Goal: Task Accomplishment & Management: Complete application form

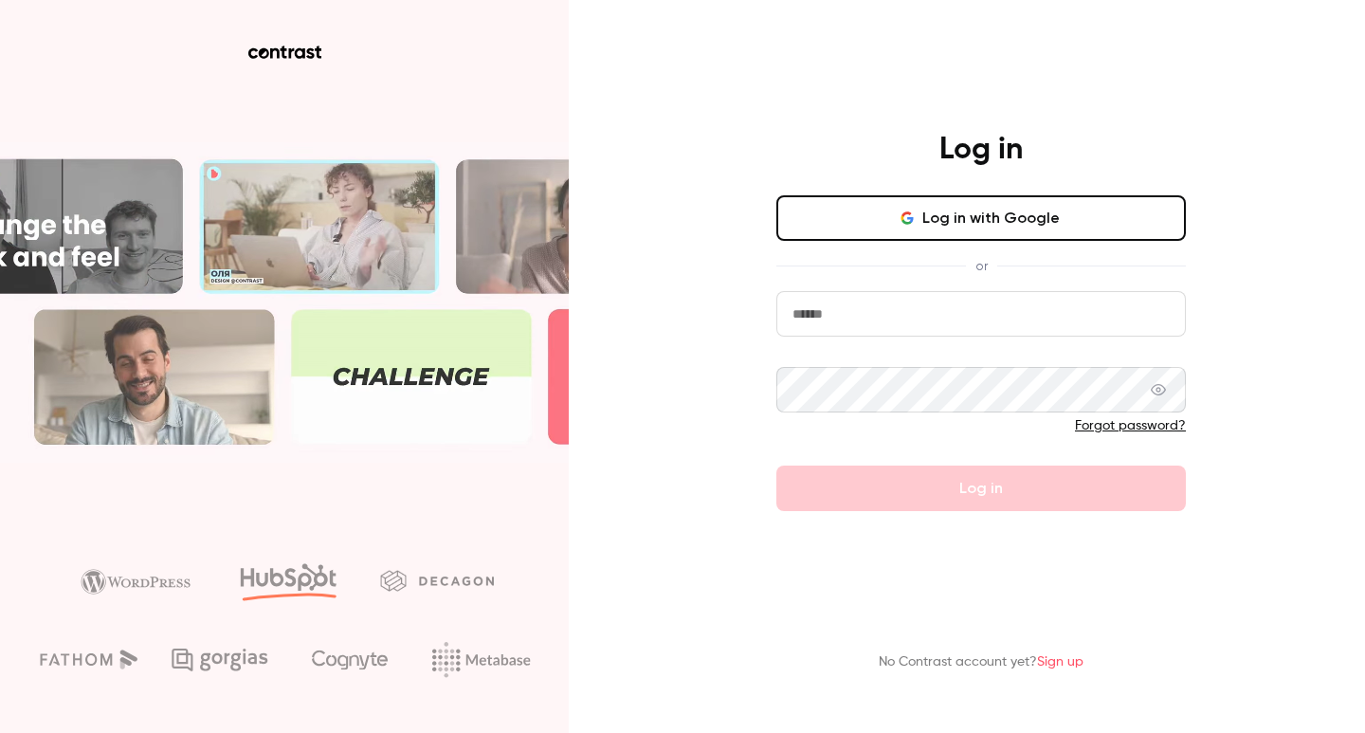
click at [915, 214] on icon "button" at bounding box center [906, 217] width 15 height 15
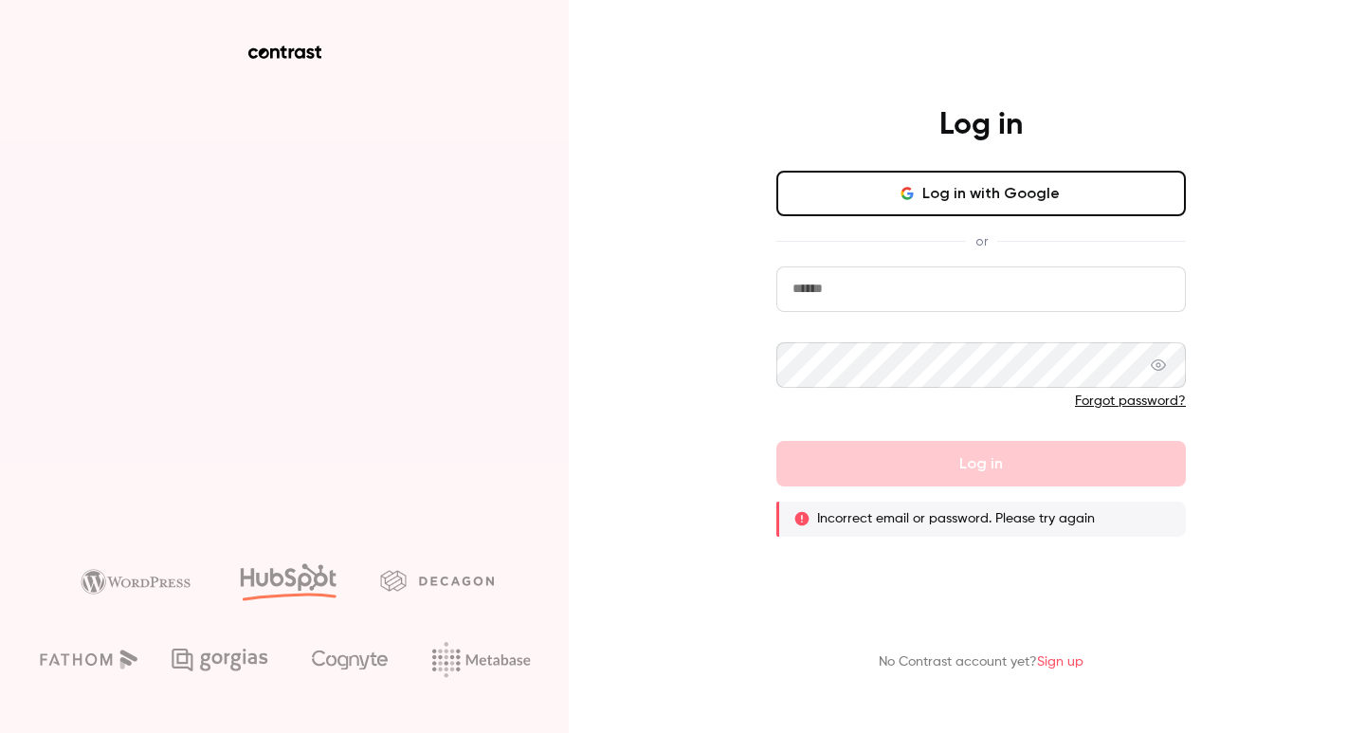
click at [919, 200] on button "Log in with Google" at bounding box center [980, 193] width 409 height 45
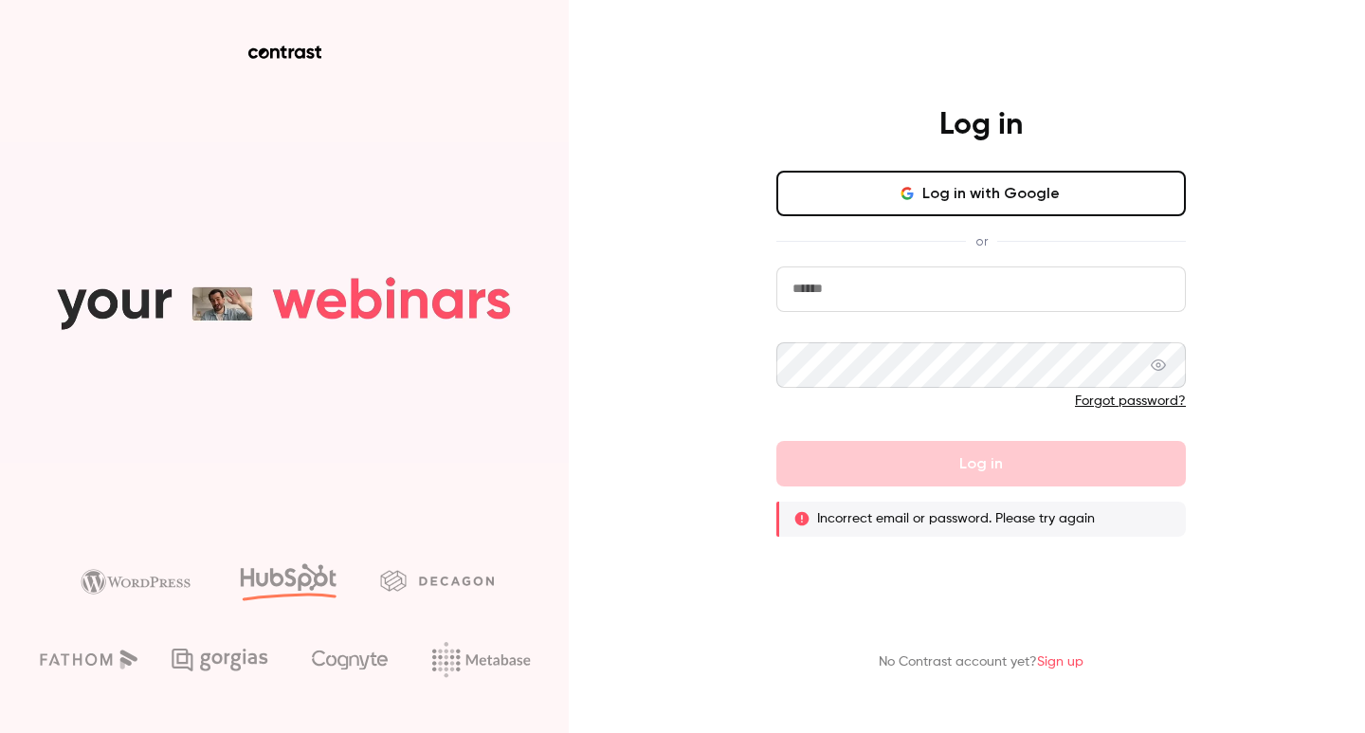
click at [1056, 669] on p "No Contrast account yet? Sign up" at bounding box center [981, 662] width 205 height 20
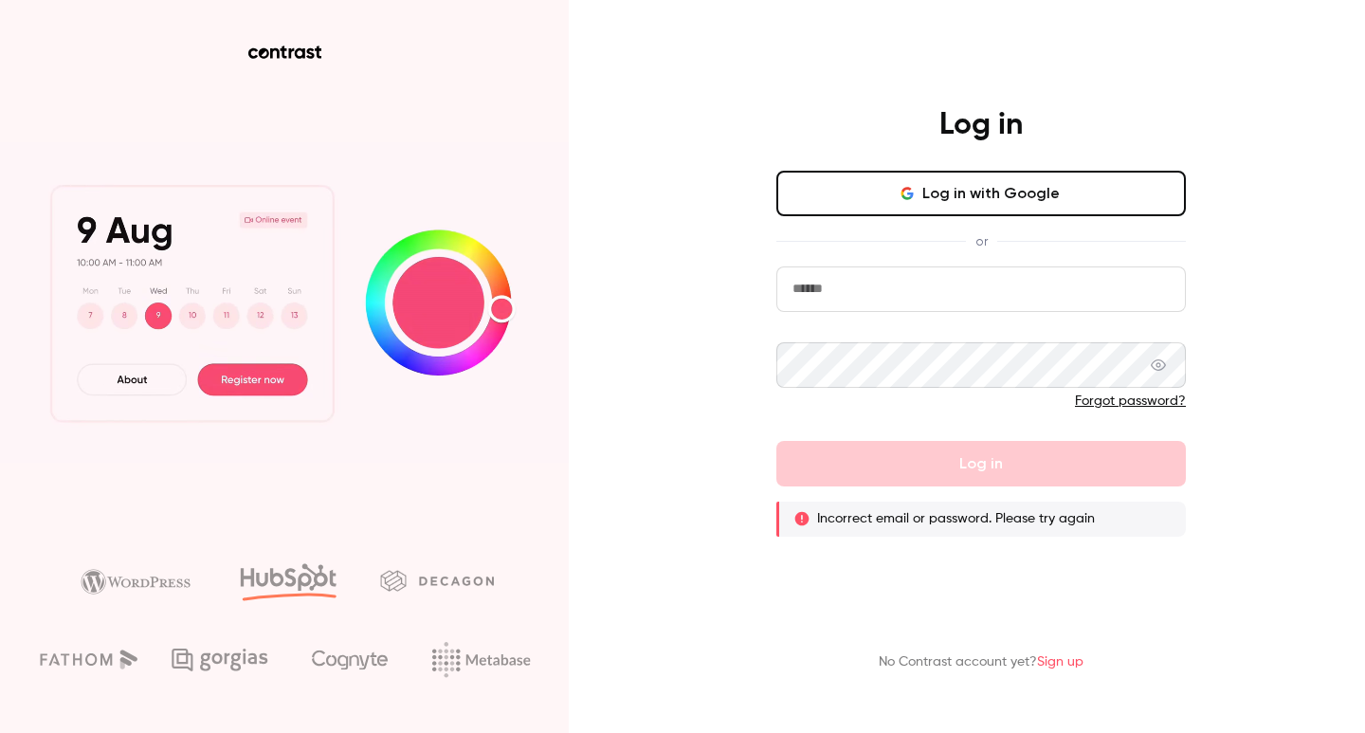
click at [1058, 660] on link "Sign up" at bounding box center [1060, 661] width 46 height 13
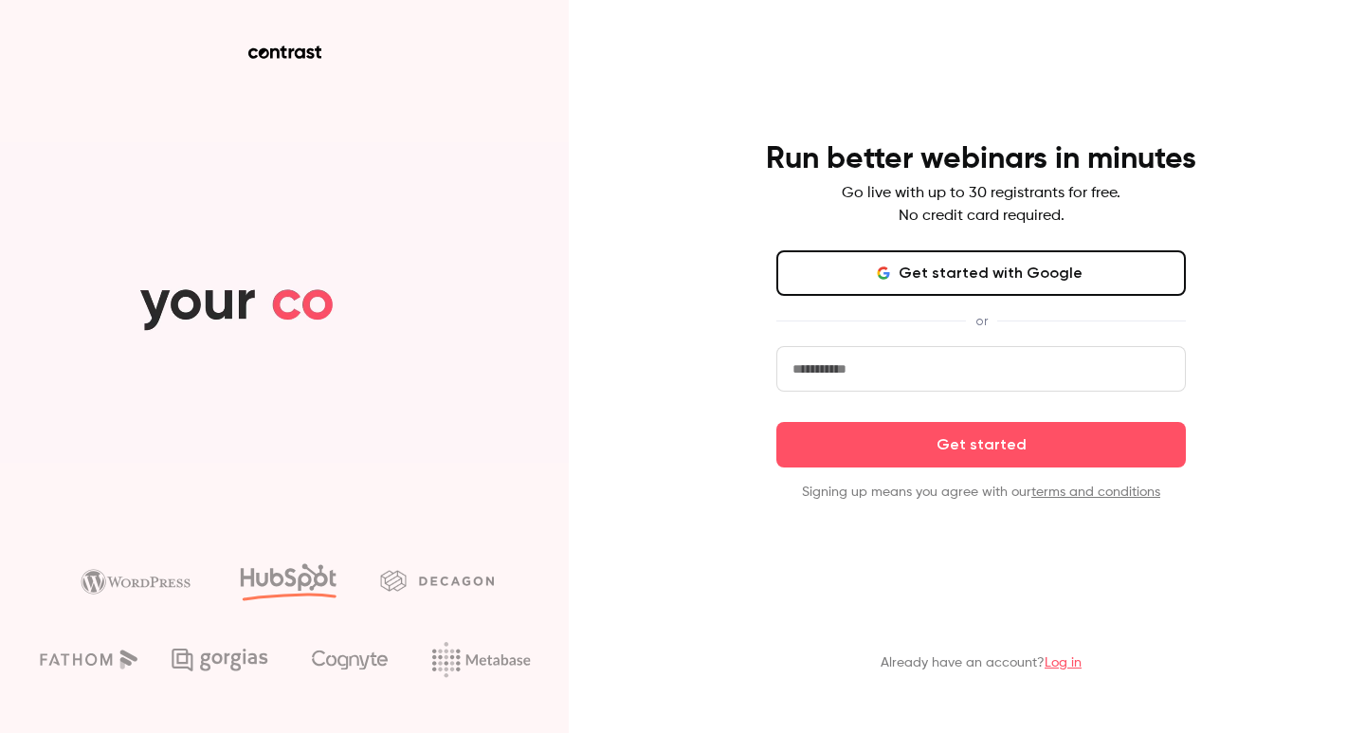
click at [917, 276] on button "Get started with Google" at bounding box center [980, 272] width 409 height 45
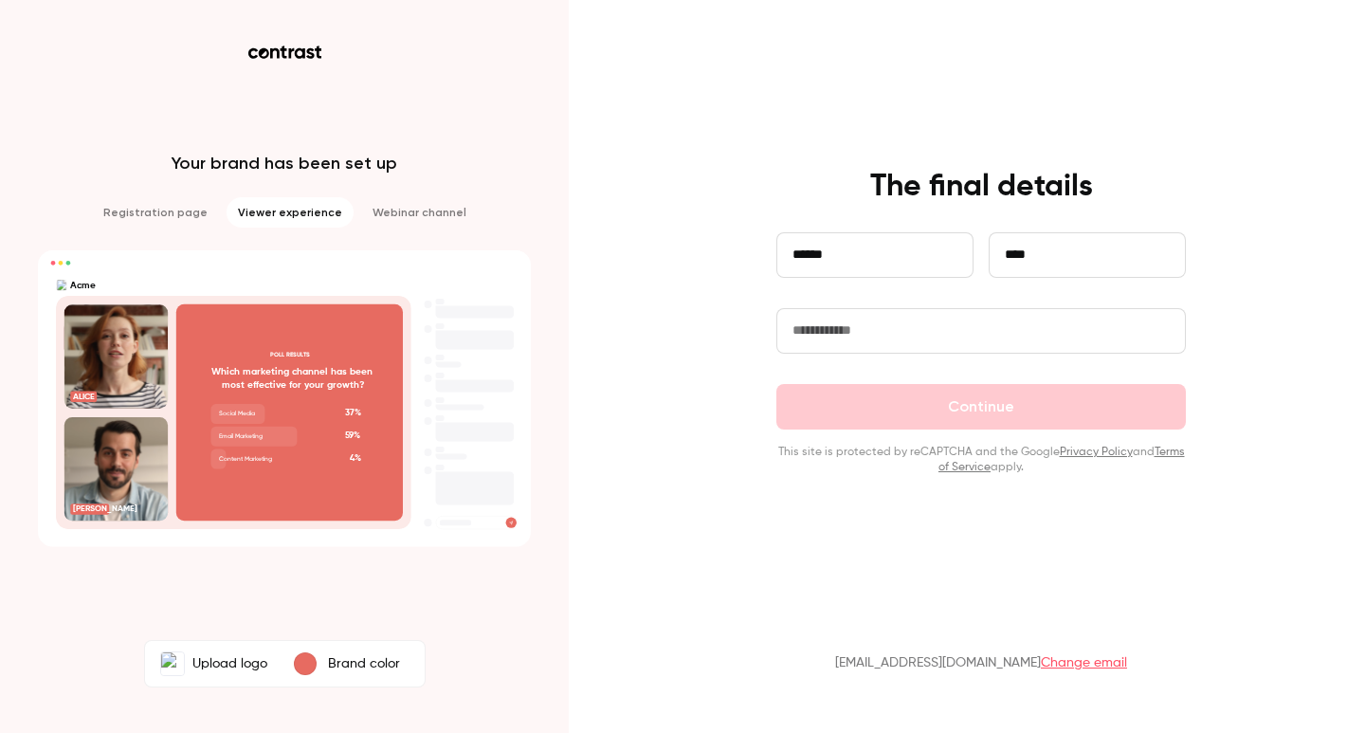
click at [891, 319] on input "text" at bounding box center [980, 330] width 409 height 45
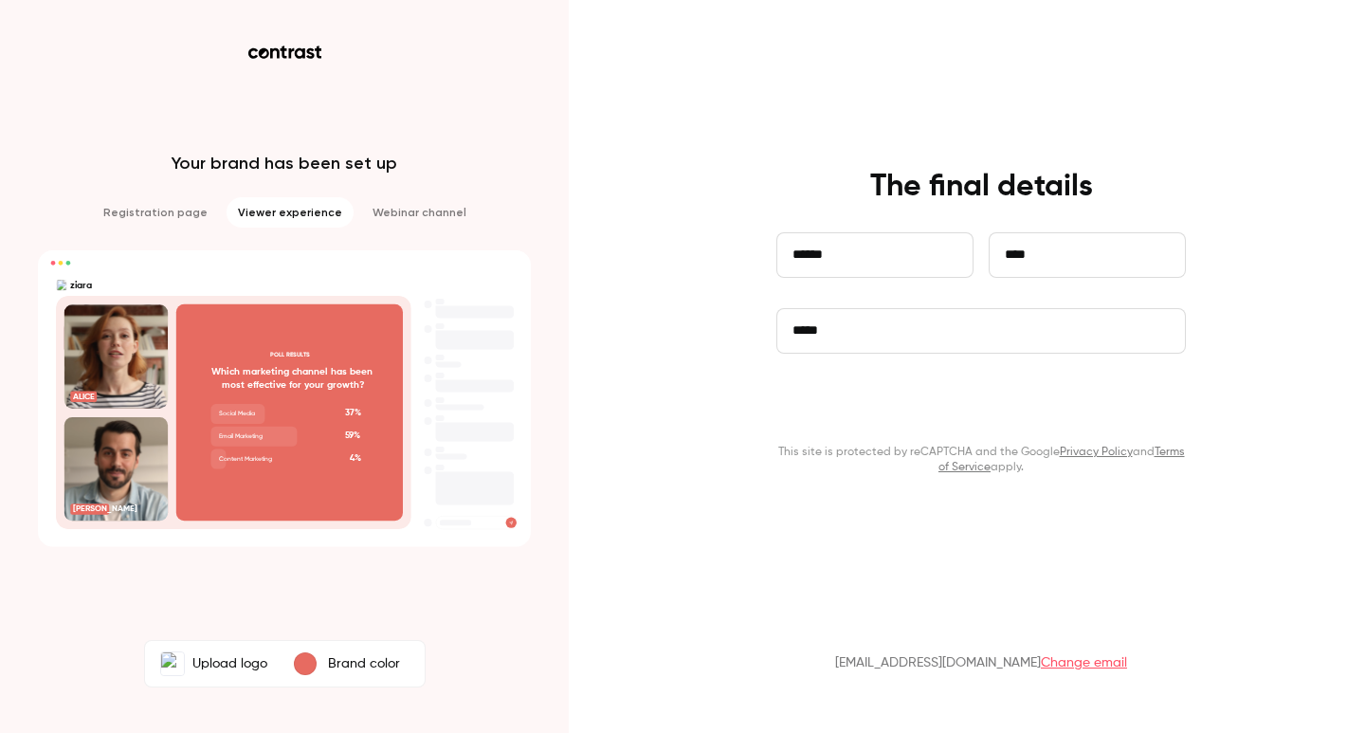
type input "*****"
click at [933, 411] on button "Continue" at bounding box center [980, 406] width 409 height 45
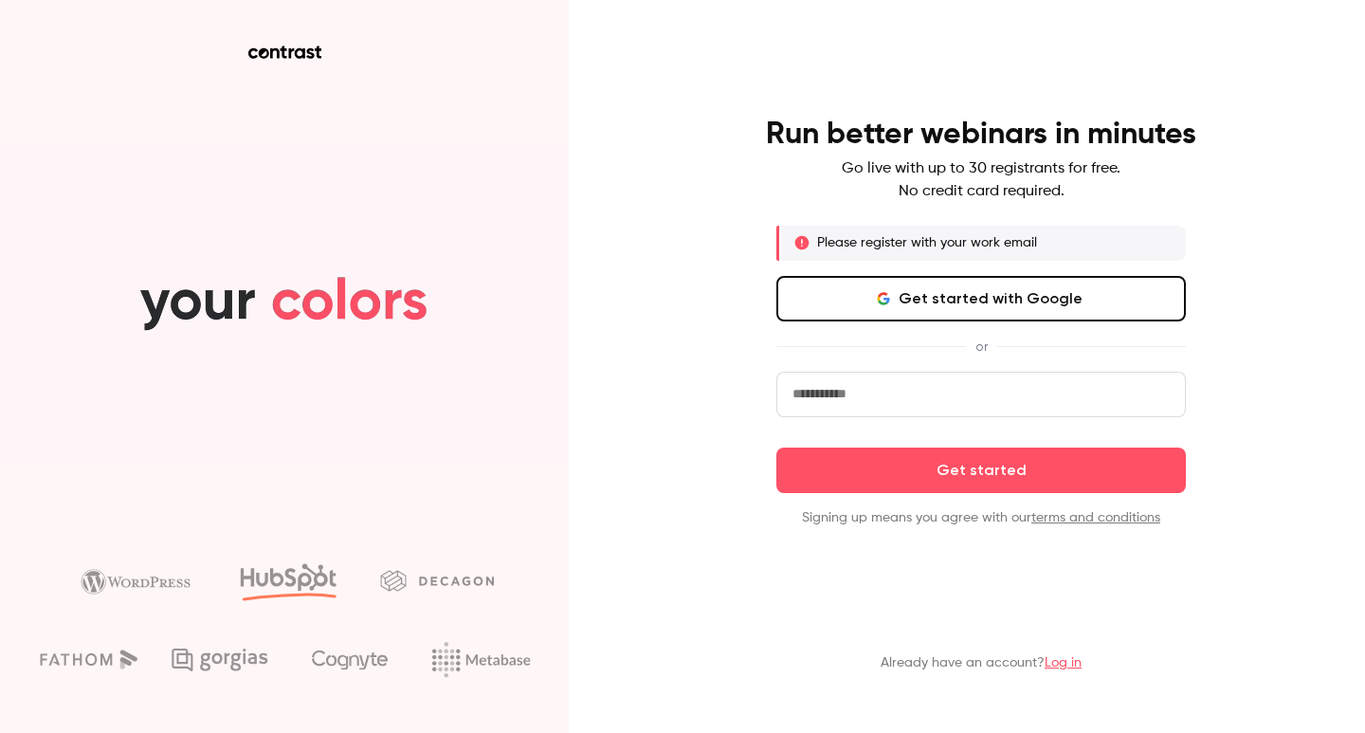
click at [828, 402] on input "email" at bounding box center [980, 393] width 409 height 45
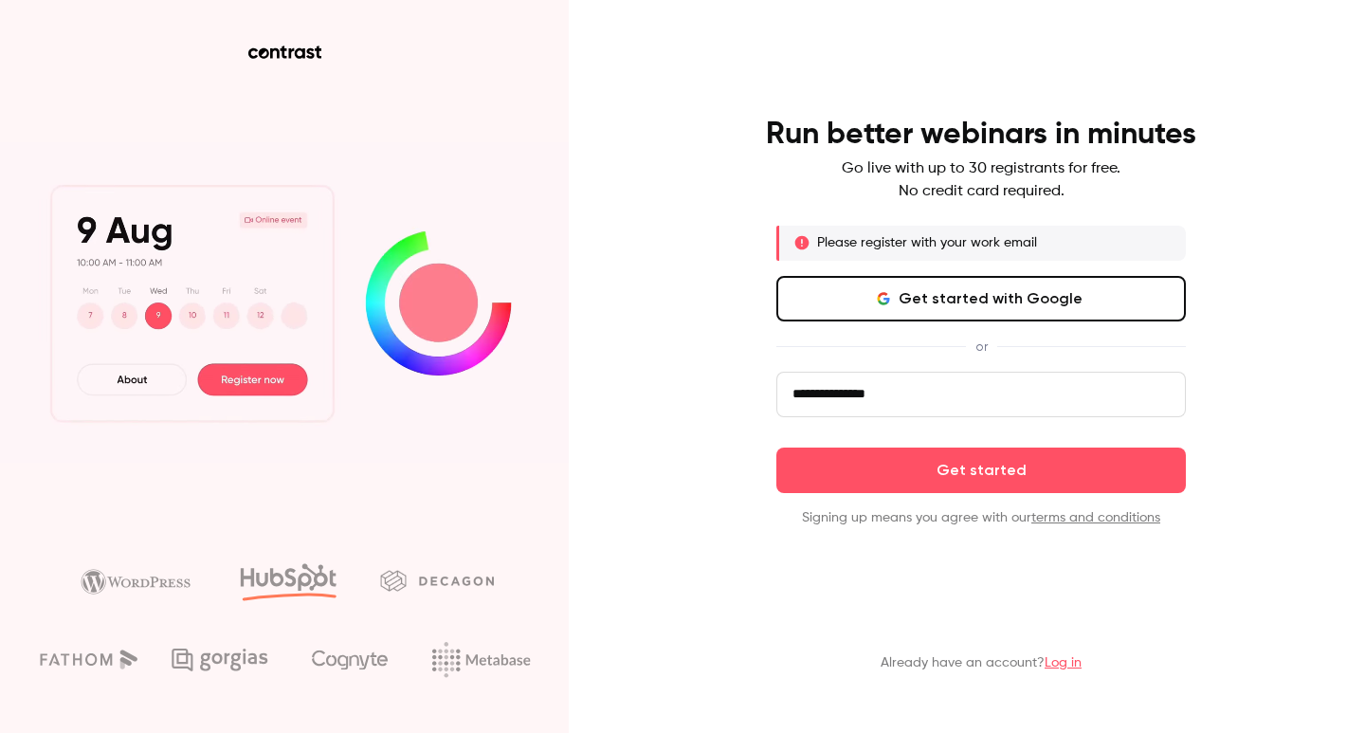
type input "**********"
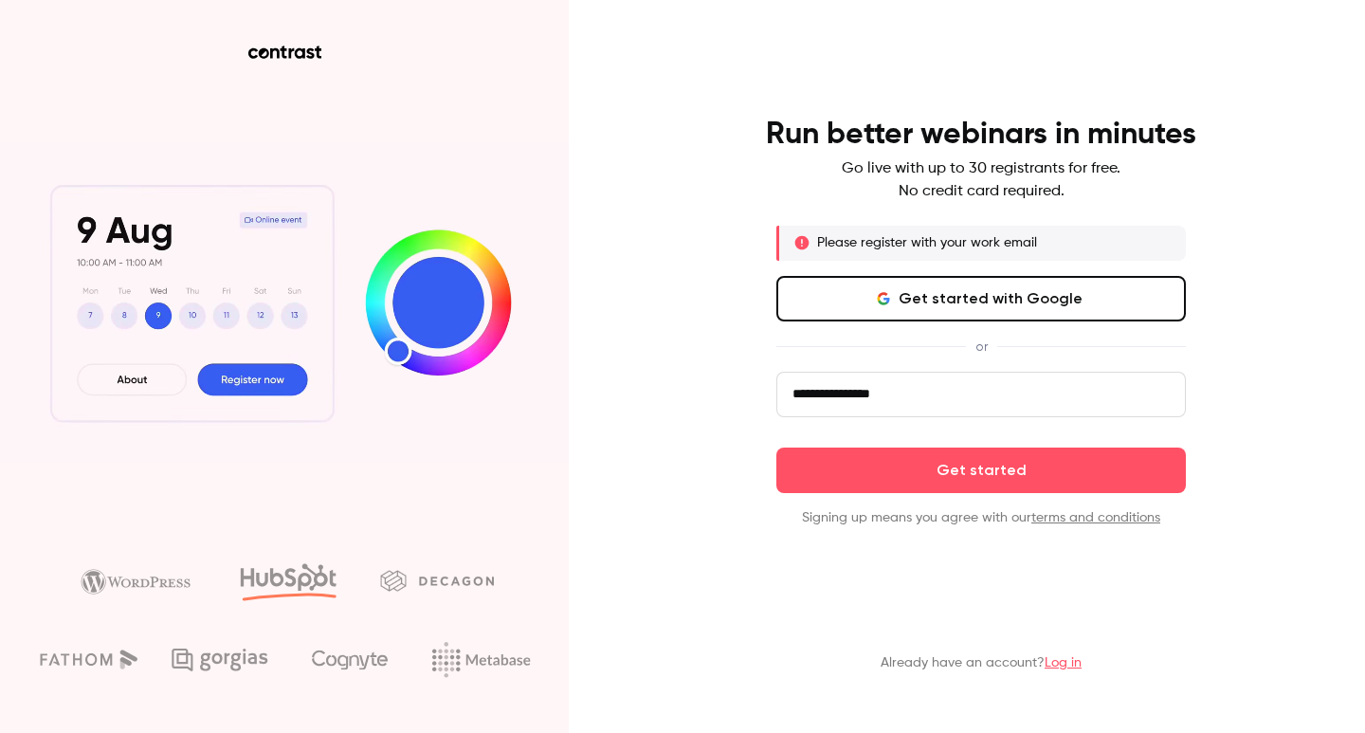
click button "Get started" at bounding box center [980, 469] width 409 height 45
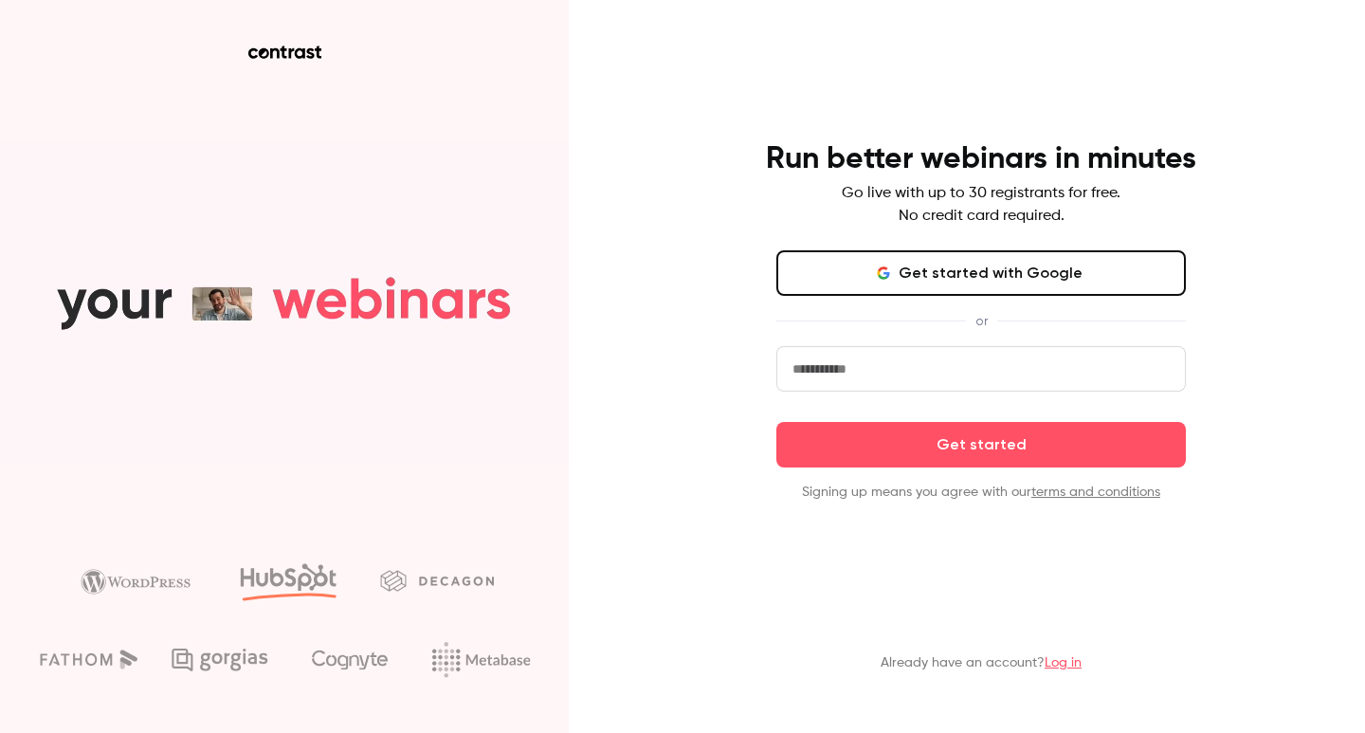
click at [1060, 662] on link "Log in" at bounding box center [1062, 662] width 37 height 13
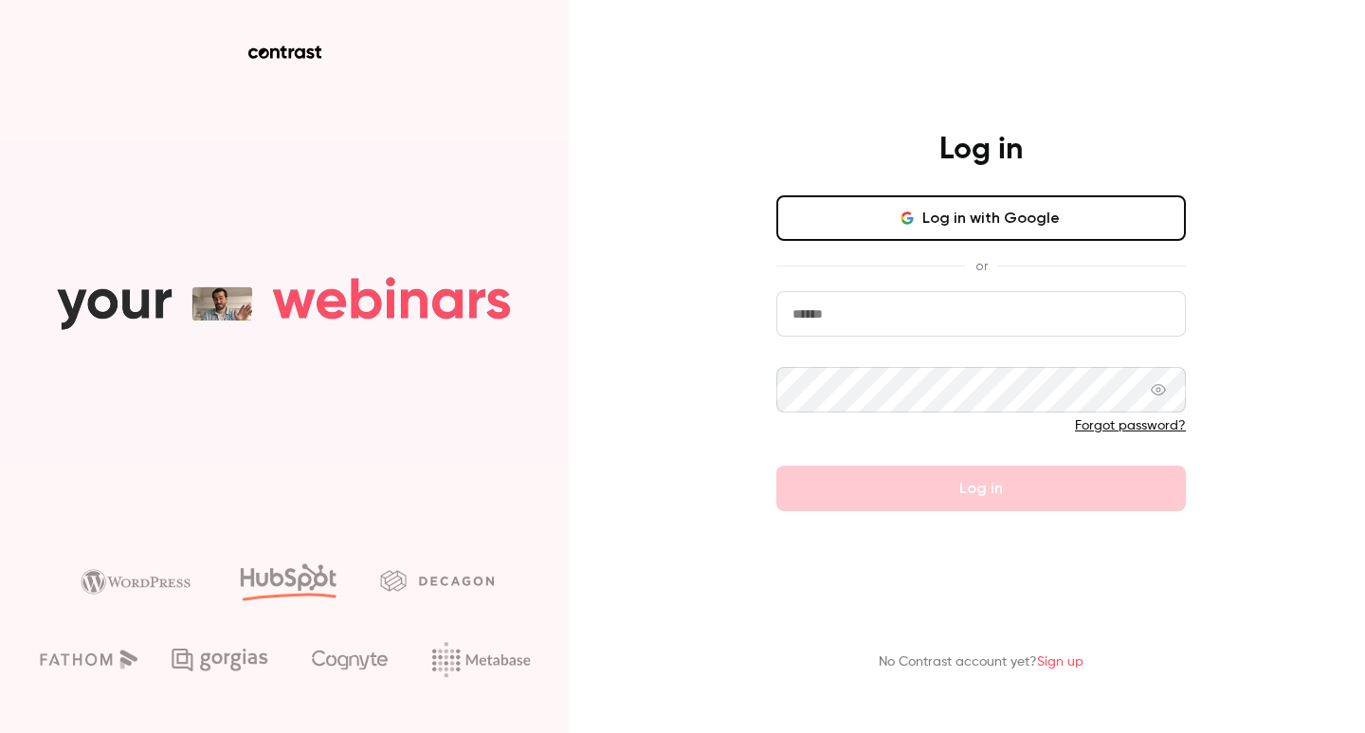
click at [869, 317] on input "email" at bounding box center [980, 313] width 409 height 45
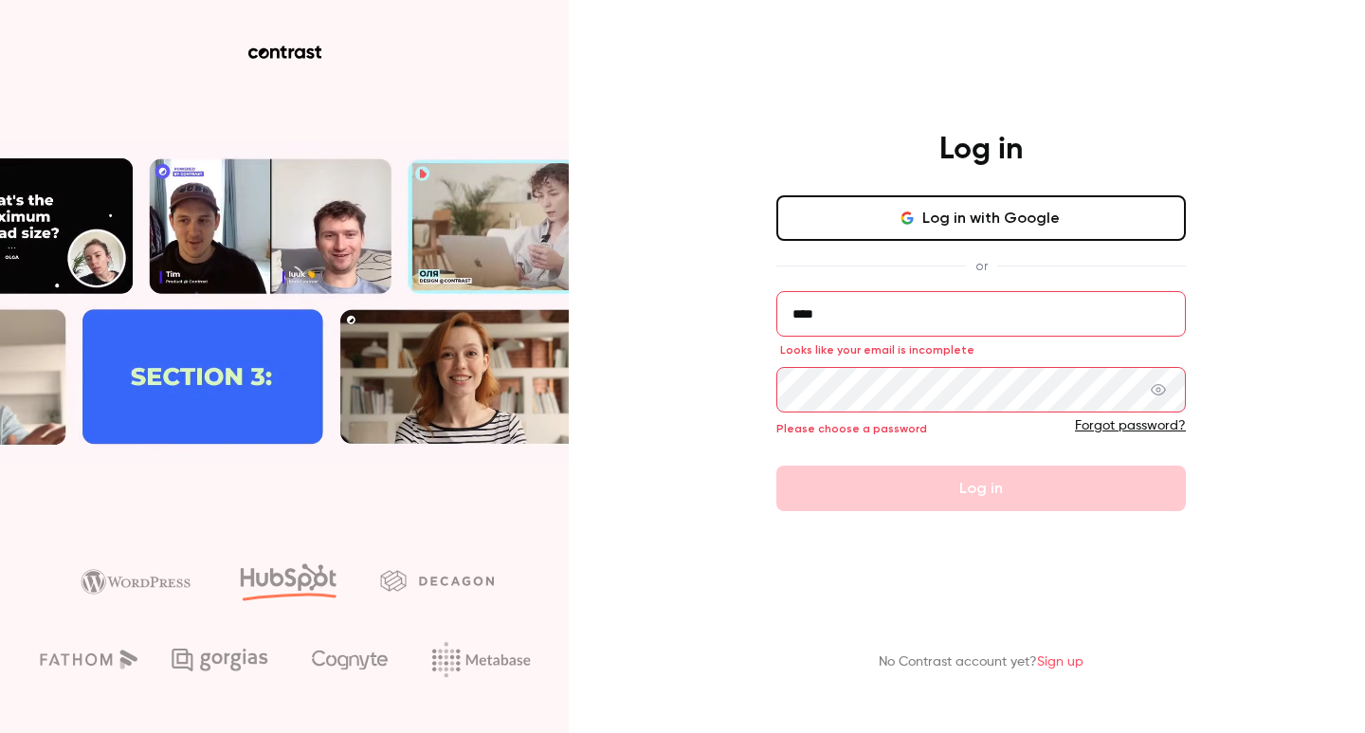
click at [831, 320] on input "****" at bounding box center [980, 313] width 409 height 45
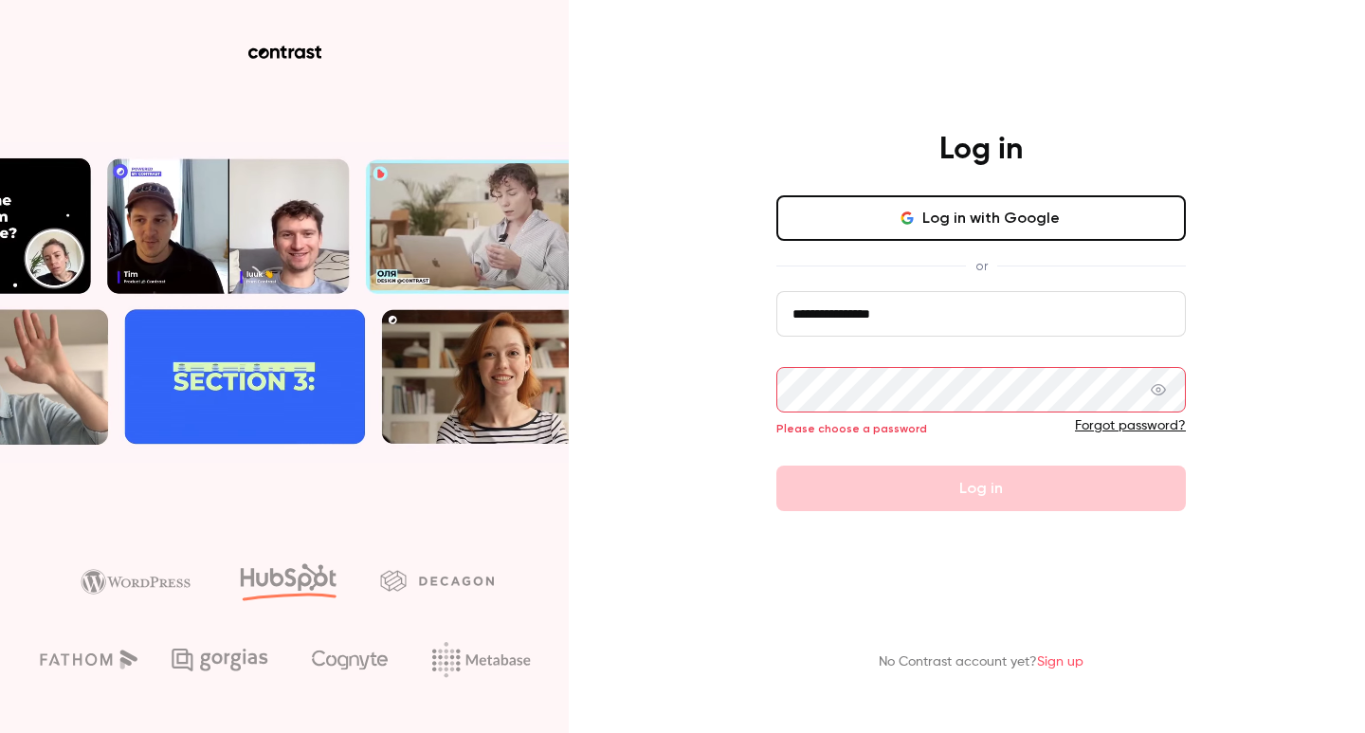
type input "**********"
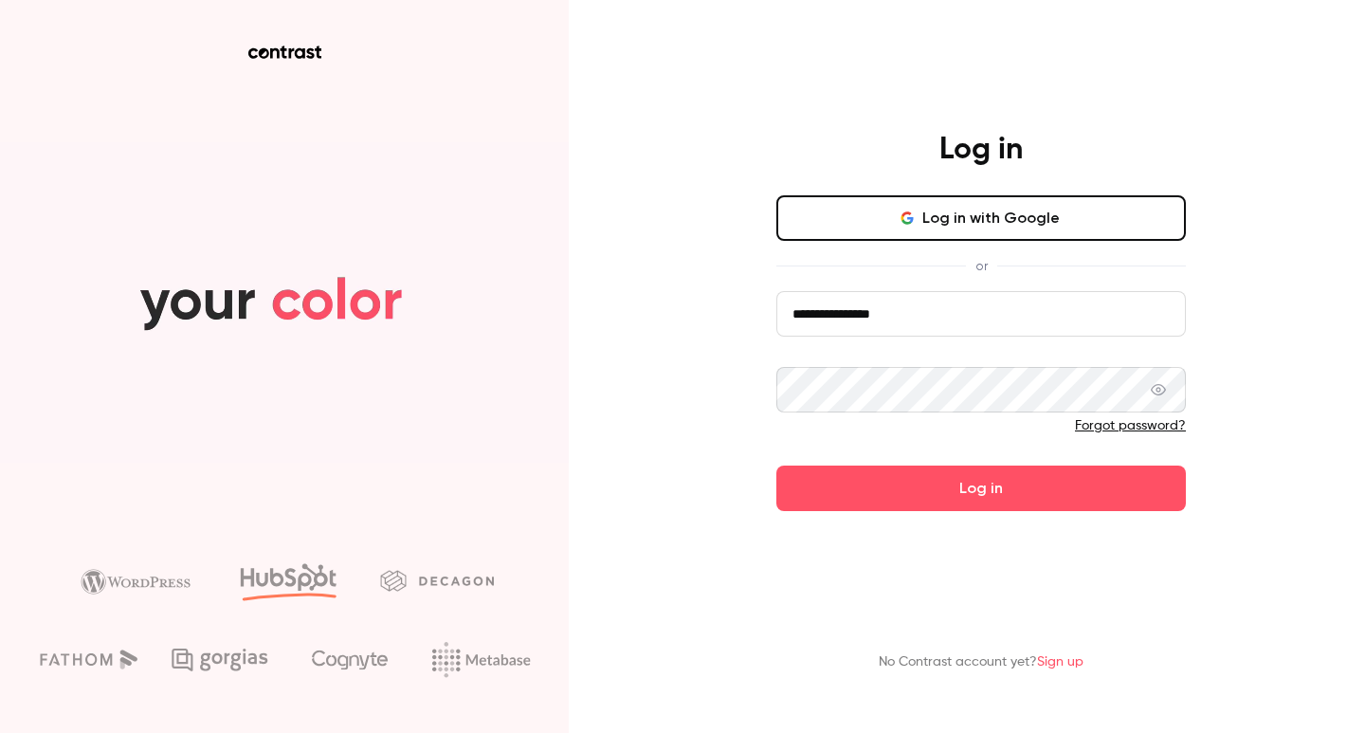
click at [843, 466] on button "Log in" at bounding box center [980, 487] width 409 height 45
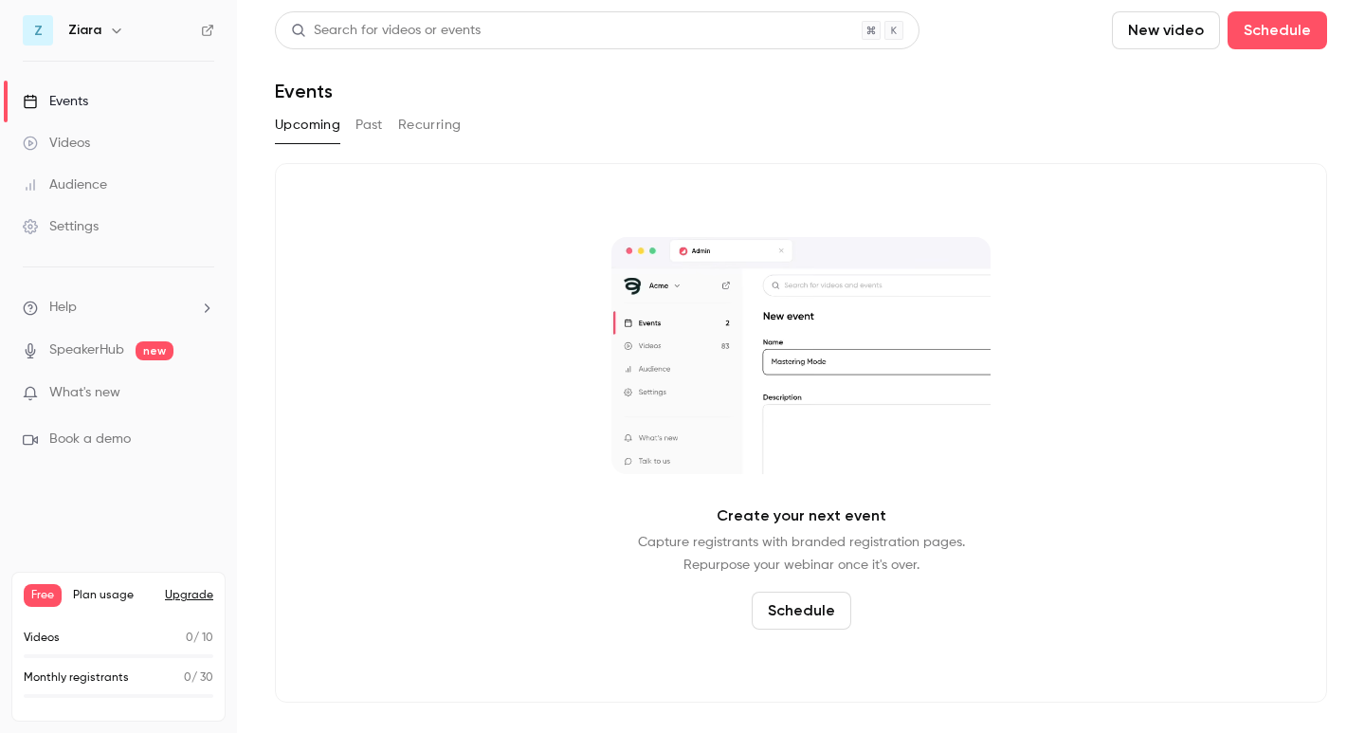
click at [84, 102] on div "Events" at bounding box center [55, 101] width 65 height 19
click at [786, 601] on button "Schedule" at bounding box center [802, 610] width 100 height 38
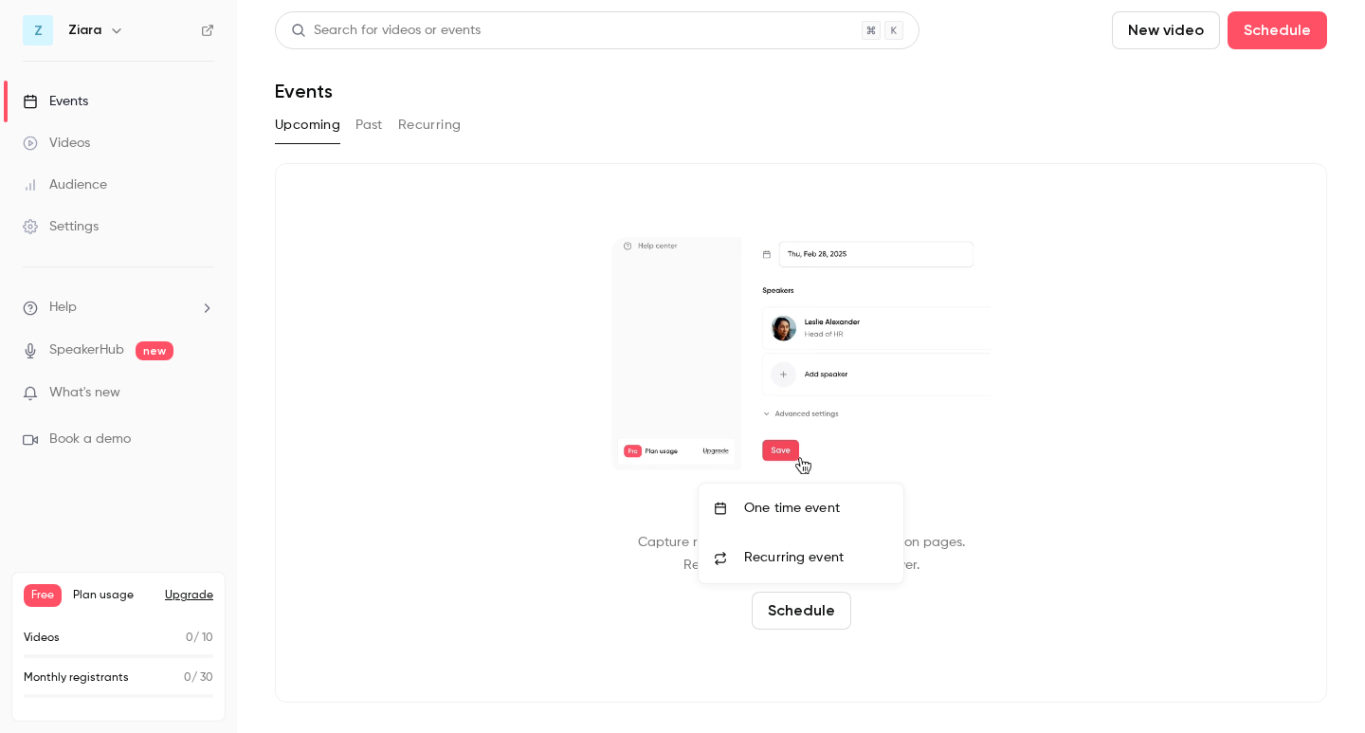
click at [921, 622] on div at bounding box center [682, 366] width 1365 height 733
click at [810, 611] on button "Schedule" at bounding box center [802, 610] width 100 height 38
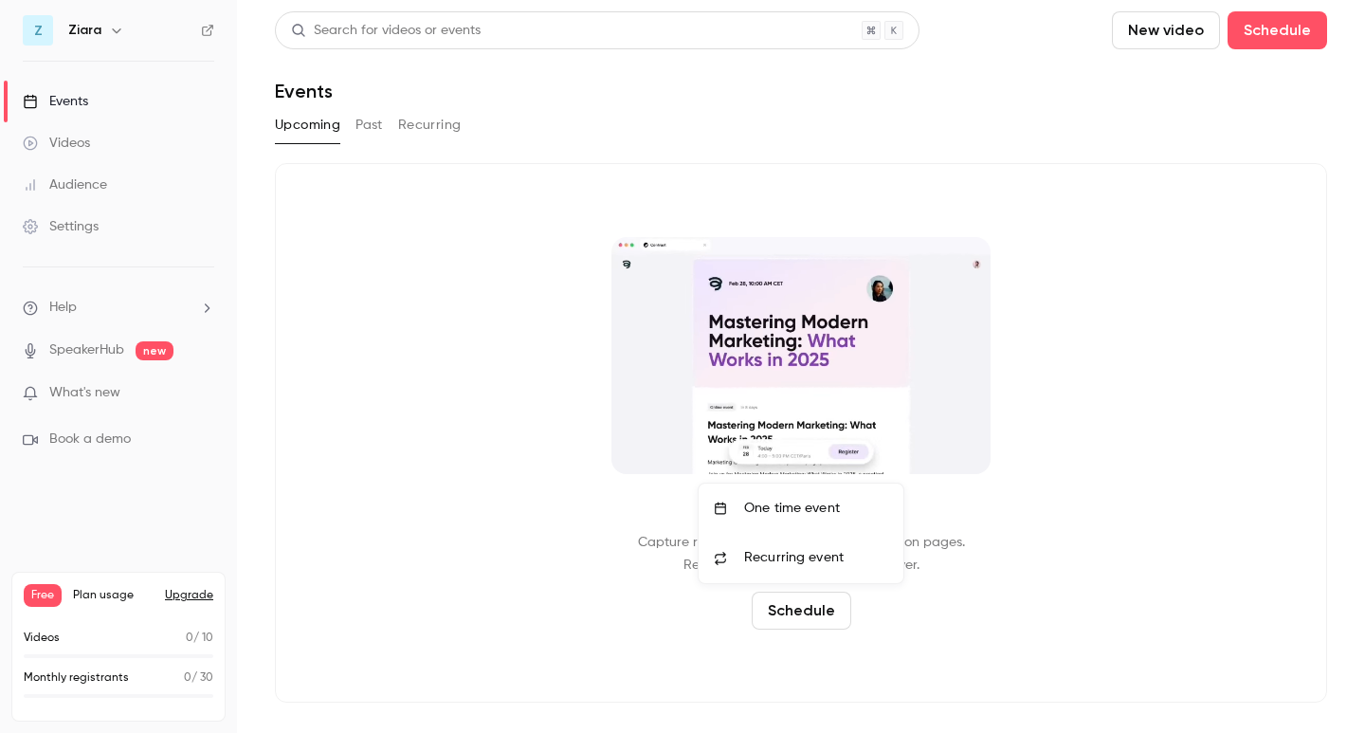
click at [783, 518] on li "One time event" at bounding box center [800, 507] width 205 height 49
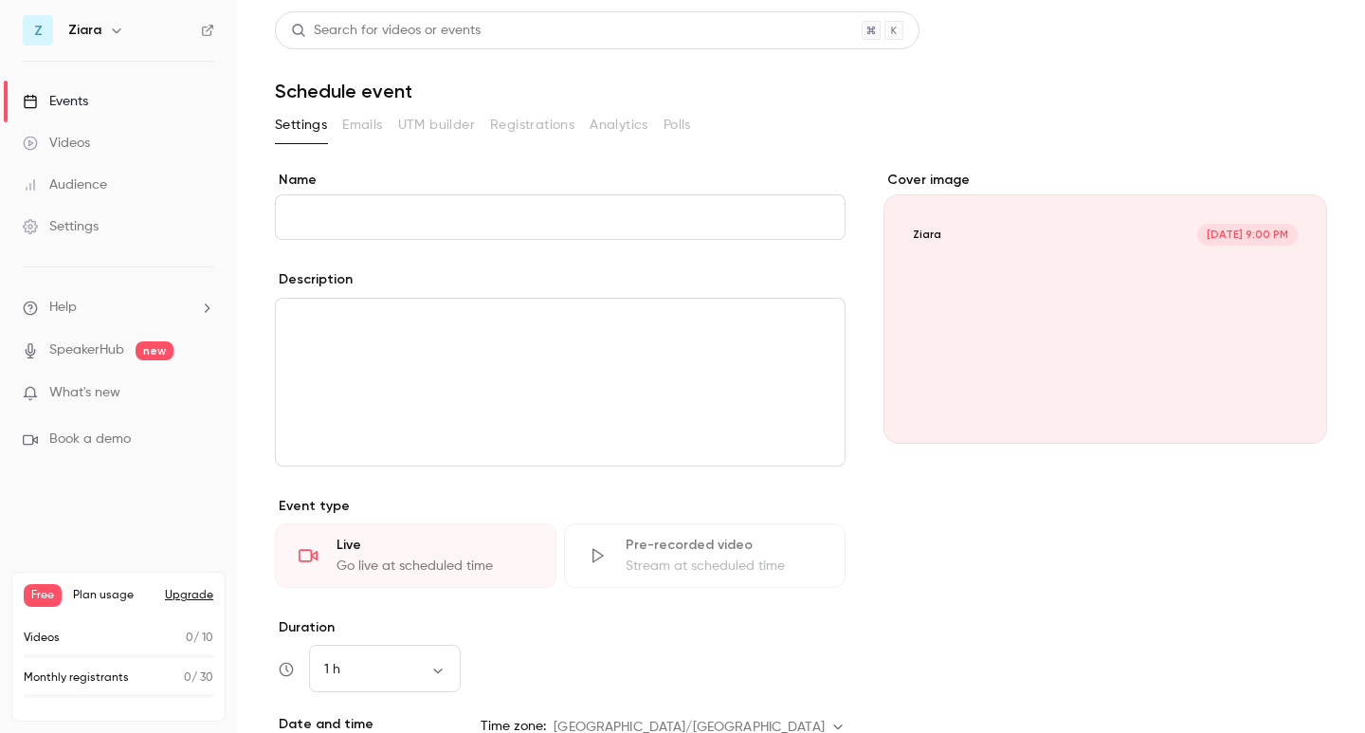
click at [412, 207] on input "Name" at bounding box center [560, 216] width 571 height 45
type input "*"
type input "********"
click at [429, 558] on div "Go live at scheduled time" at bounding box center [434, 565] width 196 height 19
click at [456, 358] on div "editor" at bounding box center [560, 382] width 569 height 167
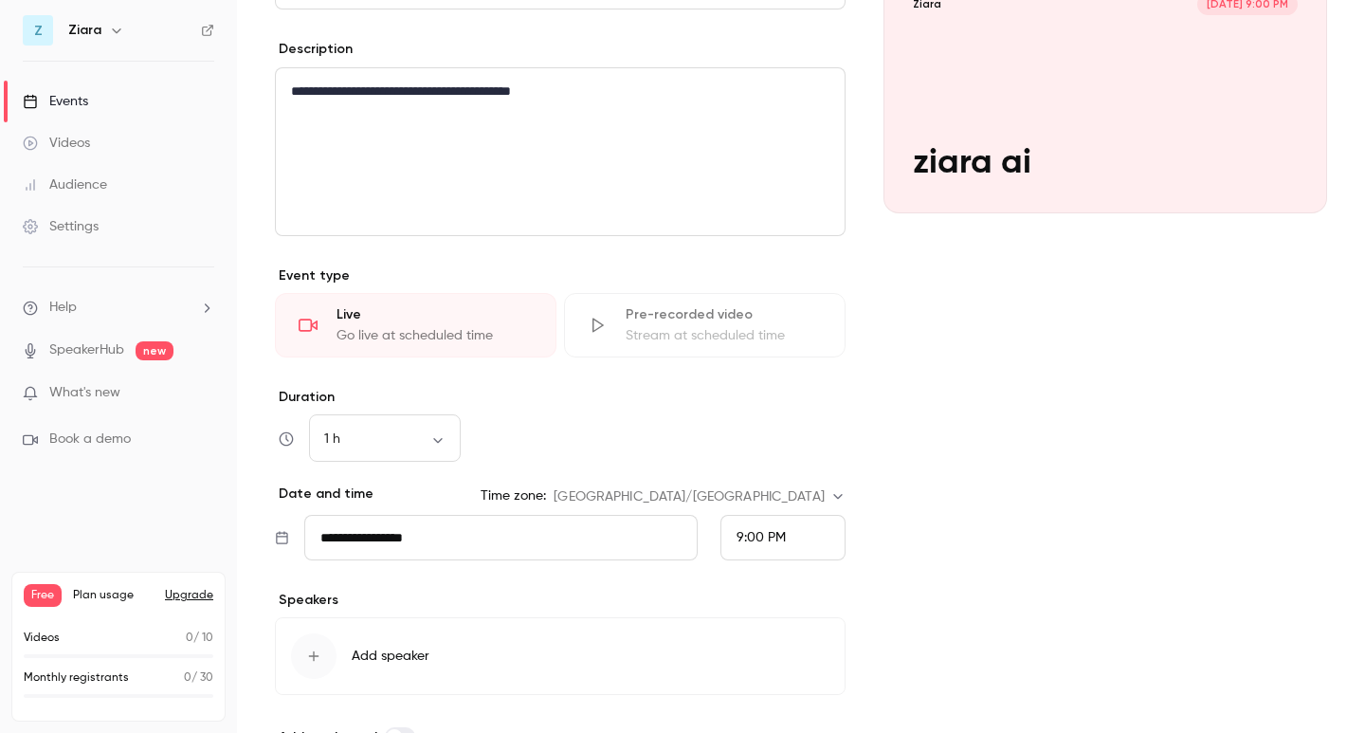
scroll to position [249, 0]
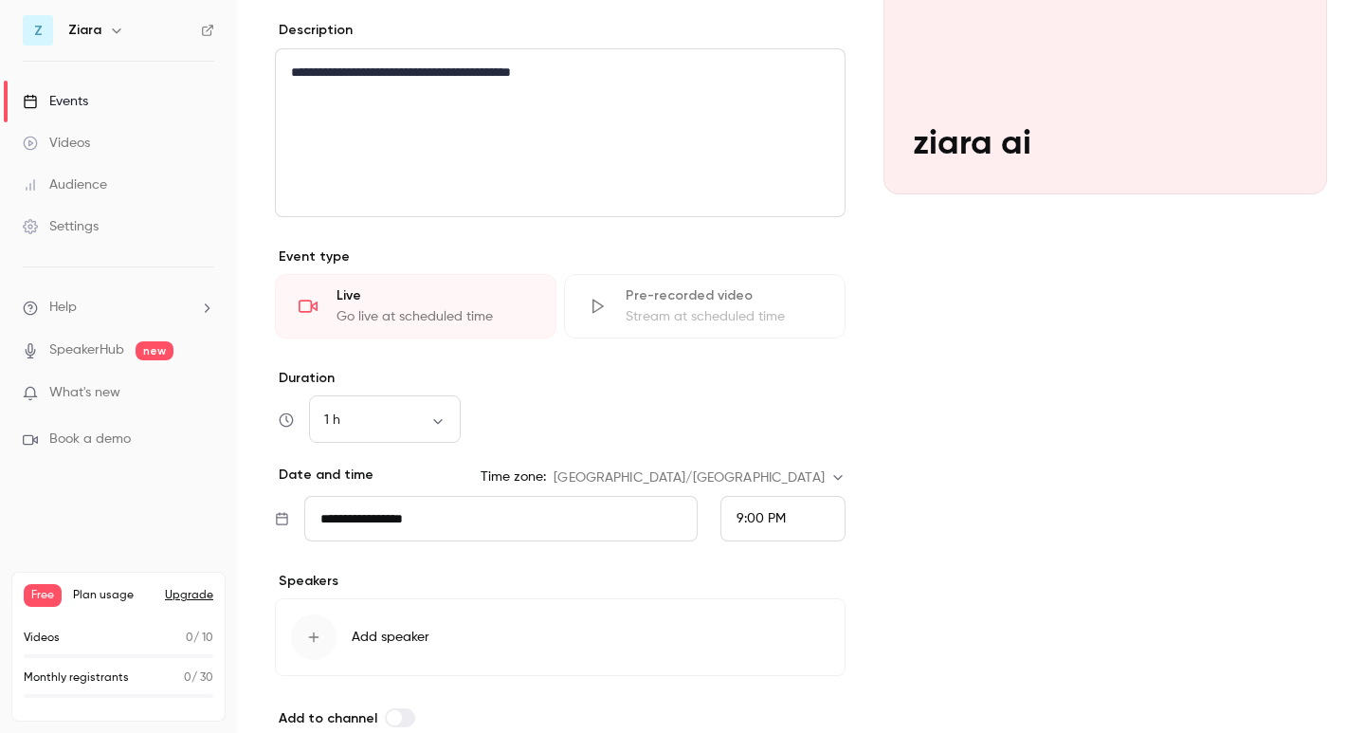
click at [436, 520] on input "**********" at bounding box center [500, 518] width 393 height 45
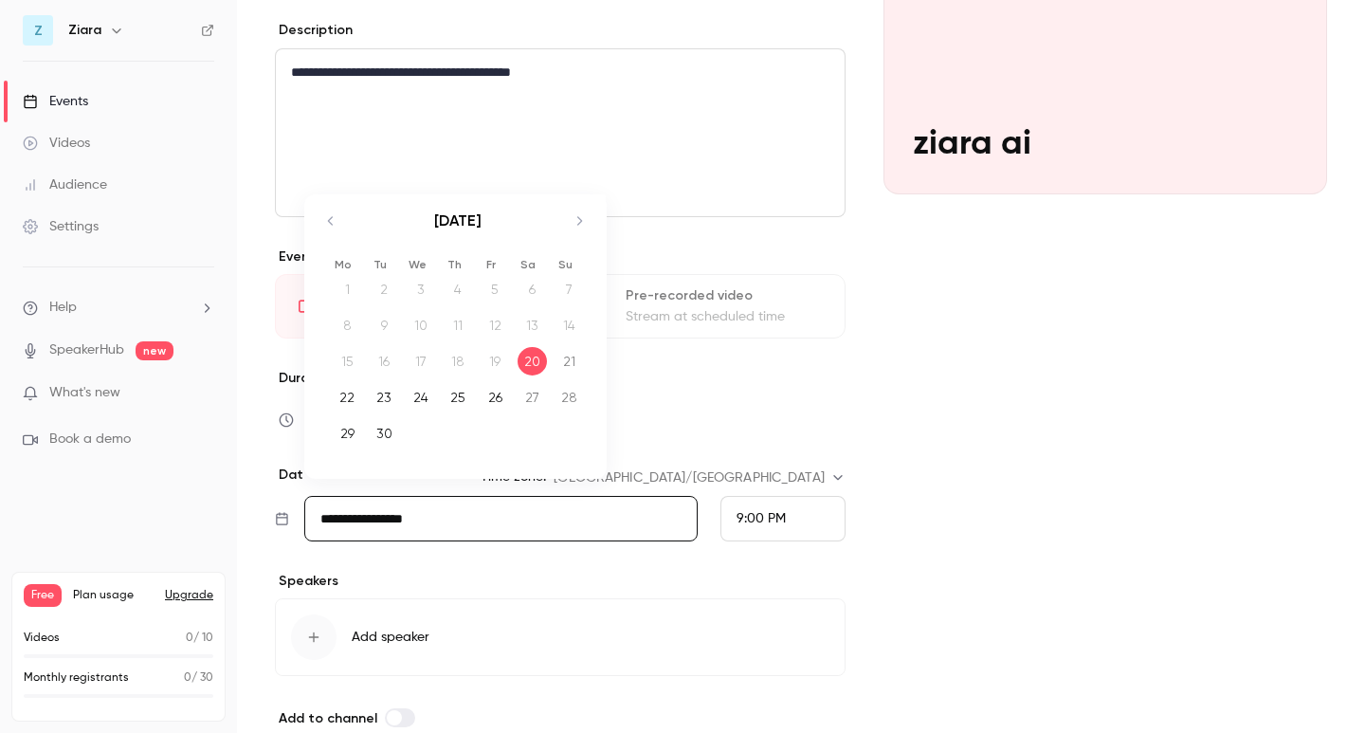
click at [384, 392] on div "23" at bounding box center [384, 397] width 29 height 28
type input "**********"
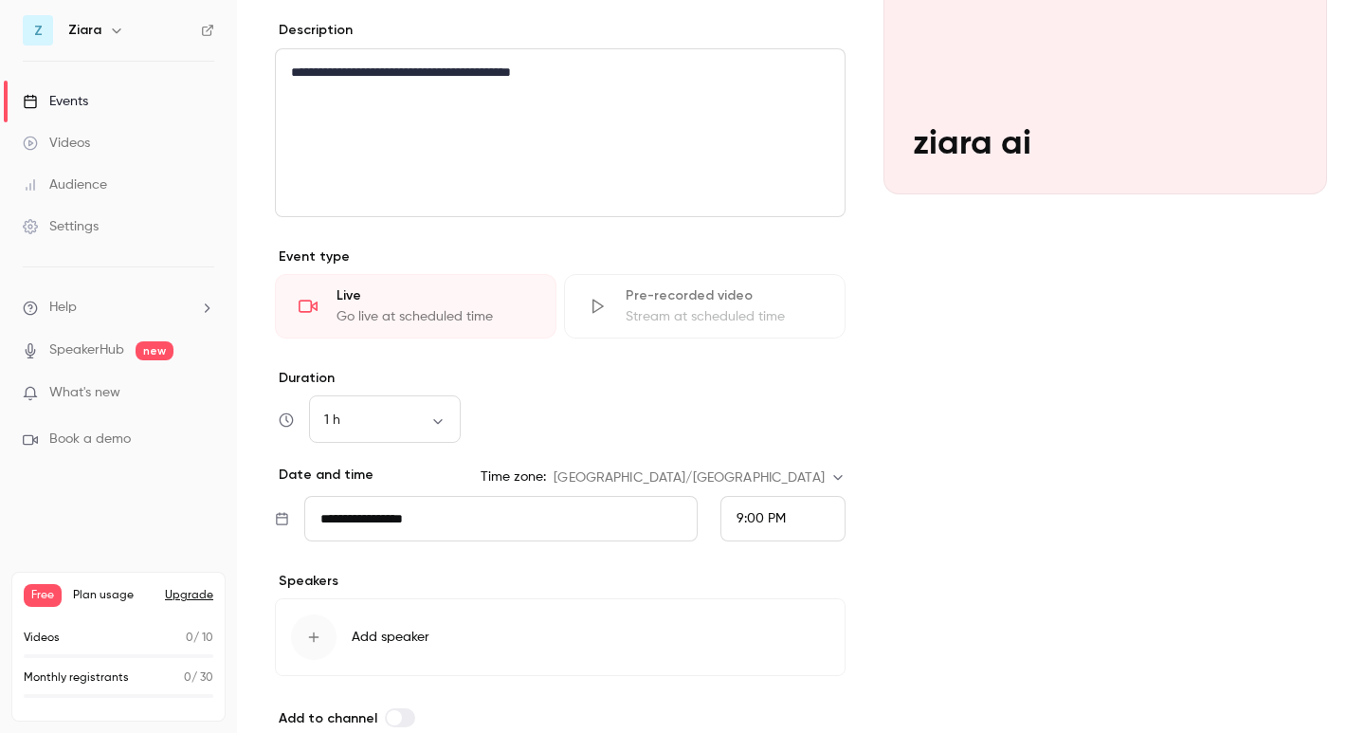
click at [748, 499] on div "9:00 PM" at bounding box center [782, 518] width 125 height 45
click at [1003, 420] on div at bounding box center [682, 366] width 1365 height 733
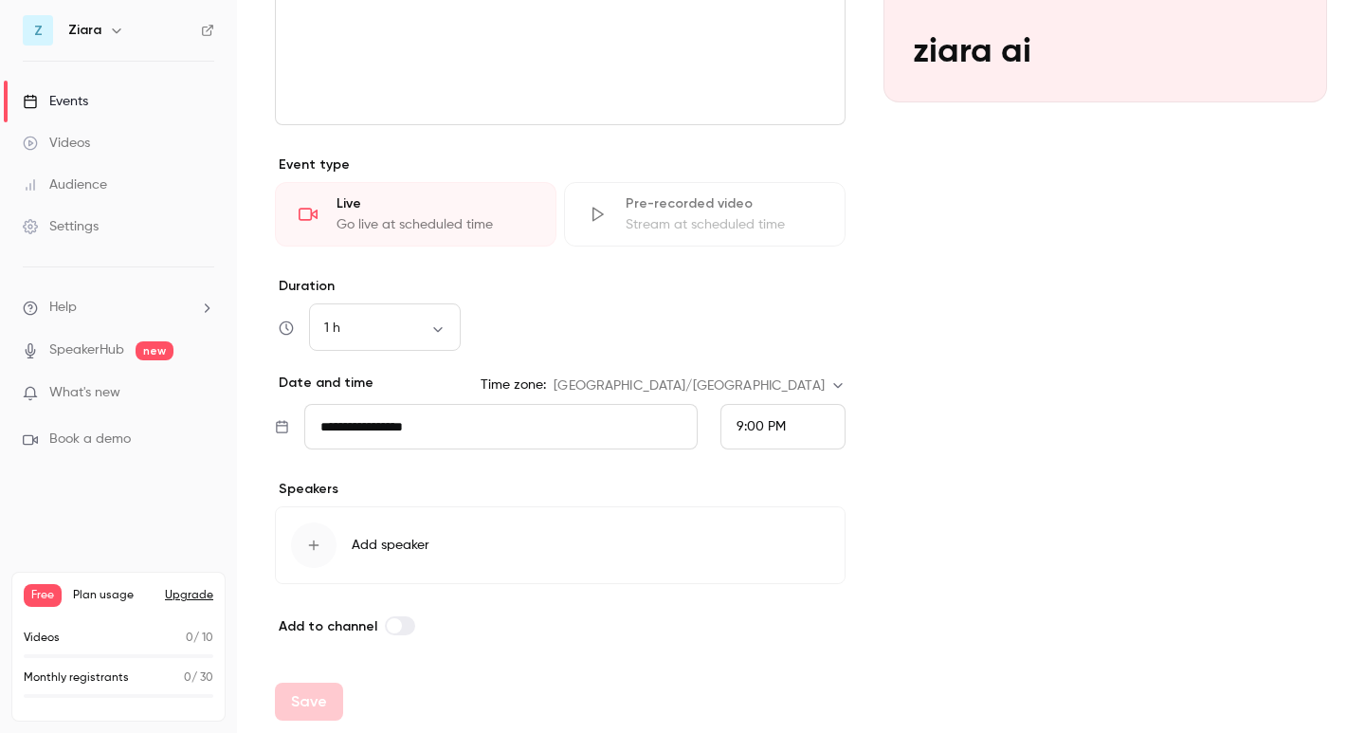
scroll to position [344, 0]
click at [363, 621] on span "Add to channel" at bounding box center [328, 623] width 99 height 16
click at [379, 621] on label "Add to channel" at bounding box center [345, 623] width 140 height 16
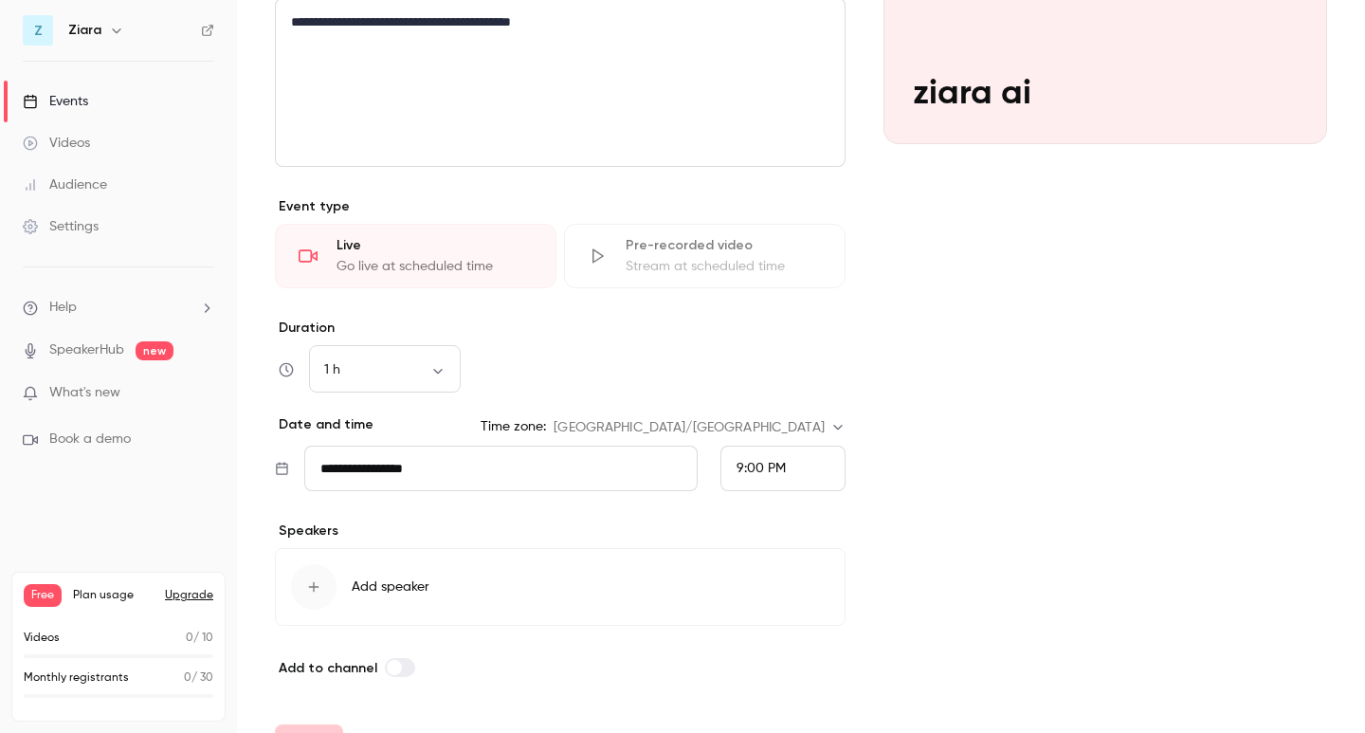
scroll to position [249, 0]
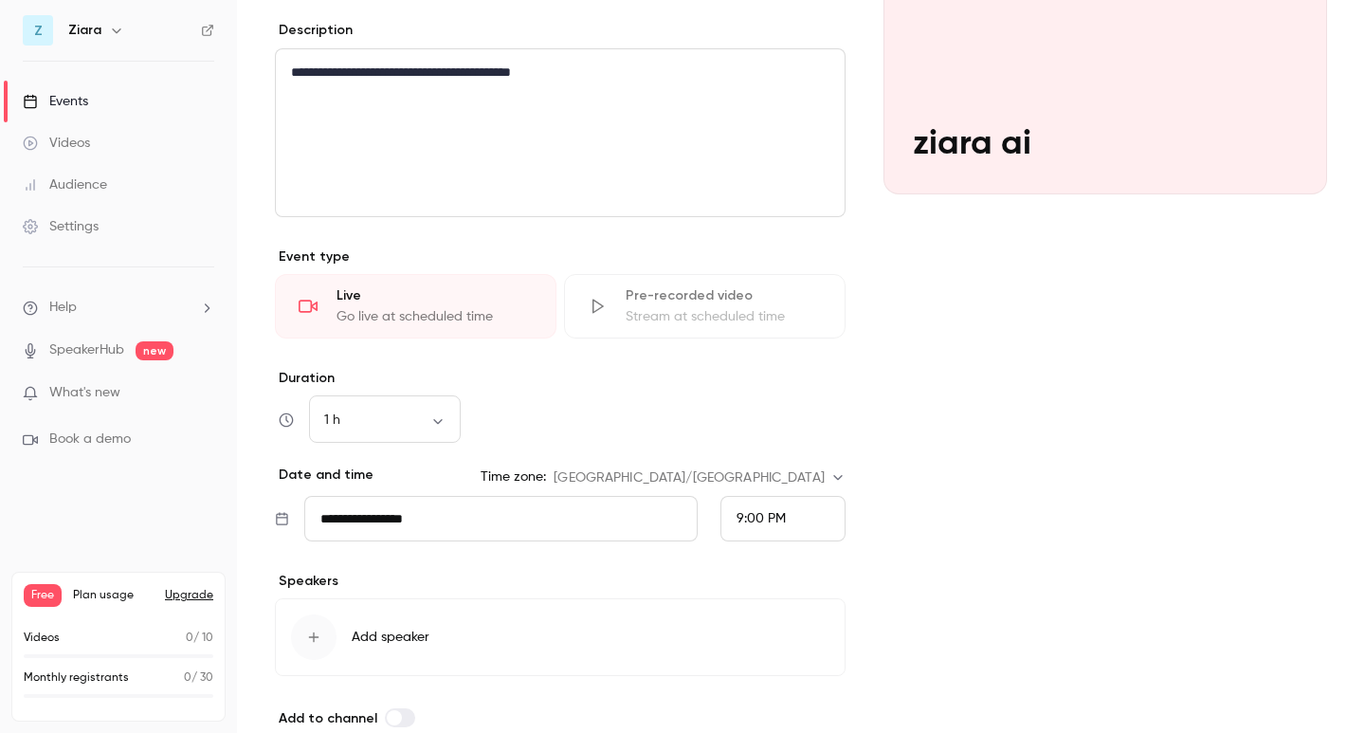
click at [314, 632] on icon "button" at bounding box center [314, 637] width 10 height 10
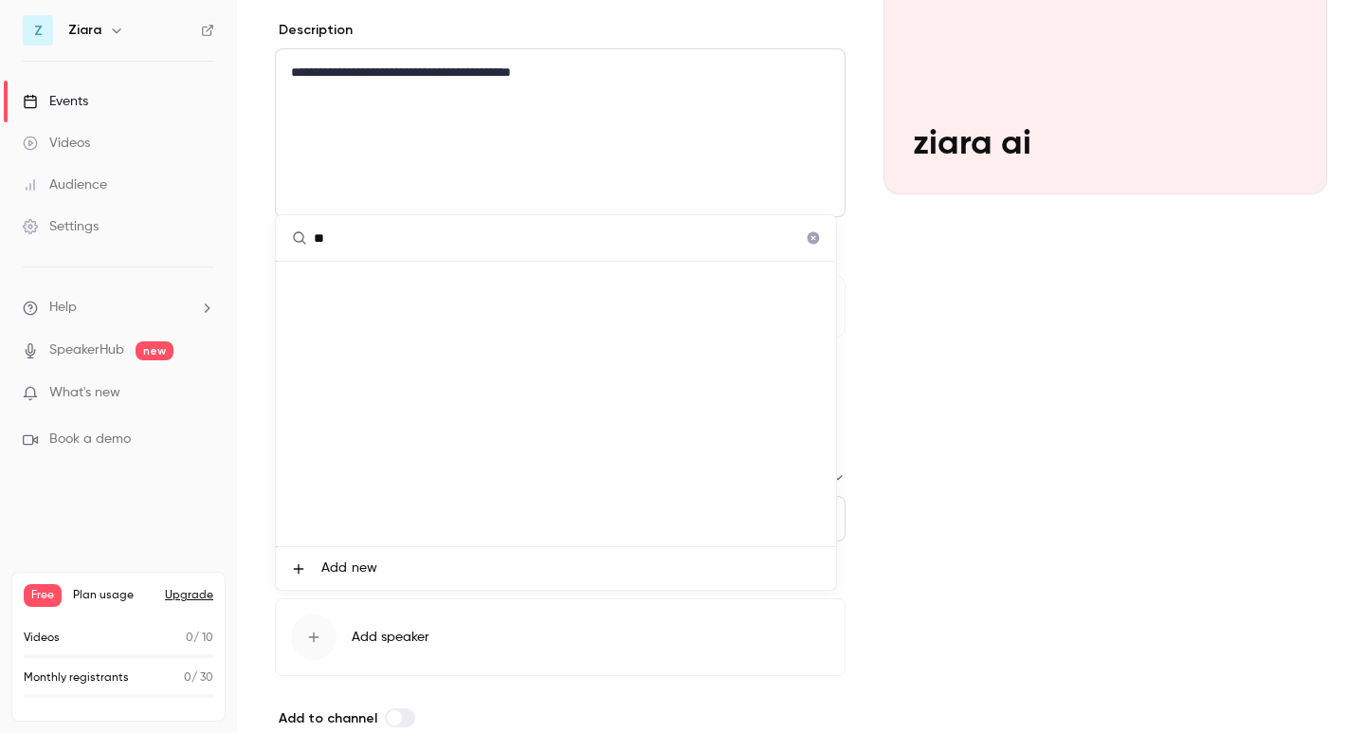
type input "*"
click at [784, 376] on div "No speakers found" at bounding box center [556, 404] width 560 height 284
click at [350, 717] on div at bounding box center [682, 366] width 1365 height 733
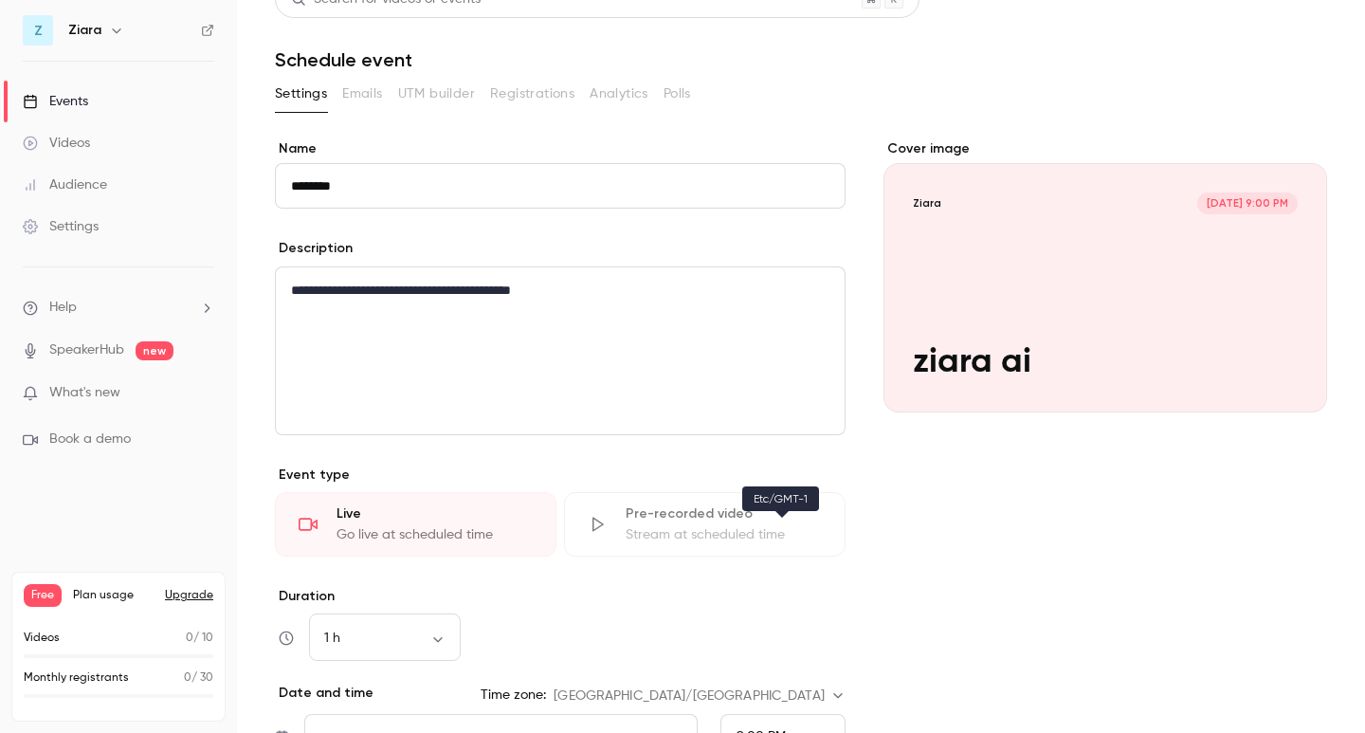
scroll to position [0, 0]
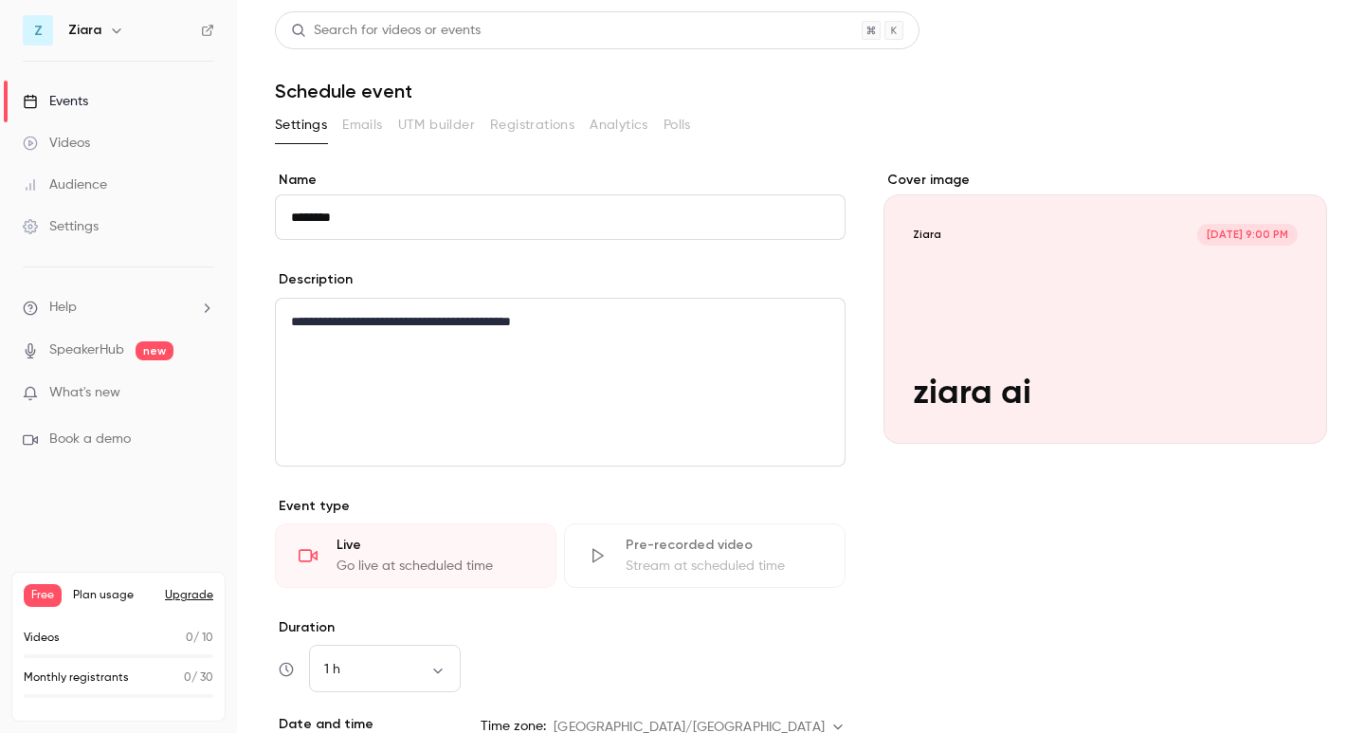
click at [410, 553] on div "Live" at bounding box center [434, 544] width 196 height 19
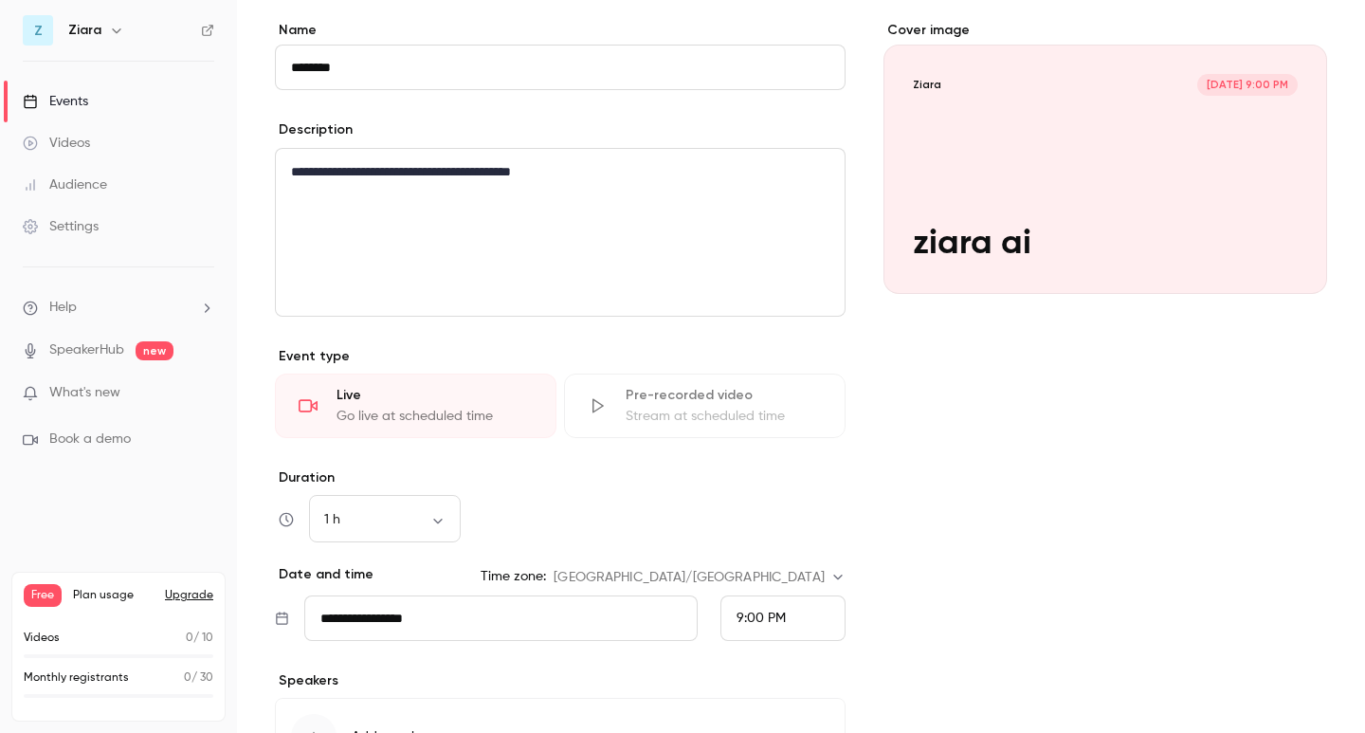
scroll to position [190, 0]
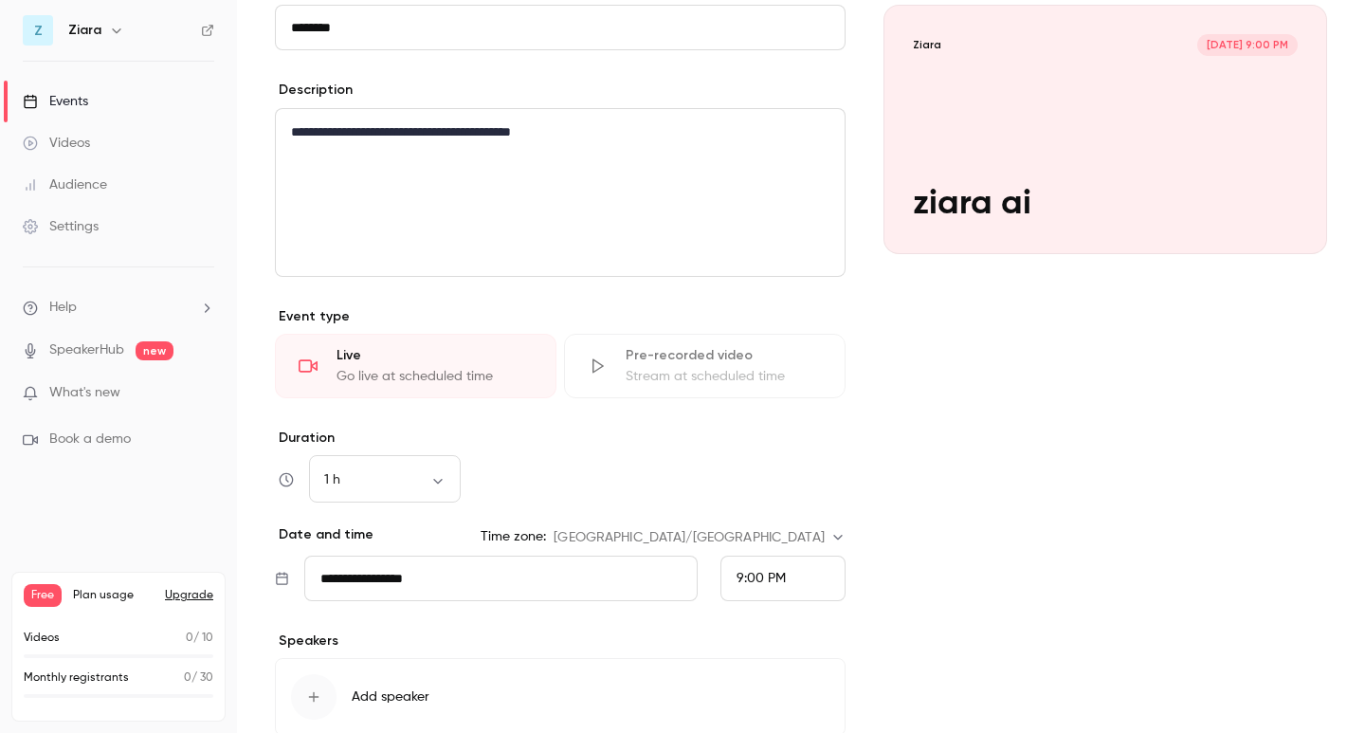
click at [409, 362] on div "Live" at bounding box center [434, 355] width 196 height 19
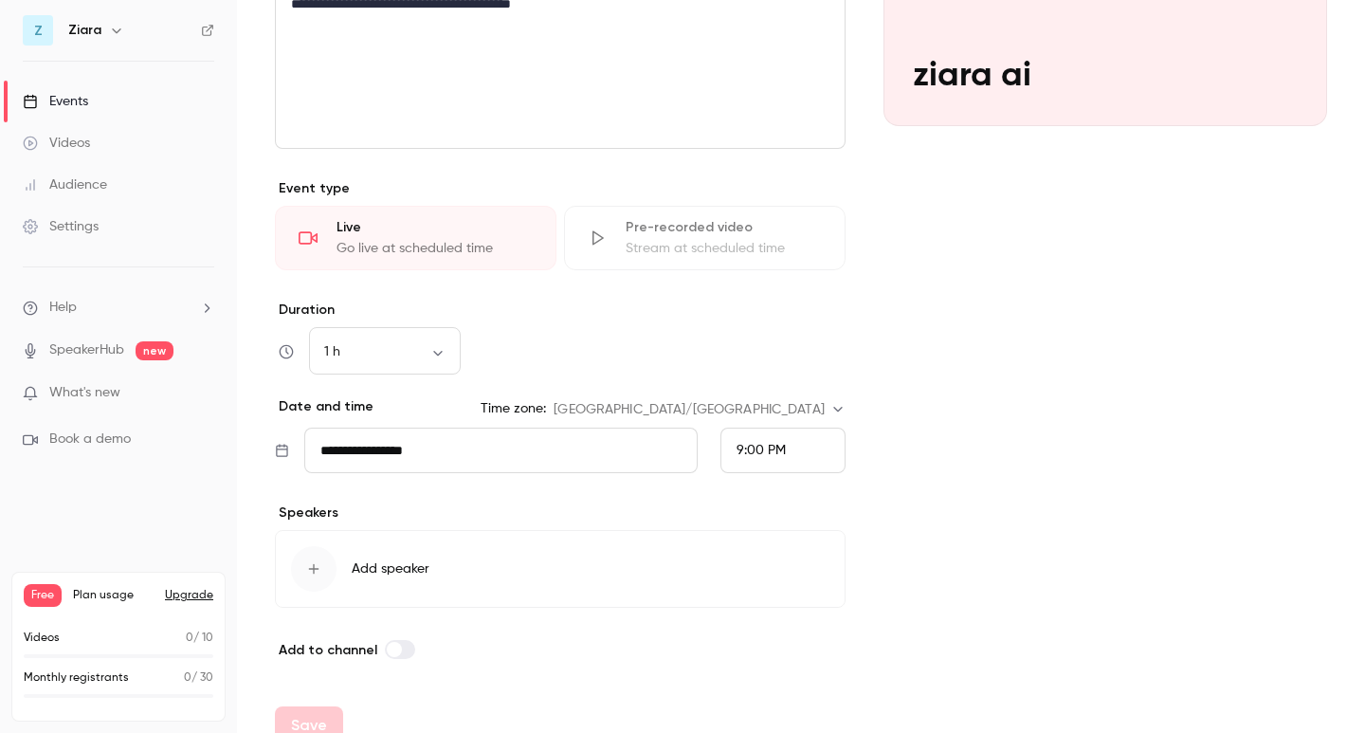
scroll to position [344, 0]
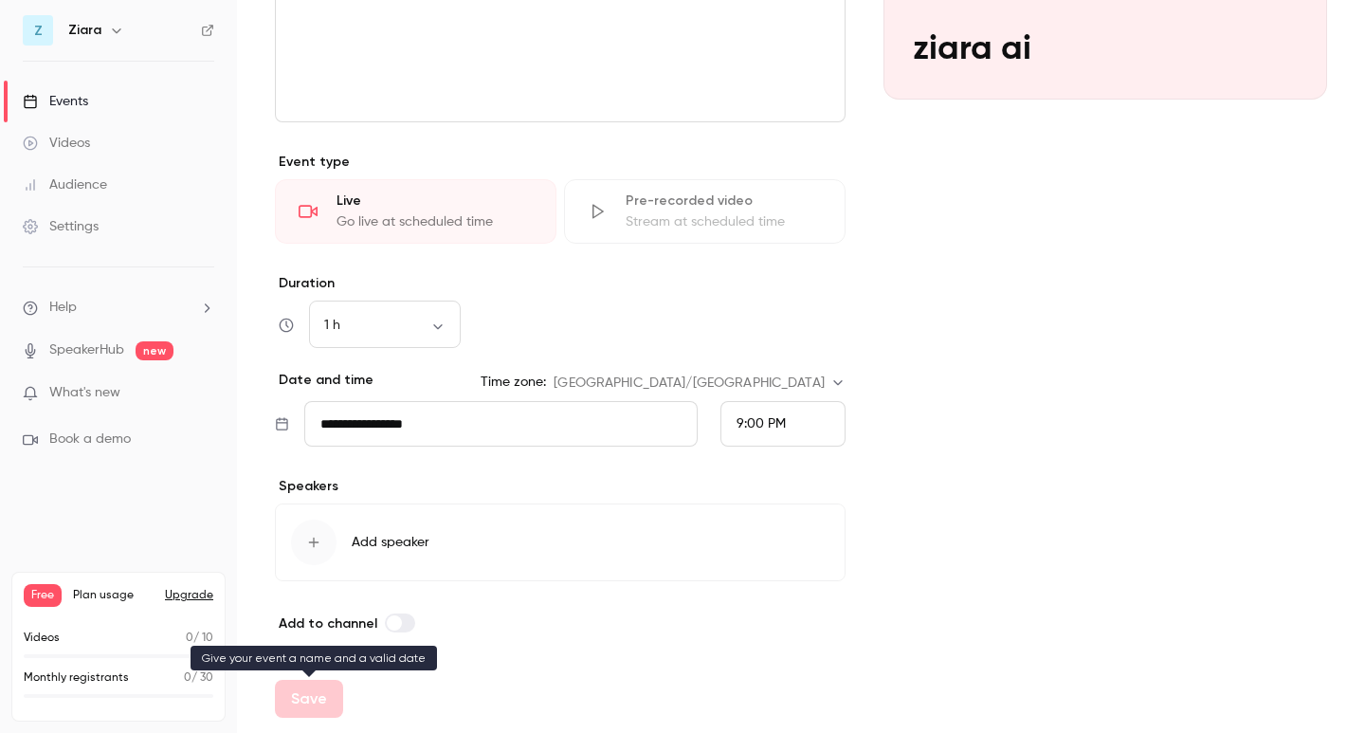
click at [313, 709] on div "Save" at bounding box center [309, 698] width 68 height 38
click at [327, 544] on div "button" at bounding box center [313, 541] width 45 height 45
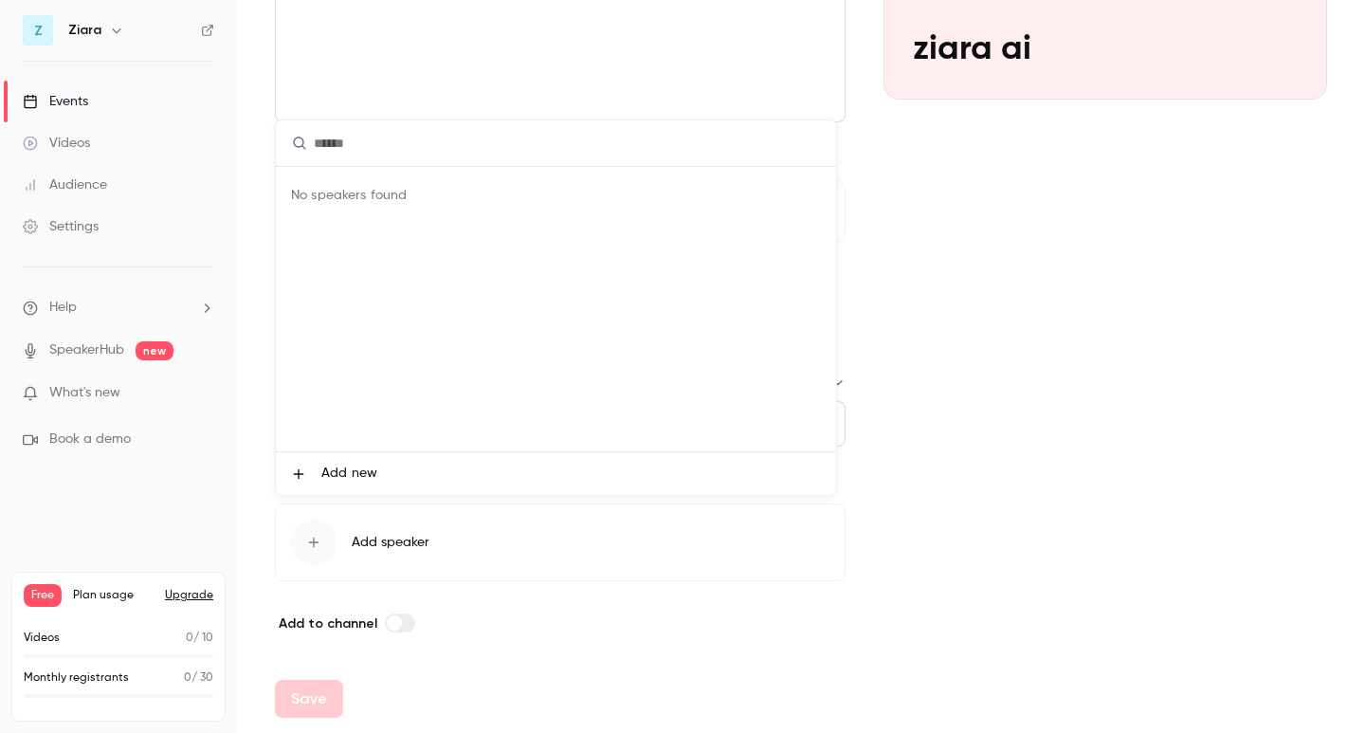
click at [342, 182] on div "No speakers found" at bounding box center [556, 309] width 560 height 284
click at [327, 147] on input "text" at bounding box center [556, 142] width 560 height 45
click at [299, 189] on div "No speakers found" at bounding box center [556, 309] width 560 height 284
drag, startPoint x: 333, startPoint y: 195, endPoint x: 333, endPoint y: 184, distance: 11.4
click at [333, 193] on div "No speakers found" at bounding box center [556, 309] width 560 height 284
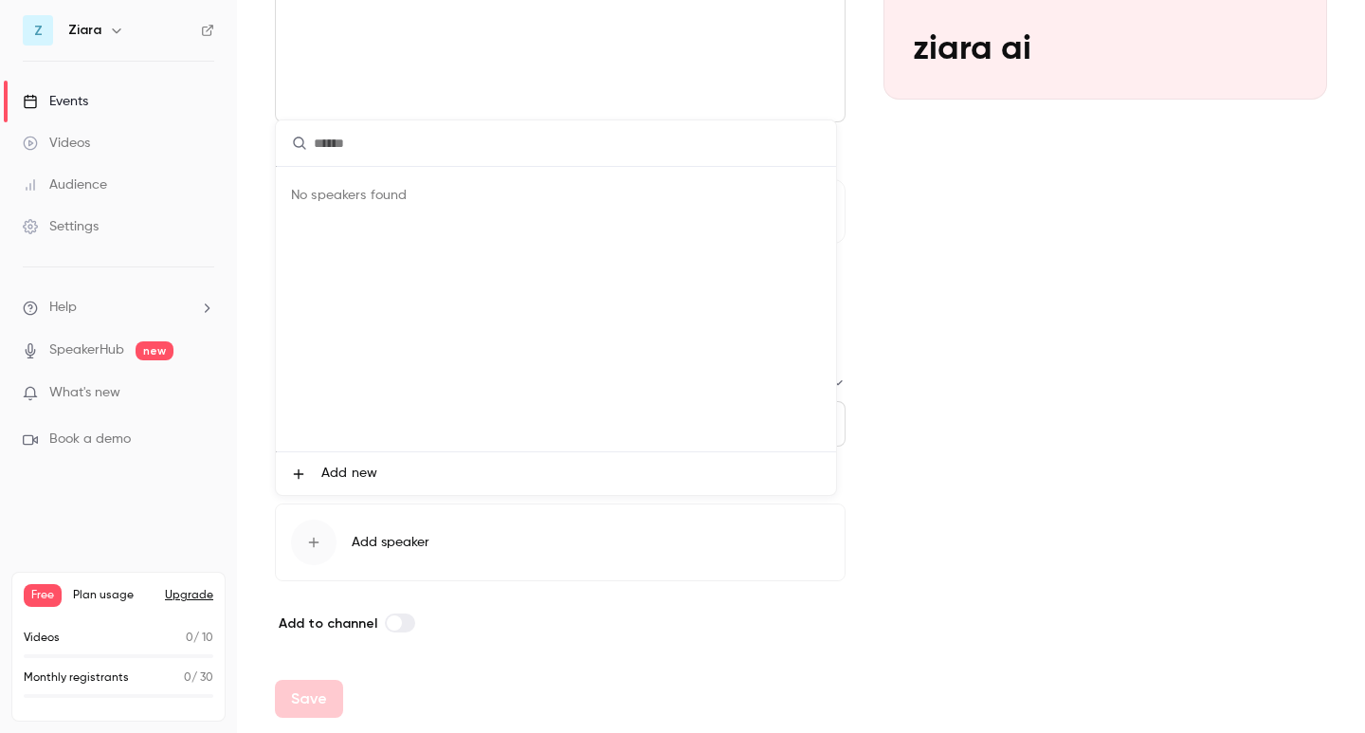
click at [335, 148] on input "text" at bounding box center [556, 142] width 560 height 45
type input "*"
click at [459, 374] on div "No speakers found" at bounding box center [556, 309] width 560 height 284
click at [364, 470] on span "Add new" at bounding box center [349, 473] width 56 height 20
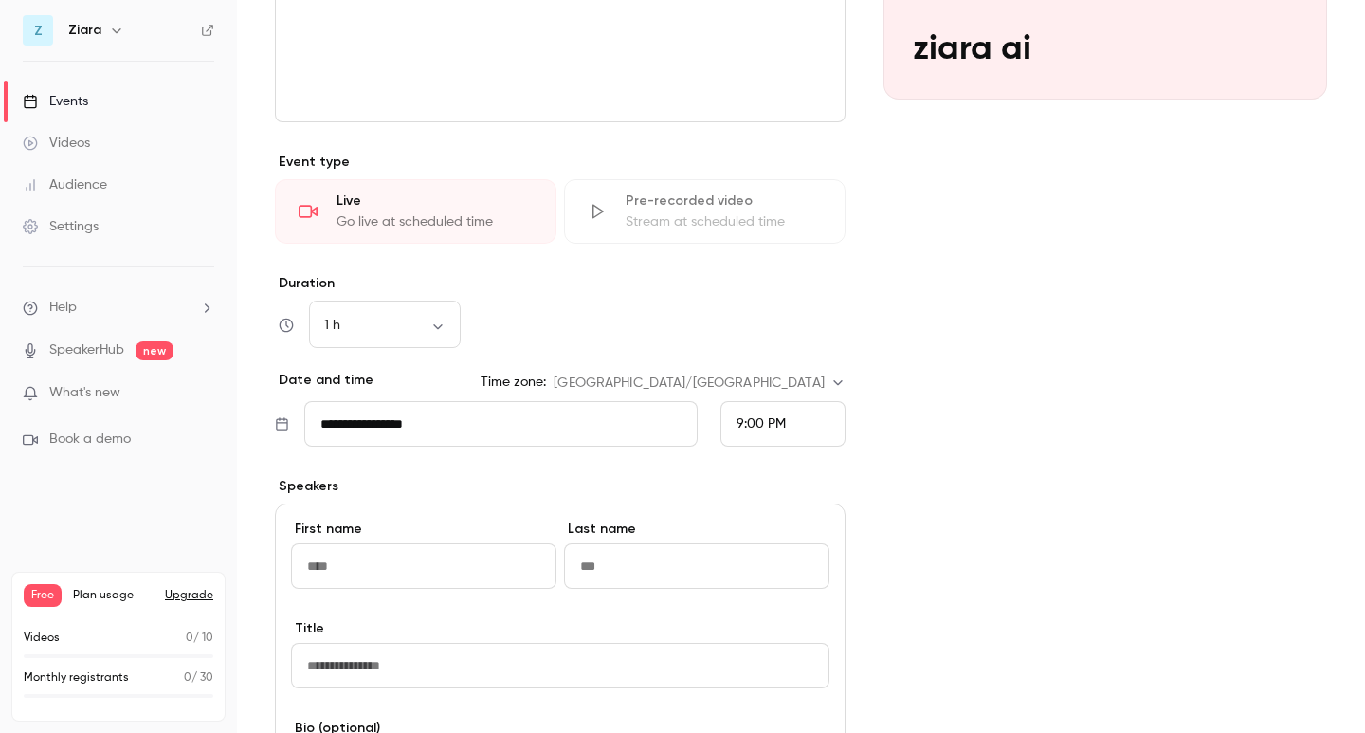
click at [426, 565] on input "First name" at bounding box center [423, 565] width 265 height 45
click at [464, 585] on input "**********" at bounding box center [423, 565] width 265 height 45
type input "******"
click at [713, 584] on input "Last name" at bounding box center [696, 565] width 265 height 45
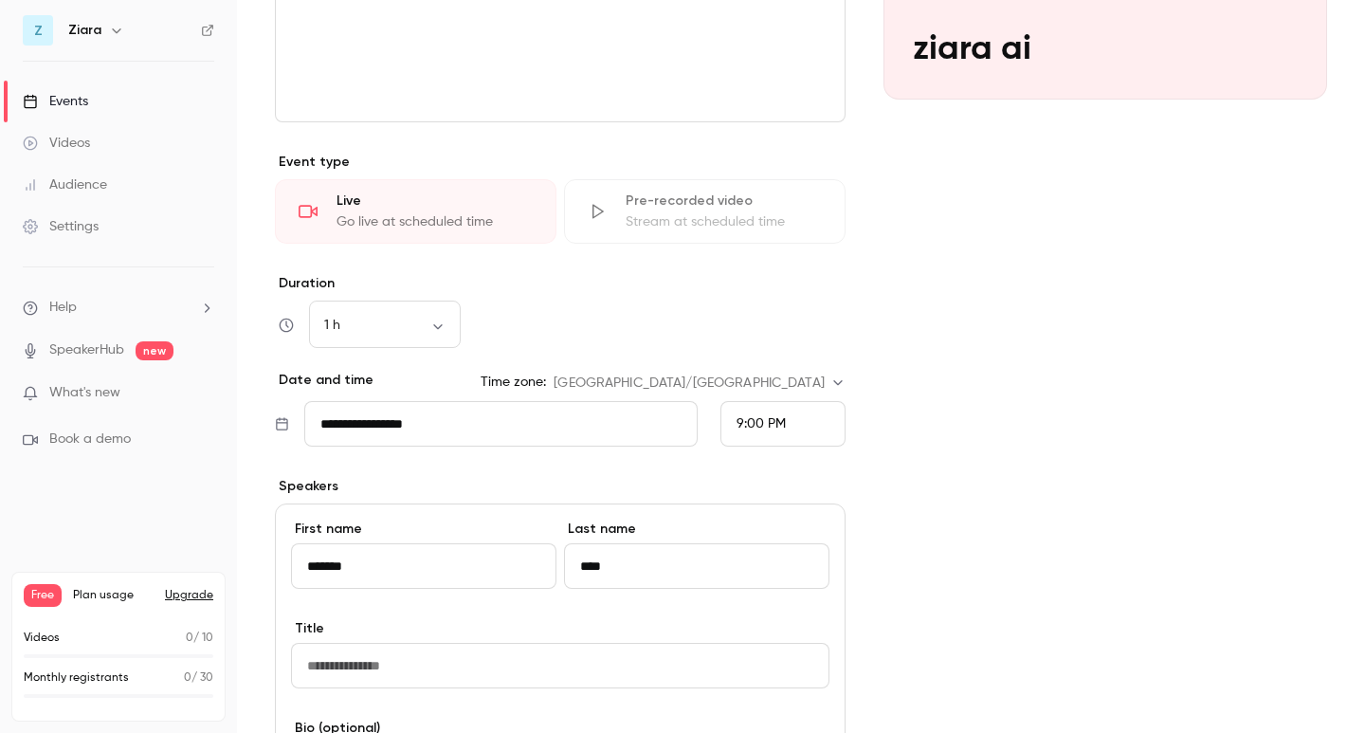
type input "****"
click at [439, 661] on input "Title" at bounding box center [560, 665] width 538 height 45
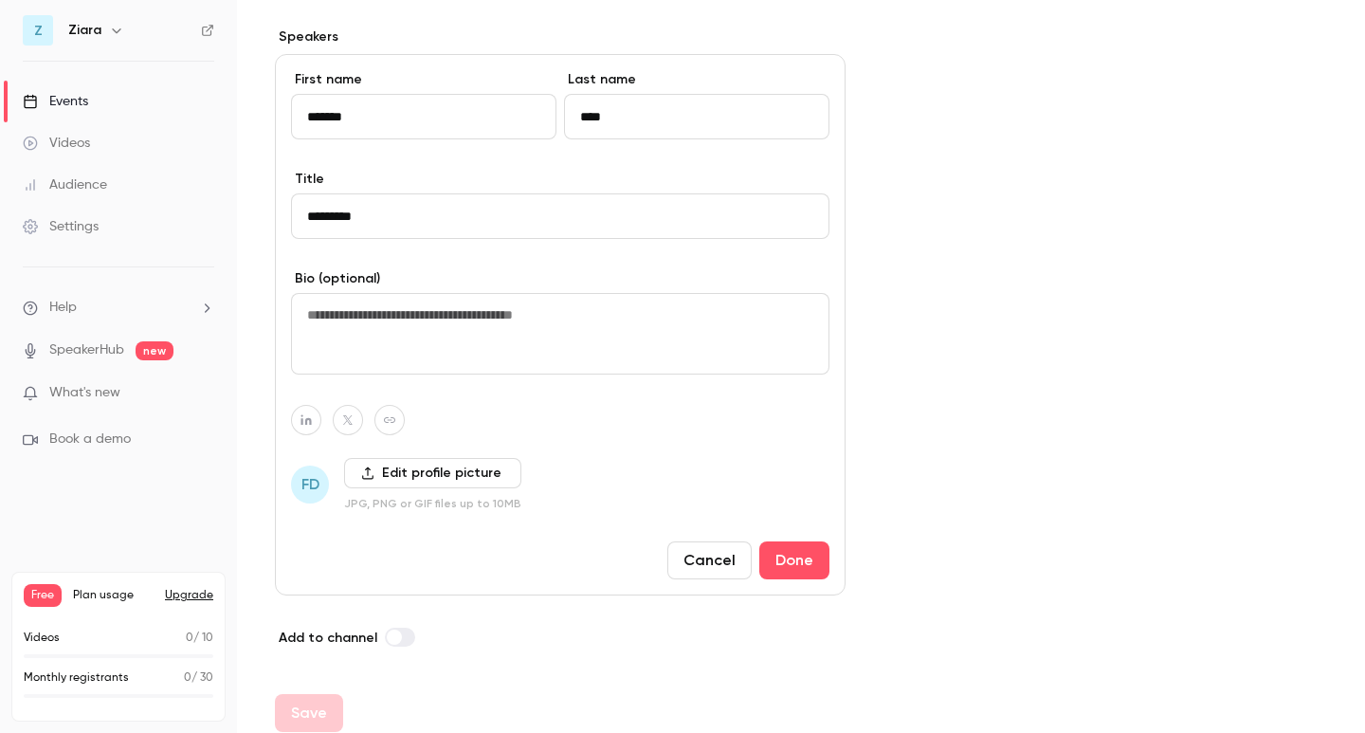
scroll to position [807, 0]
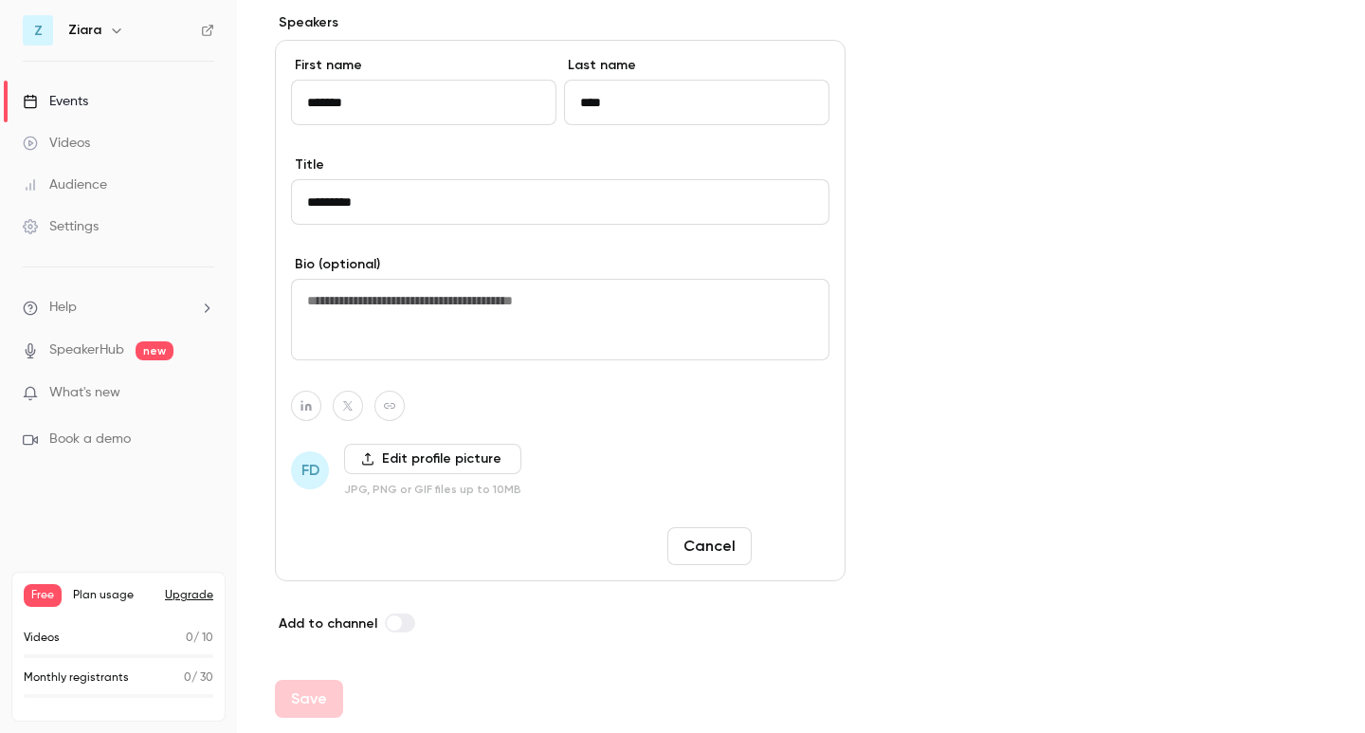
type input "*********"
click at [783, 546] on button "Done" at bounding box center [794, 546] width 70 height 38
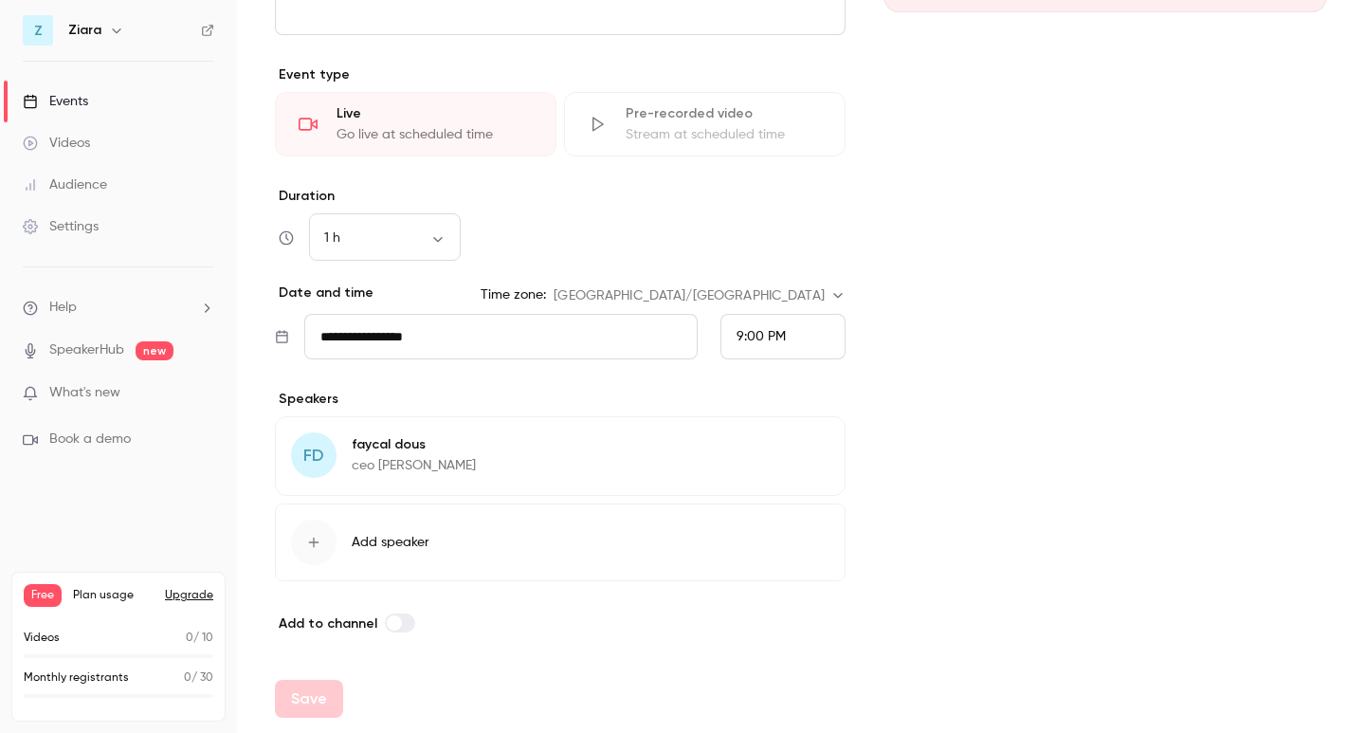
click at [499, 445] on div "FD faycal dous ceo ziara Edit" at bounding box center [560, 456] width 571 height 80
click at [322, 454] on span "FD" at bounding box center [313, 456] width 21 height 26
click at [315, 688] on div "Save" at bounding box center [309, 698] width 68 height 38
click at [353, 245] on body "**********" at bounding box center [682, 366] width 1365 height 733
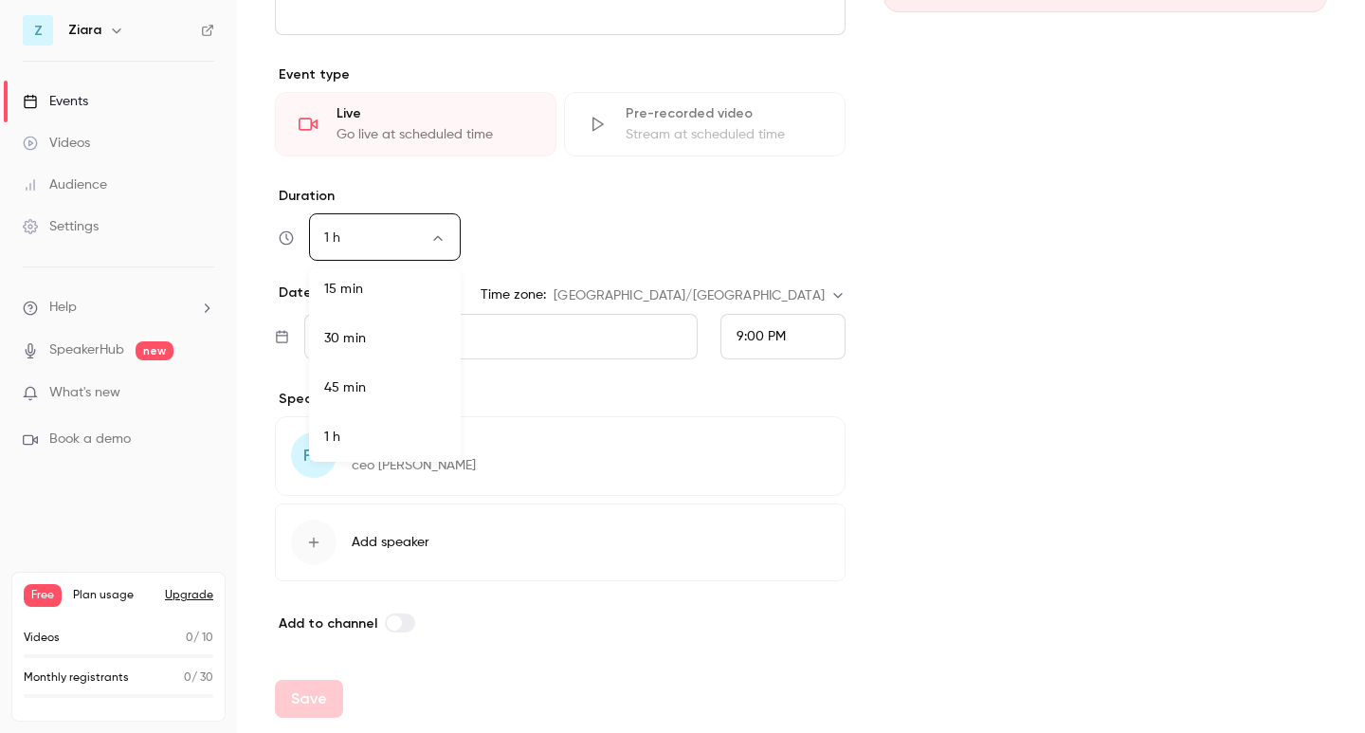
click at [352, 427] on li "1 h" at bounding box center [385, 436] width 152 height 49
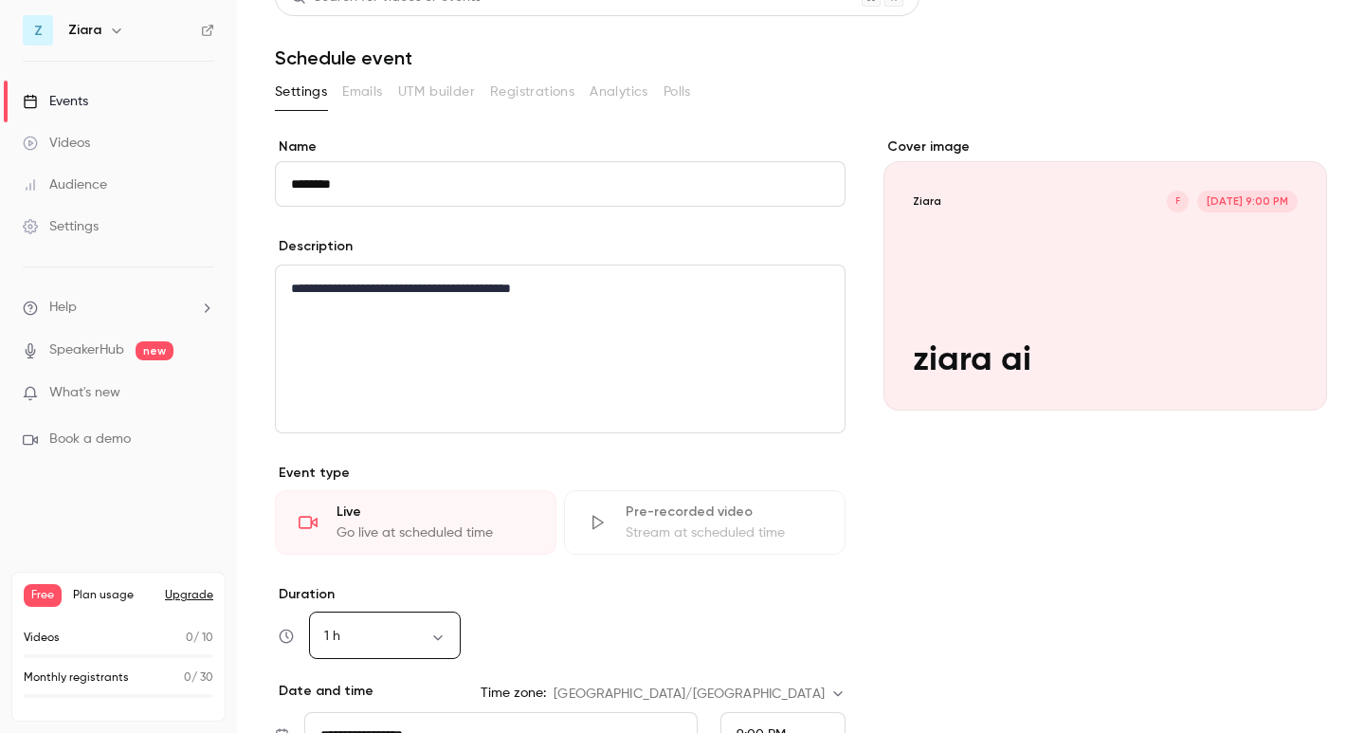
scroll to position [0, 0]
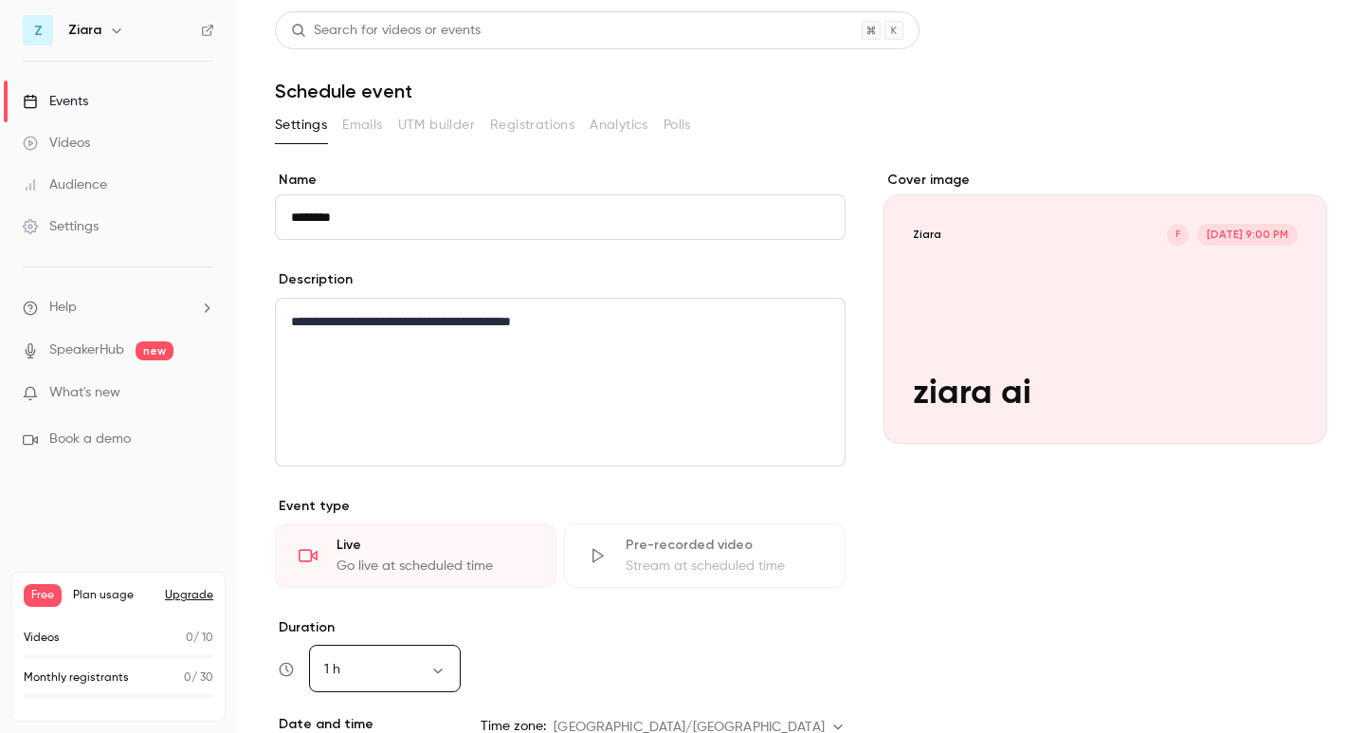
click at [424, 221] on input "********" at bounding box center [560, 216] width 571 height 45
click at [602, 335] on div "**********" at bounding box center [560, 382] width 569 height 167
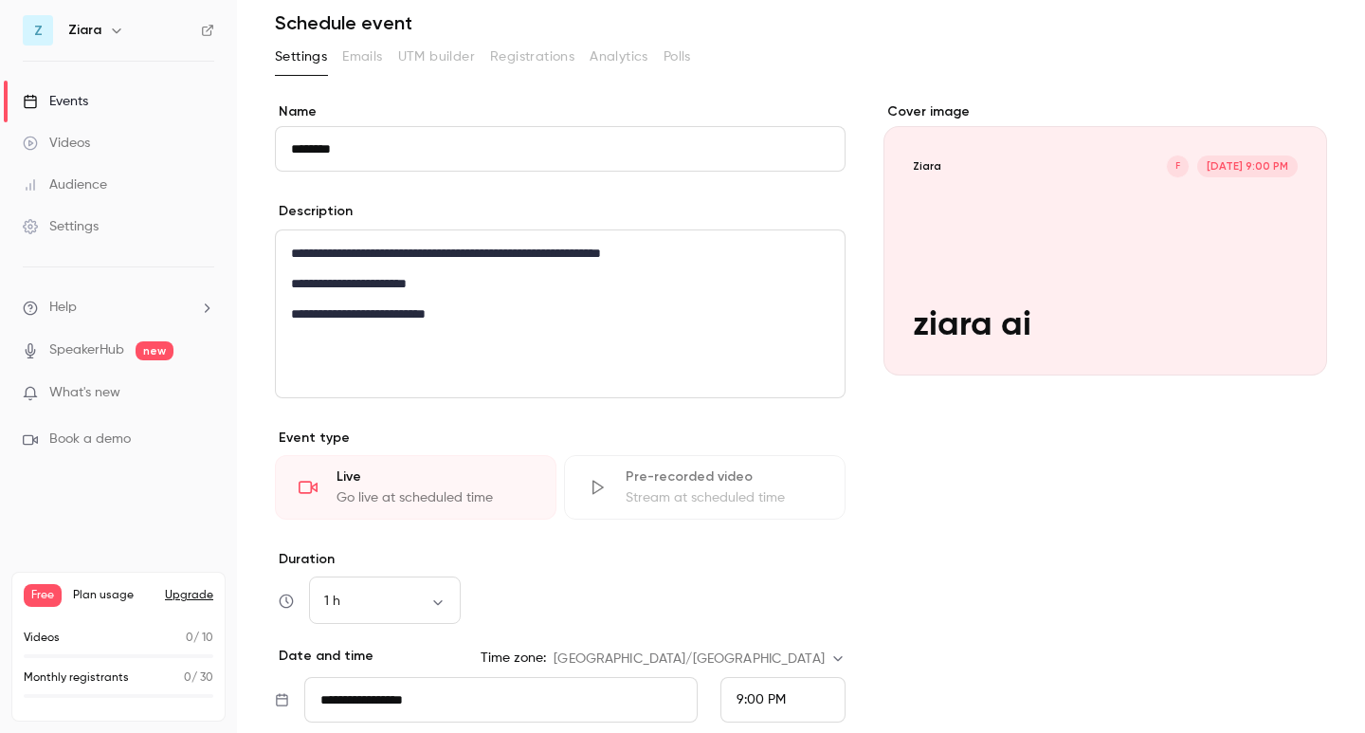
scroll to position [431, 0]
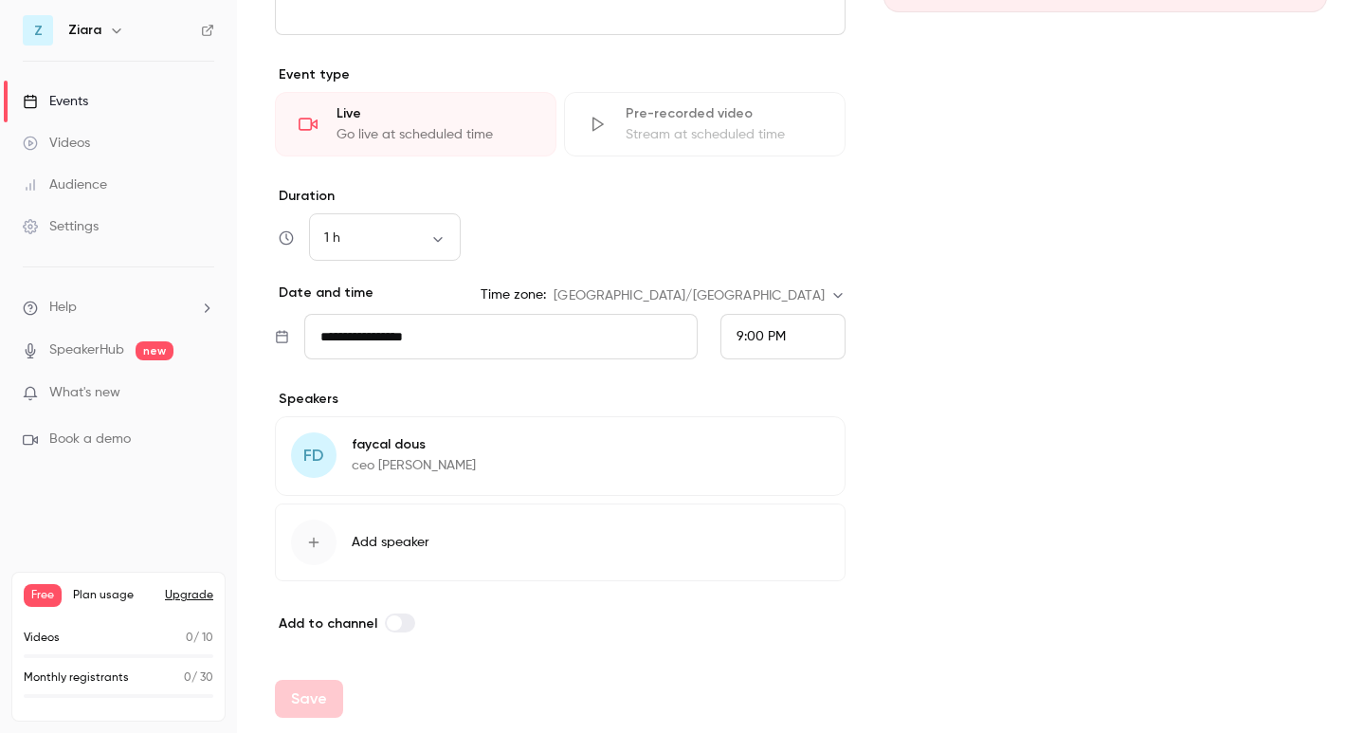
click at [325, 461] on span "FD" at bounding box center [313, 454] width 45 height 45
click at [480, 134] on div "Go live at scheduled time" at bounding box center [434, 134] width 196 height 19
click at [327, 680] on div "Save" at bounding box center [309, 698] width 68 height 38
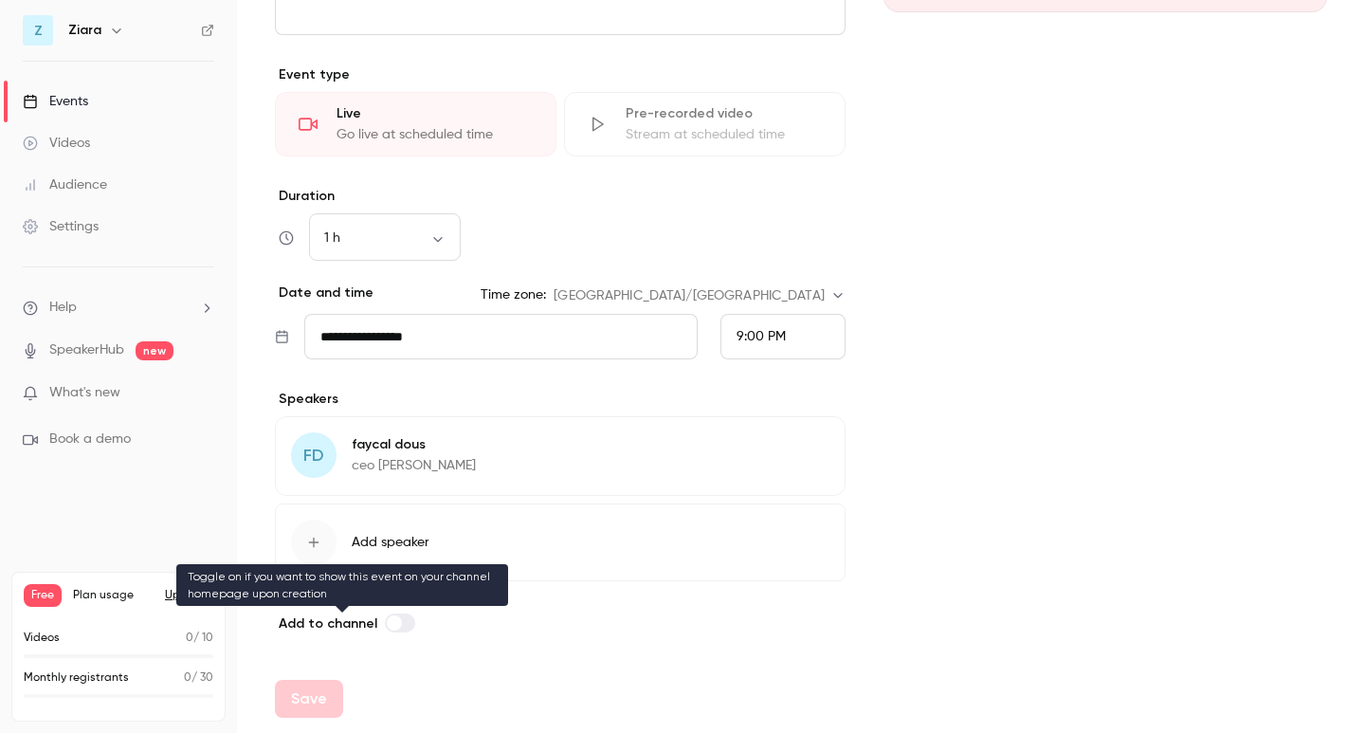
click at [338, 617] on span "Add to channel" at bounding box center [328, 623] width 99 height 16
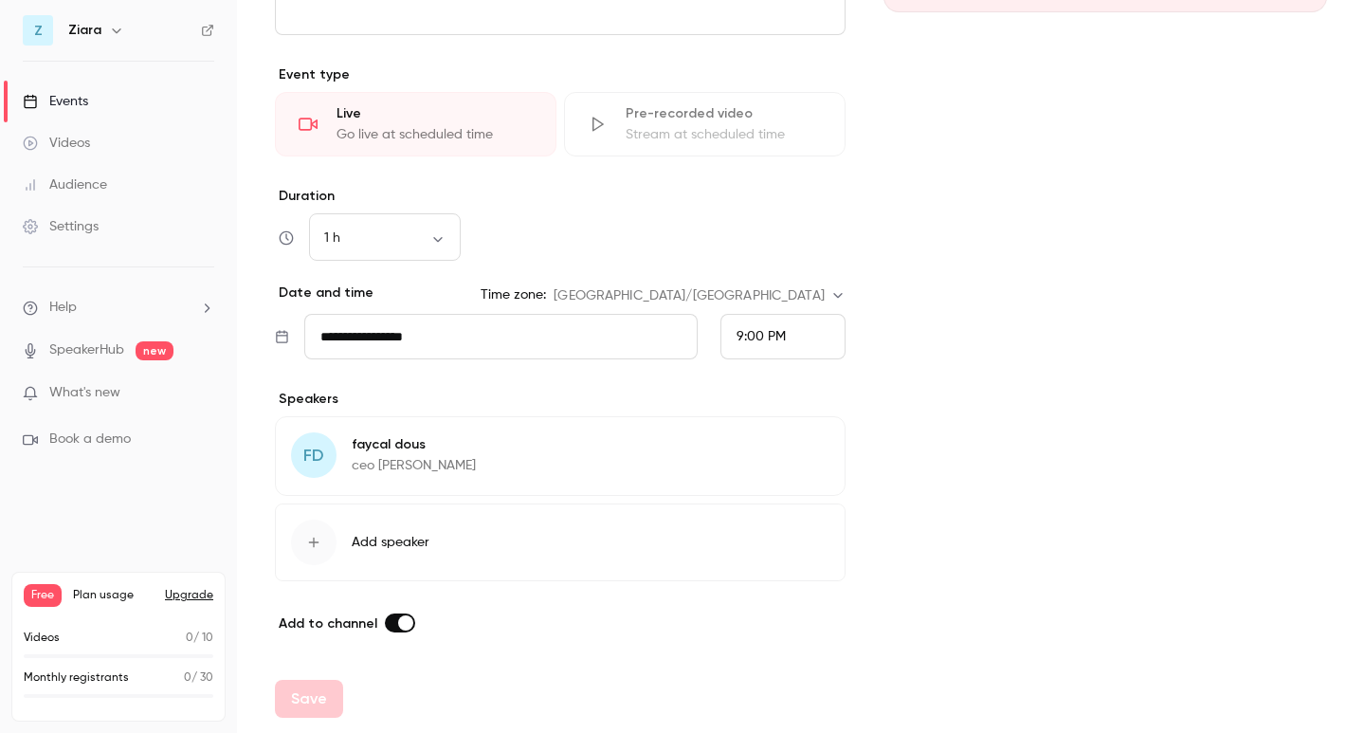
click at [398, 623] on span at bounding box center [405, 622] width 15 height 15
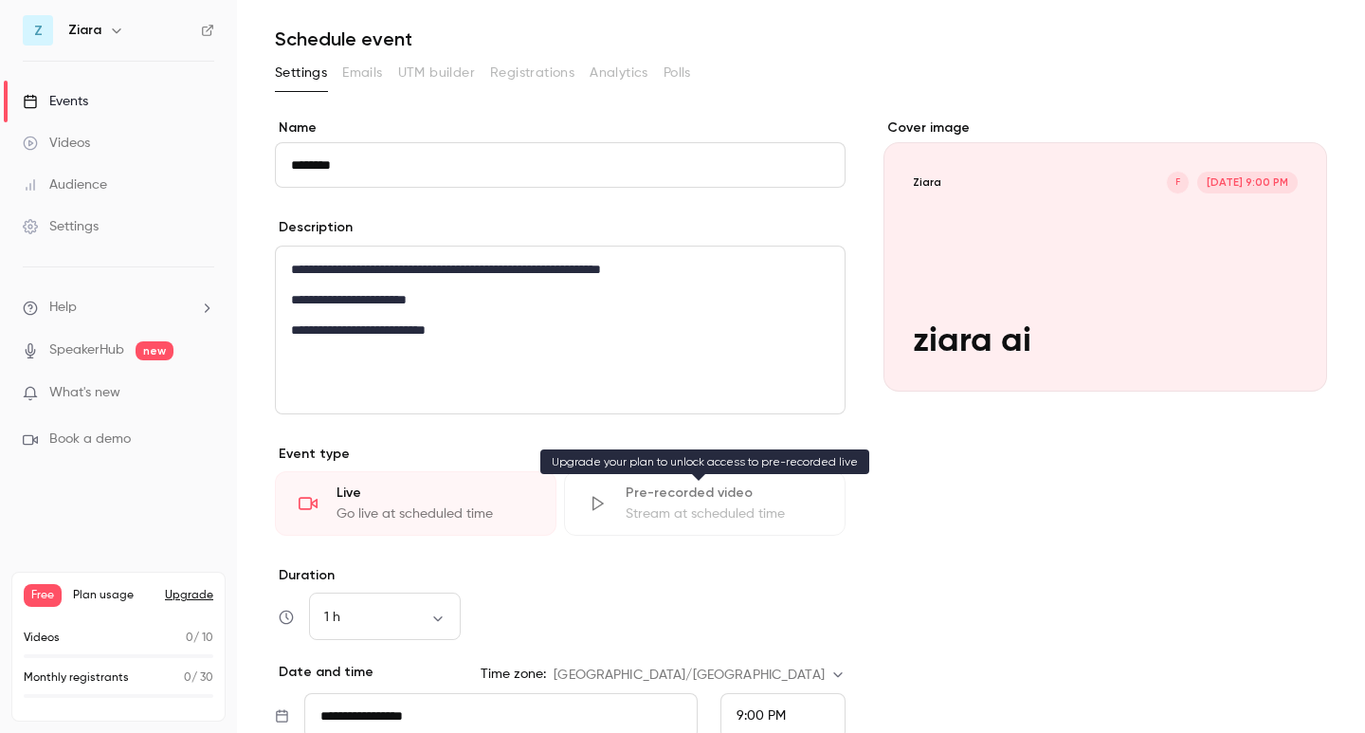
scroll to position [0, 0]
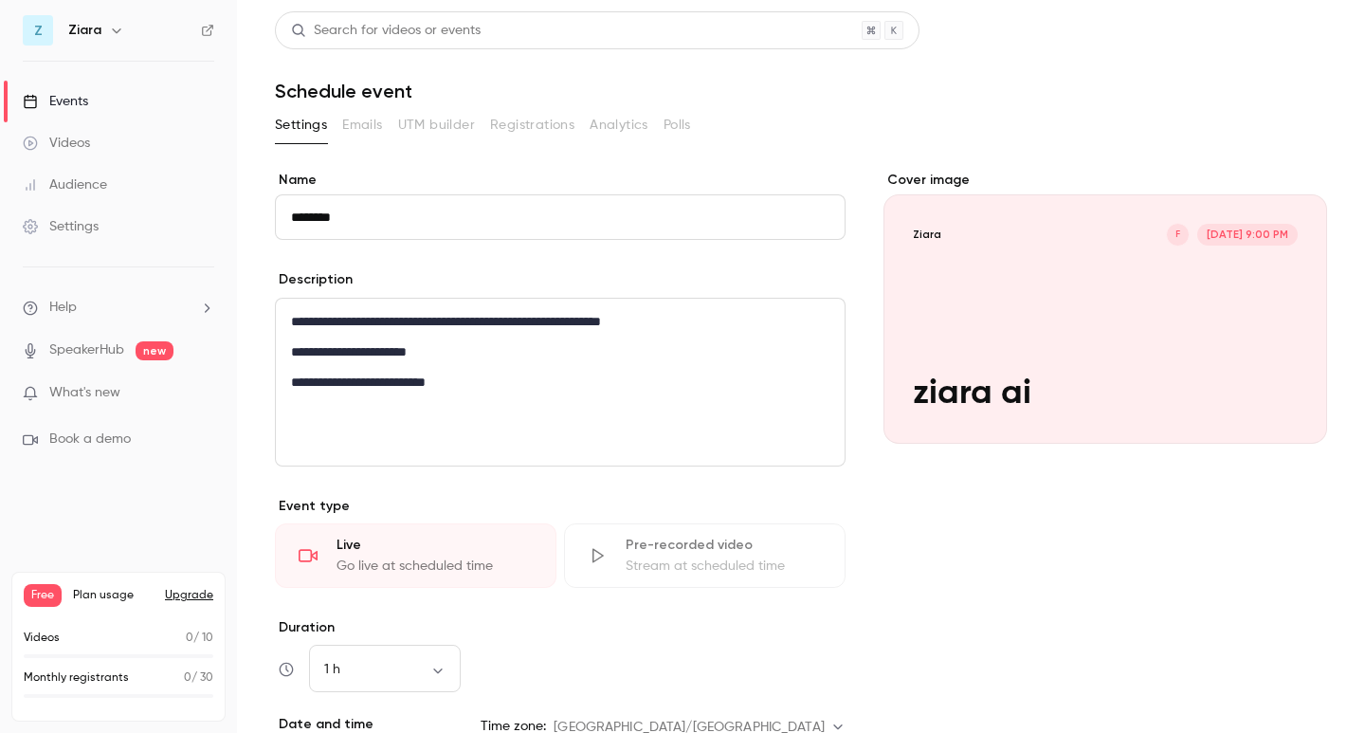
click at [1187, 320] on div "Cover image" at bounding box center [1105, 307] width 444 height 273
click at [0, 0] on input "Ziara F Sep 23, 9:00 PM ziara ai" at bounding box center [0, 0] width 0 height 0
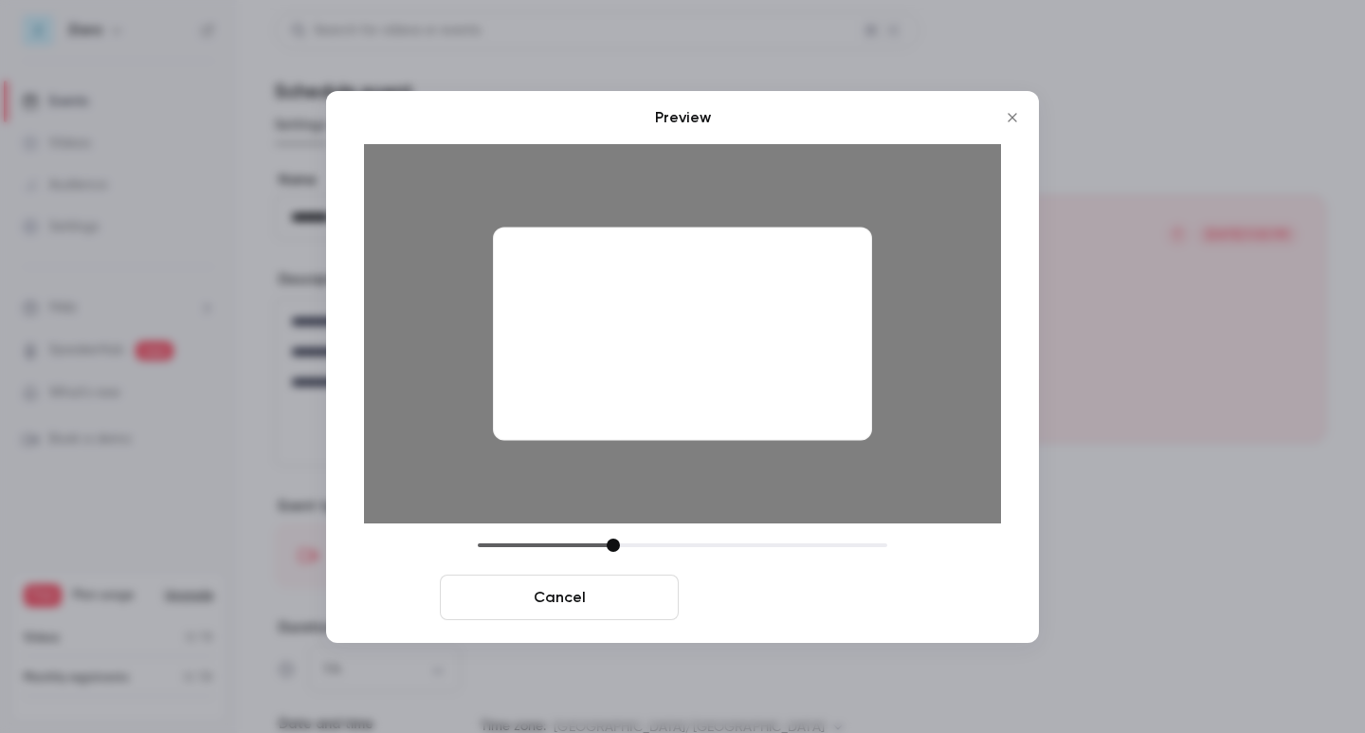
click at [756, 598] on button "Save cover" at bounding box center [805, 596] width 239 height 45
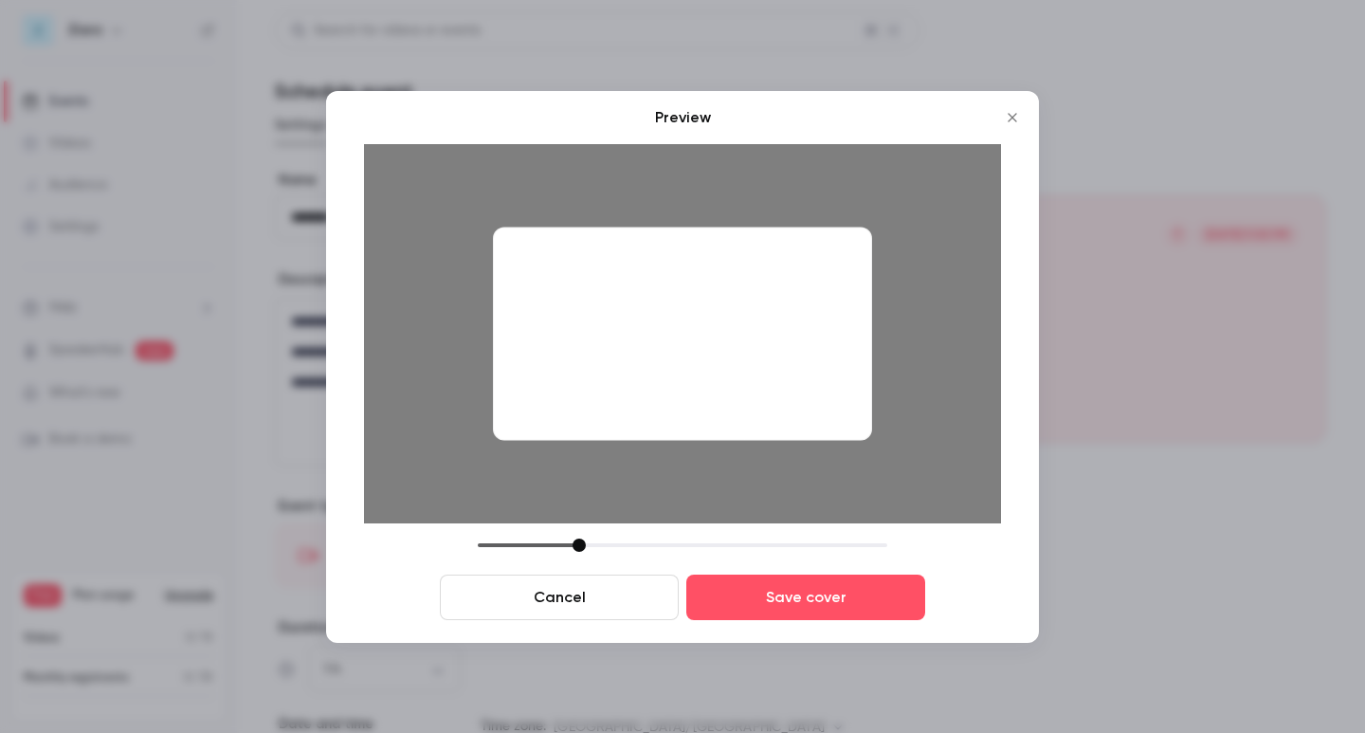
drag, startPoint x: 613, startPoint y: 538, endPoint x: 579, endPoint y: 548, distance: 35.4
click at [579, 548] on div at bounding box center [578, 544] width 13 height 13
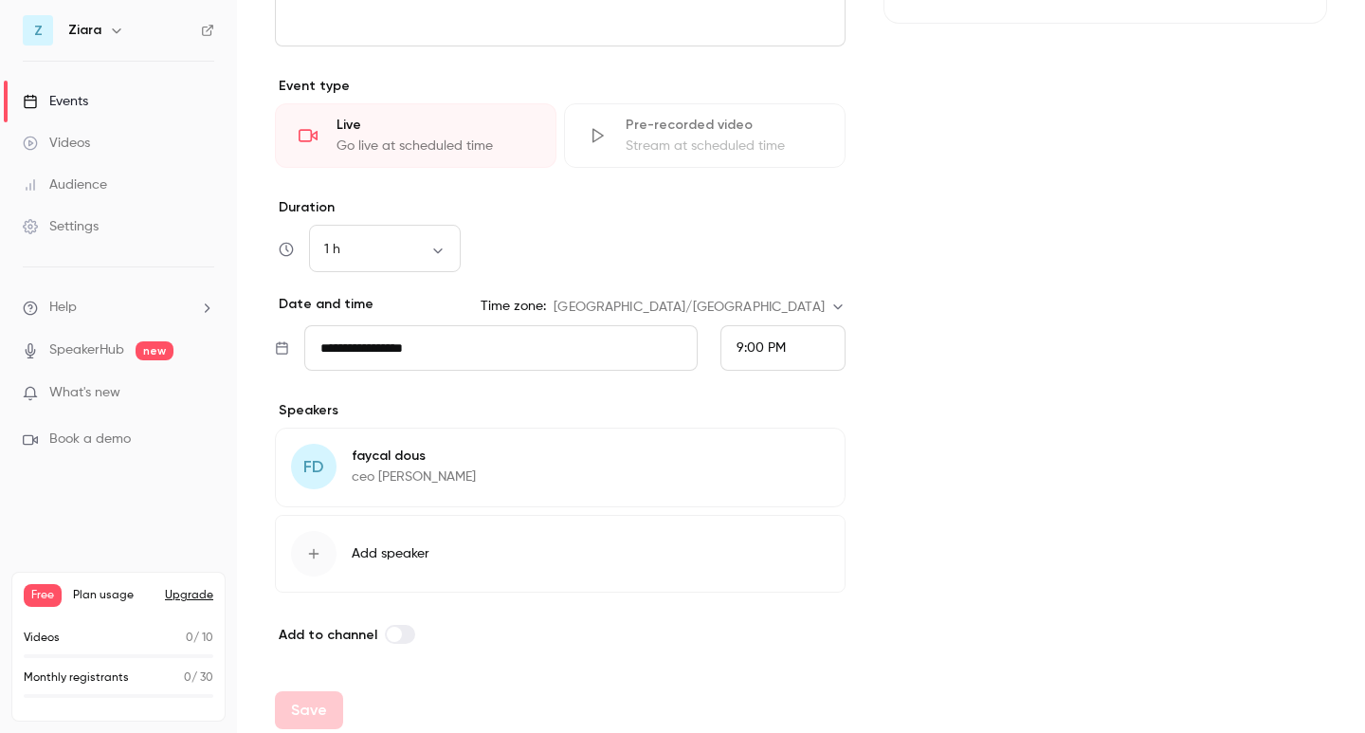
scroll to position [431, 0]
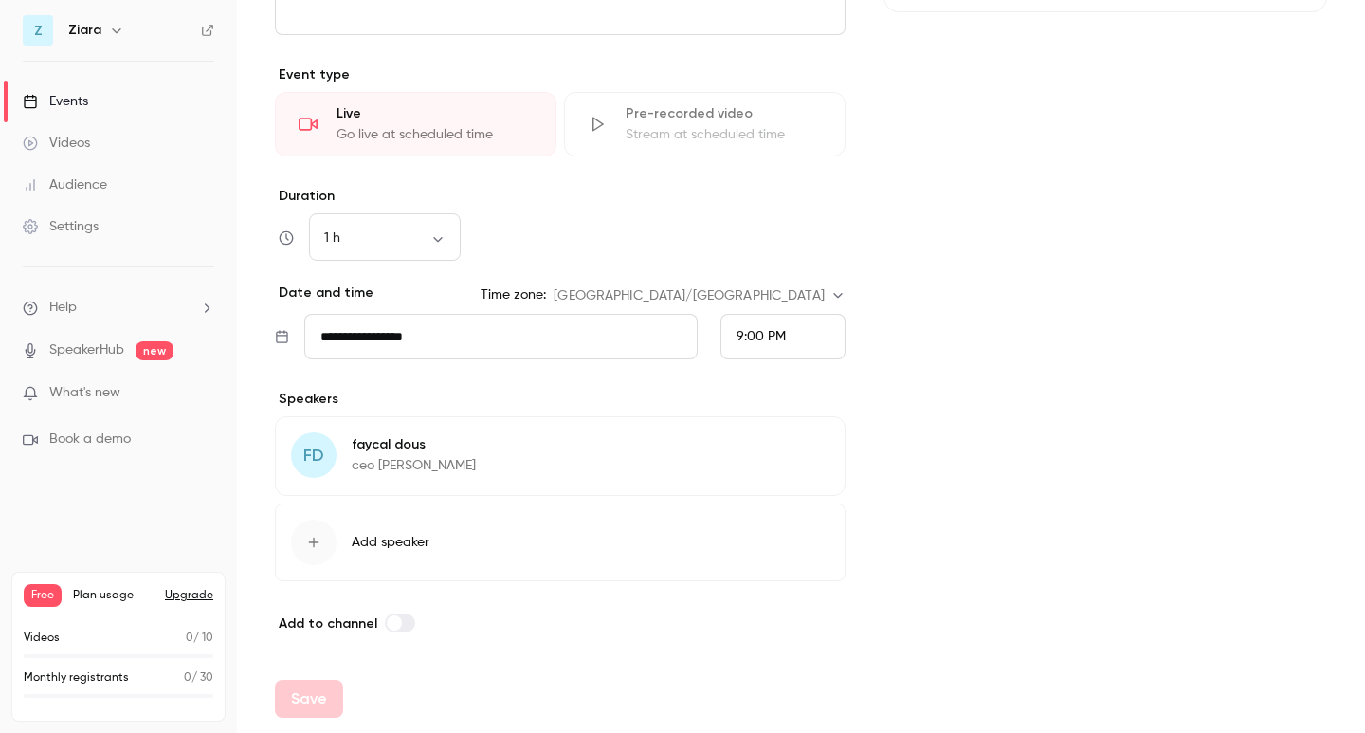
click at [736, 335] on span "9:00 PM" at bounding box center [760, 336] width 49 height 13
click at [732, 334] on span "9:45 PM" at bounding box center [752, 332] width 48 height 13
click at [771, 299] on body "**********" at bounding box center [682, 366] width 1365 height 733
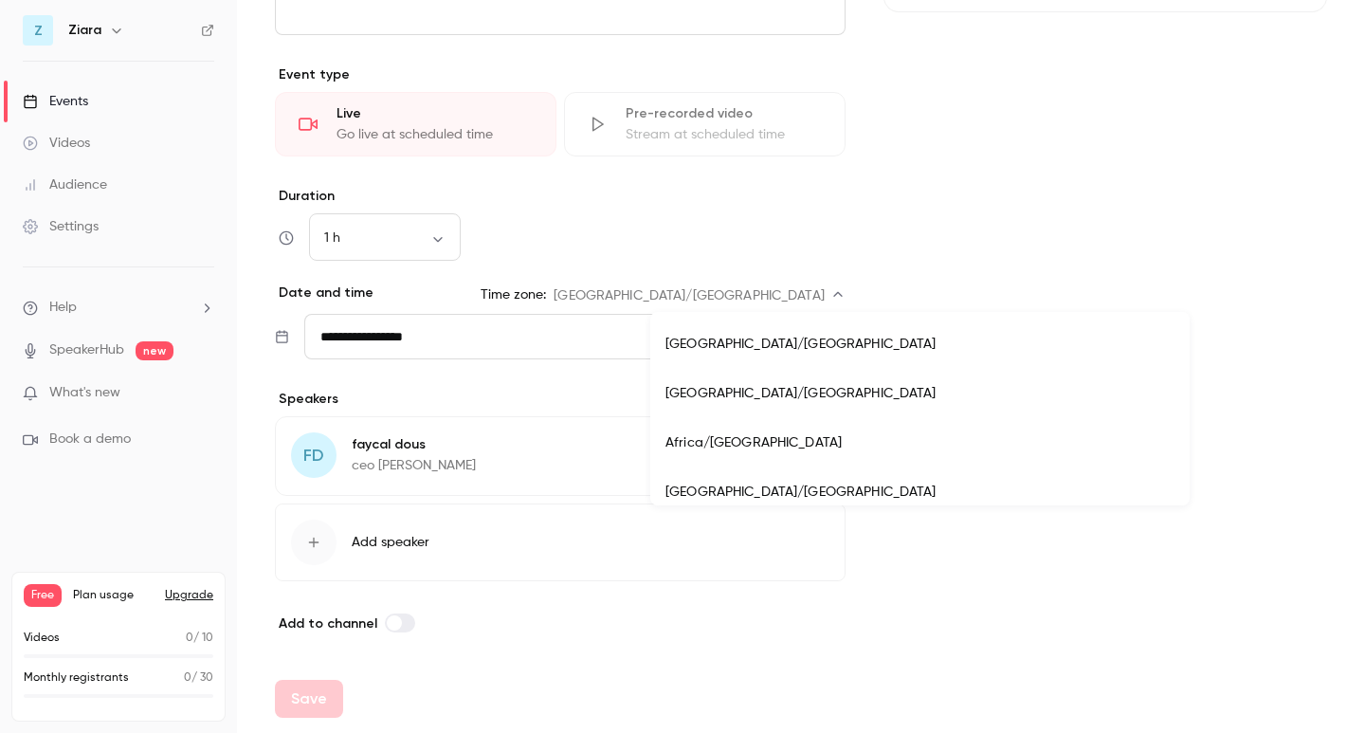
scroll to position [1327, 0]
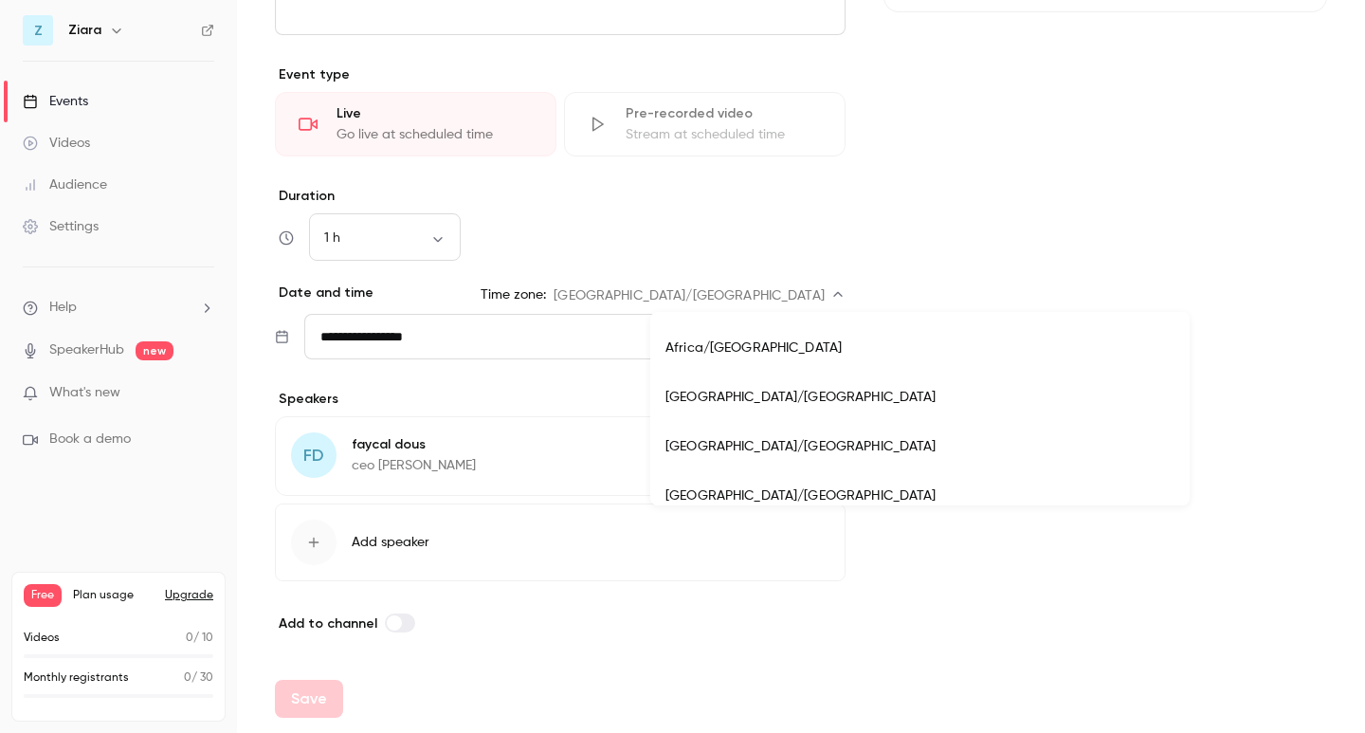
click at [734, 396] on li "Africa/Kigali" at bounding box center [919, 396] width 539 height 49
type input "**********"
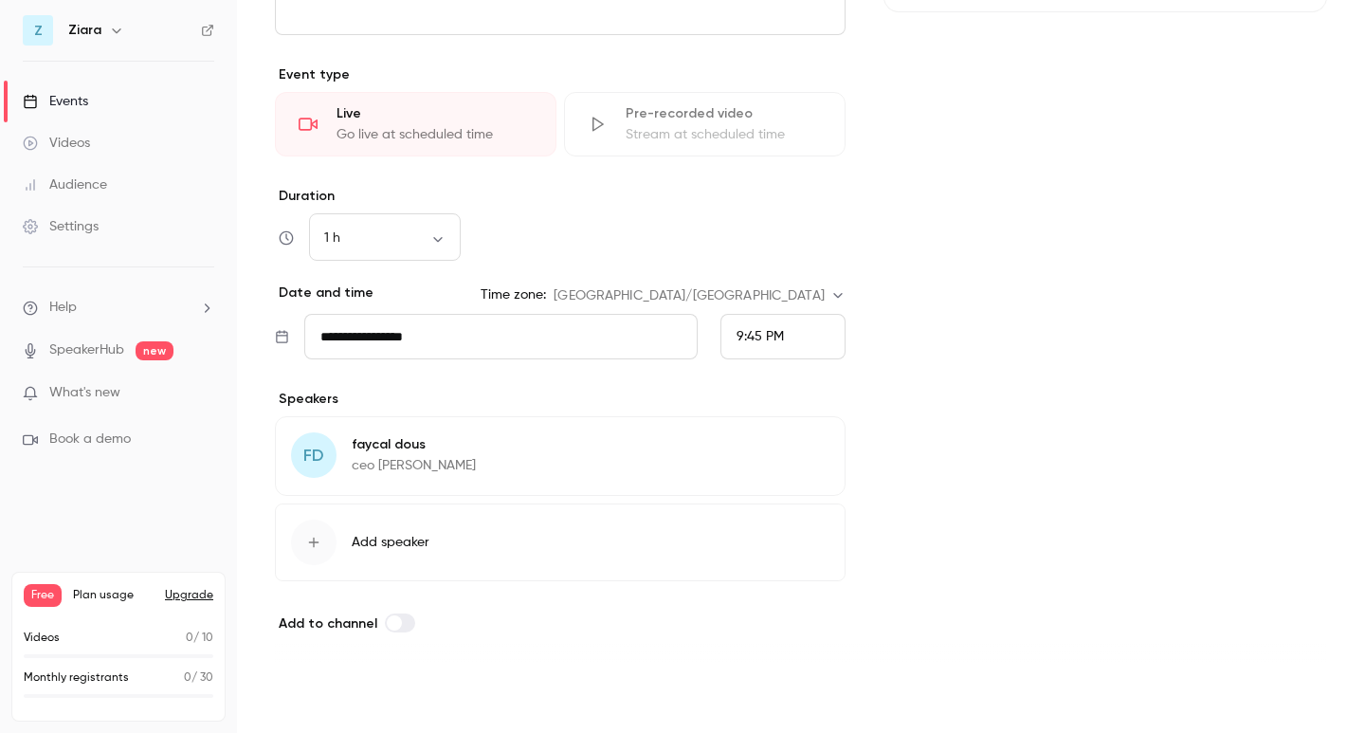
click at [290, 701] on button "Save" at bounding box center [309, 698] width 68 height 38
type input "**********"
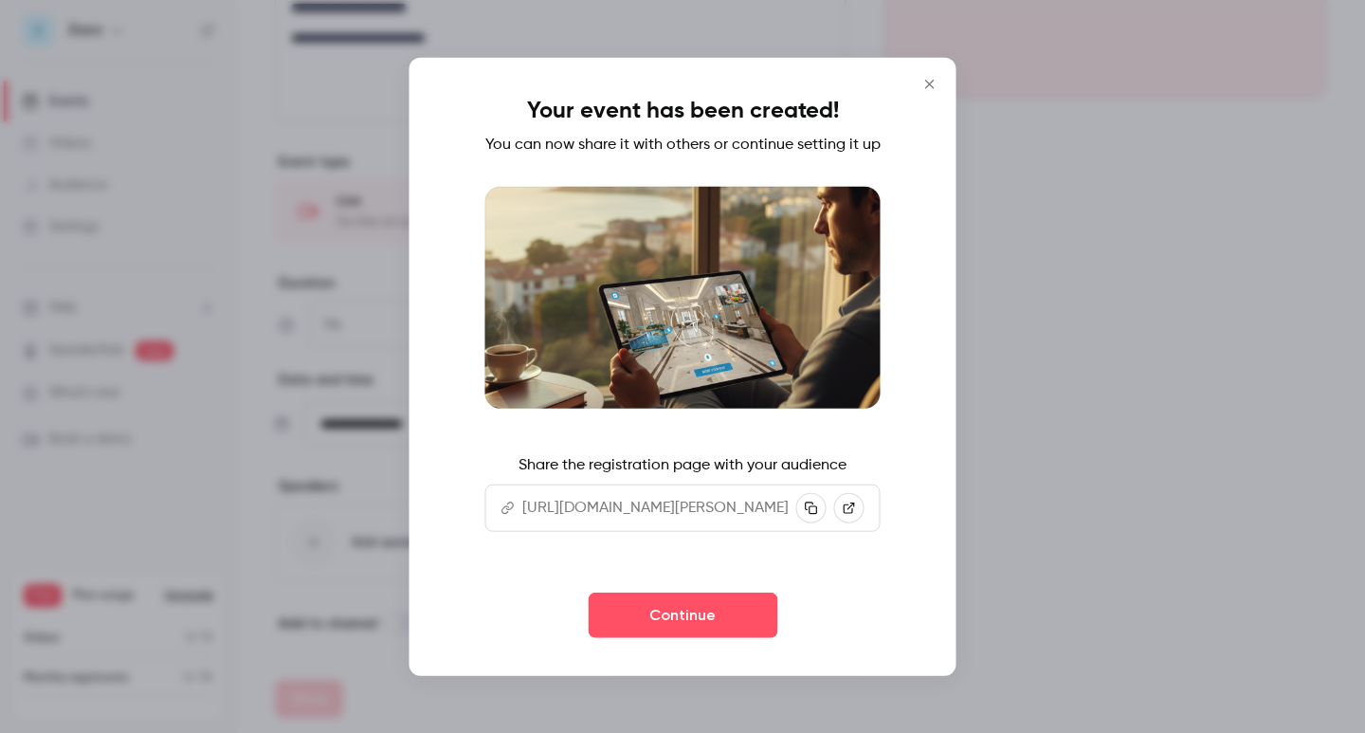
click at [856, 515] on icon at bounding box center [849, 507] width 13 height 13
click at [933, 80] on icon "Close" at bounding box center [929, 84] width 9 height 9
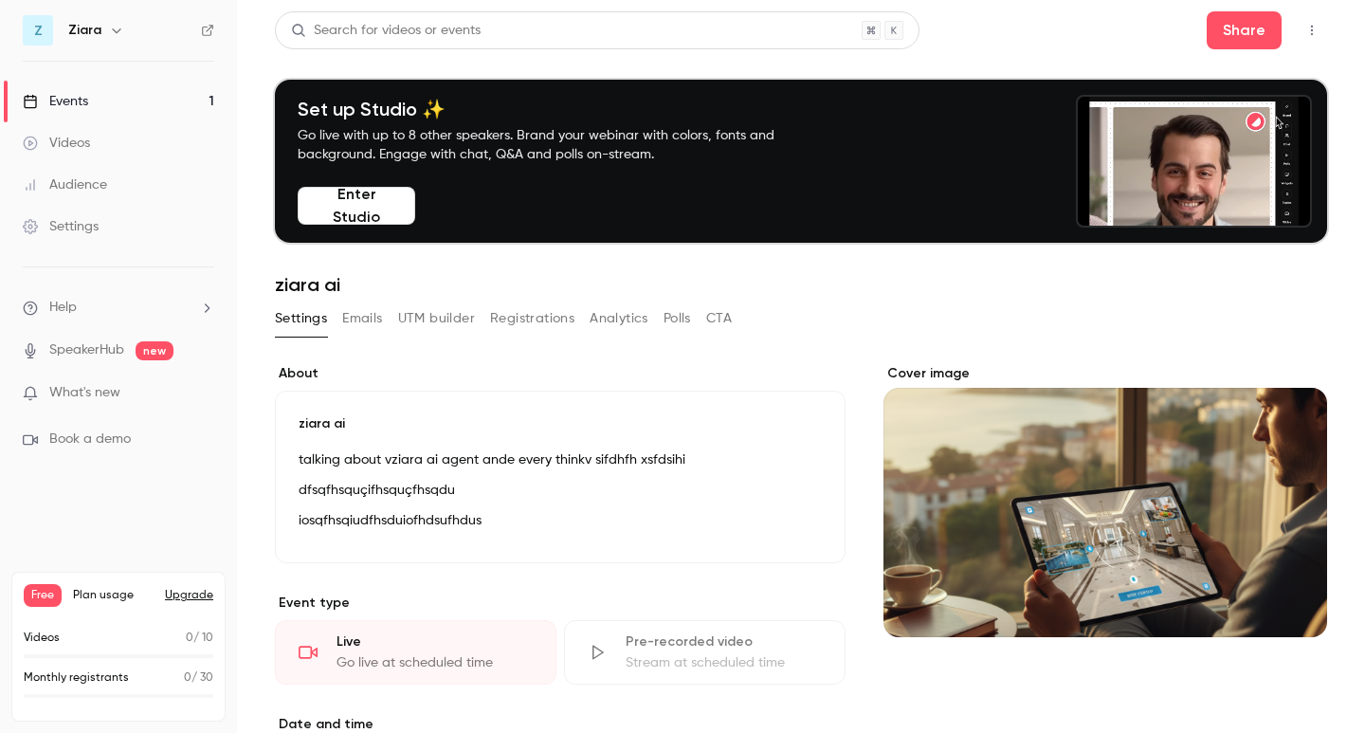
drag, startPoint x: 362, startPoint y: 209, endPoint x: 457, endPoint y: 293, distance: 126.2
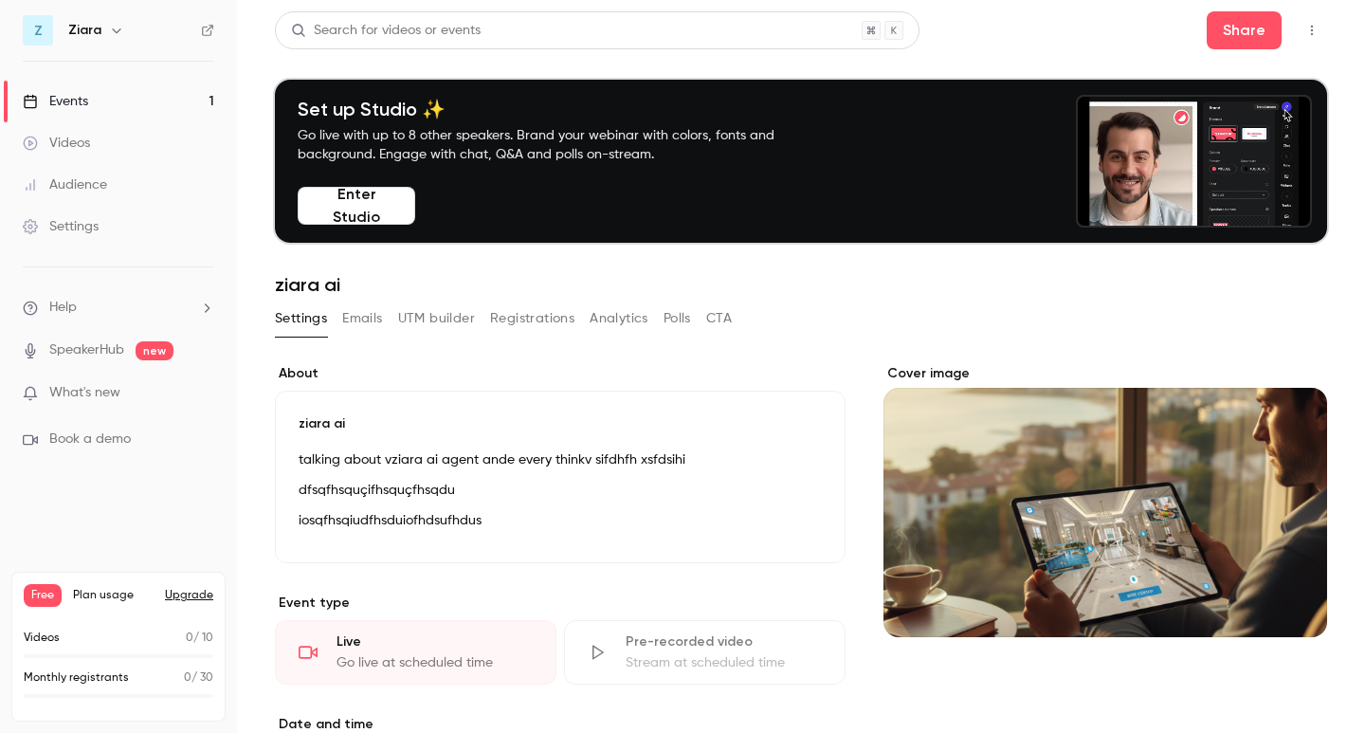
click at [466, 299] on div "**********" at bounding box center [801, 575] width 1052 height 1128
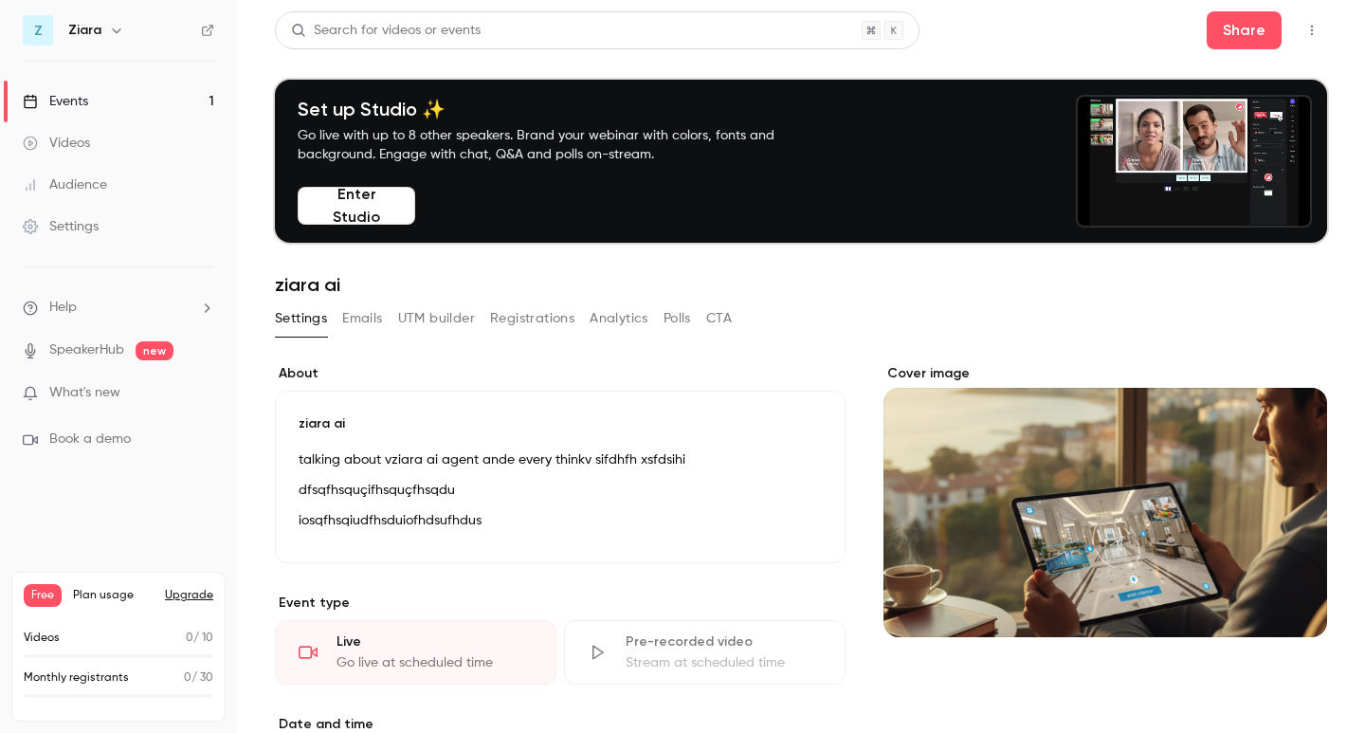
click at [364, 200] on button "Enter Studio" at bounding box center [357, 206] width 118 height 38
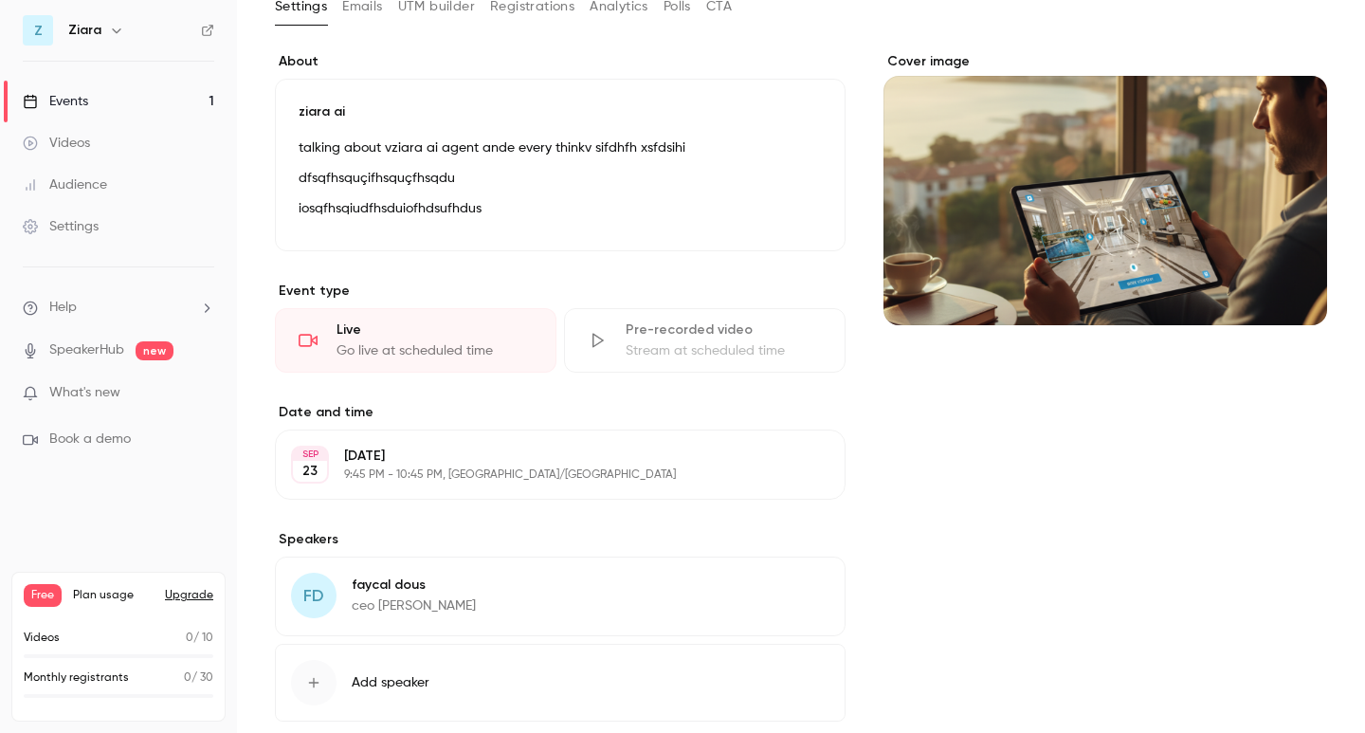
scroll to position [134, 0]
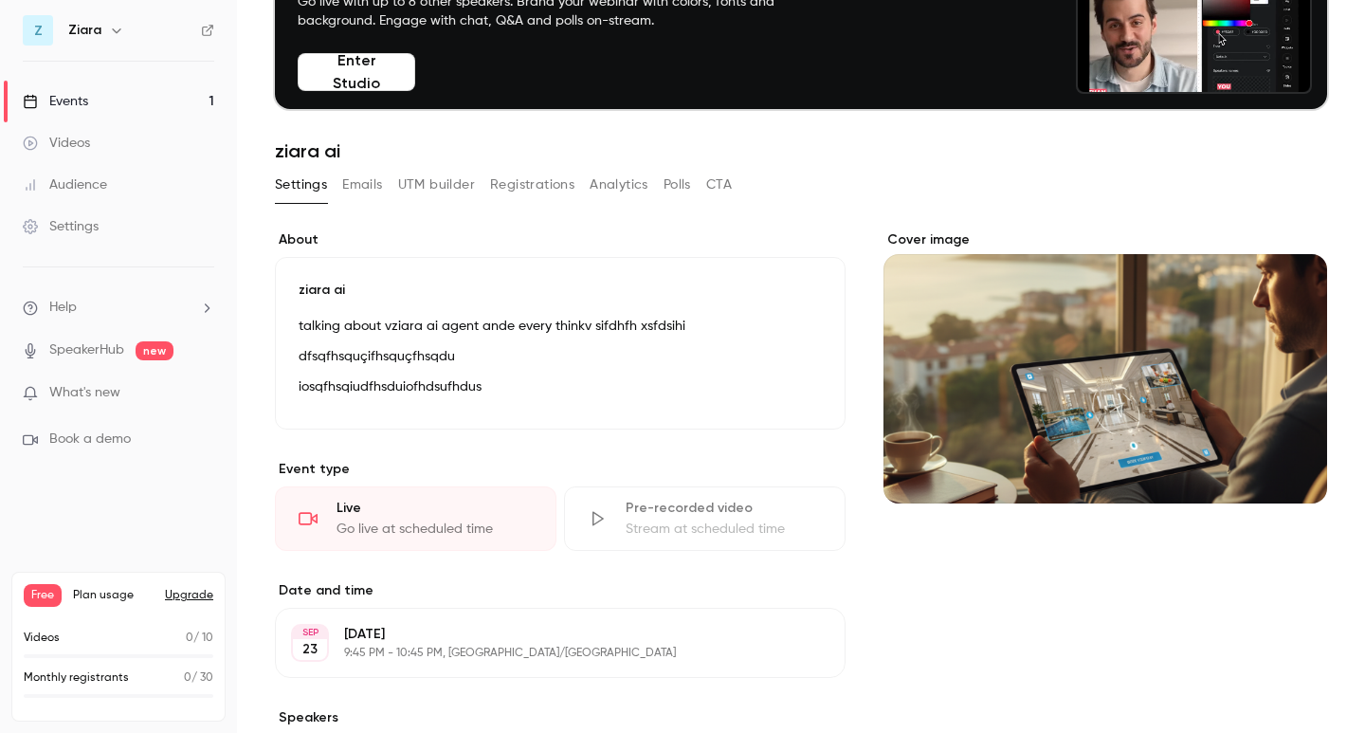
click at [354, 187] on button "Emails" at bounding box center [362, 185] width 40 height 30
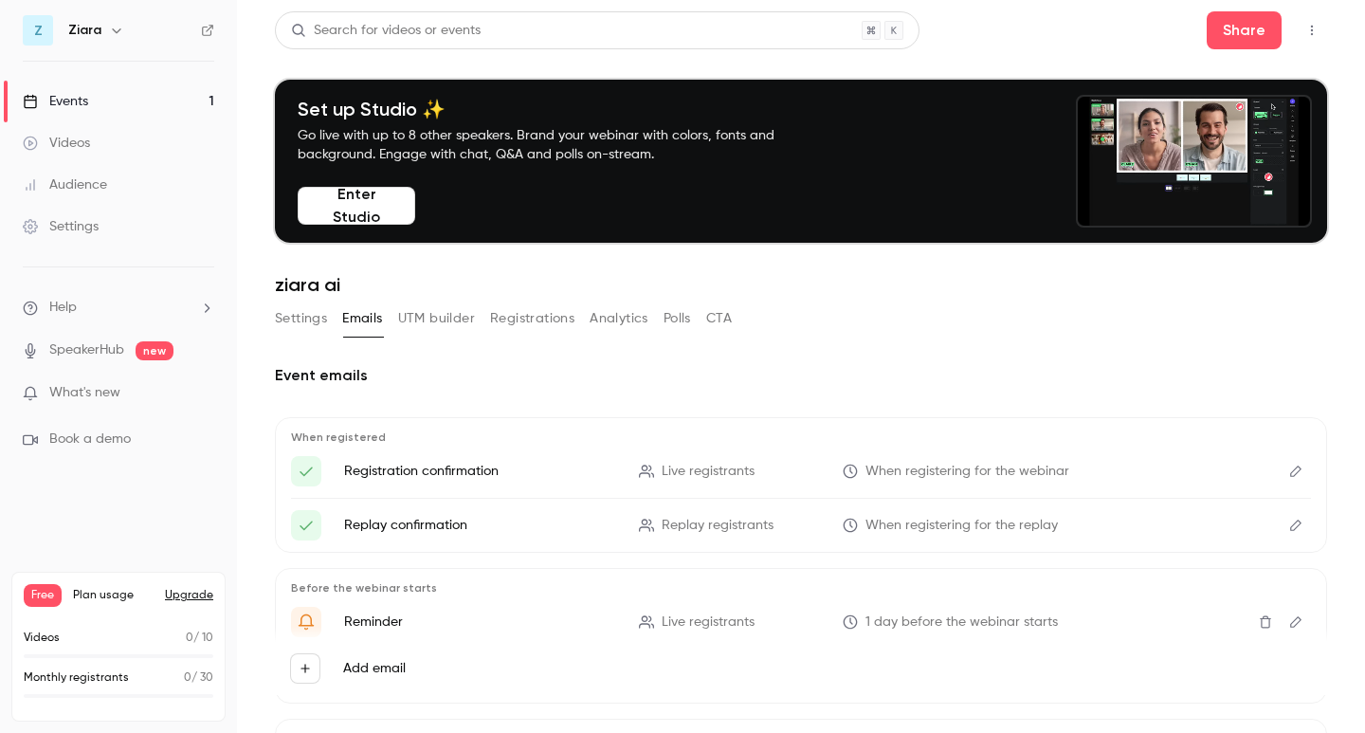
click at [426, 320] on button "UTM builder" at bounding box center [436, 318] width 77 height 30
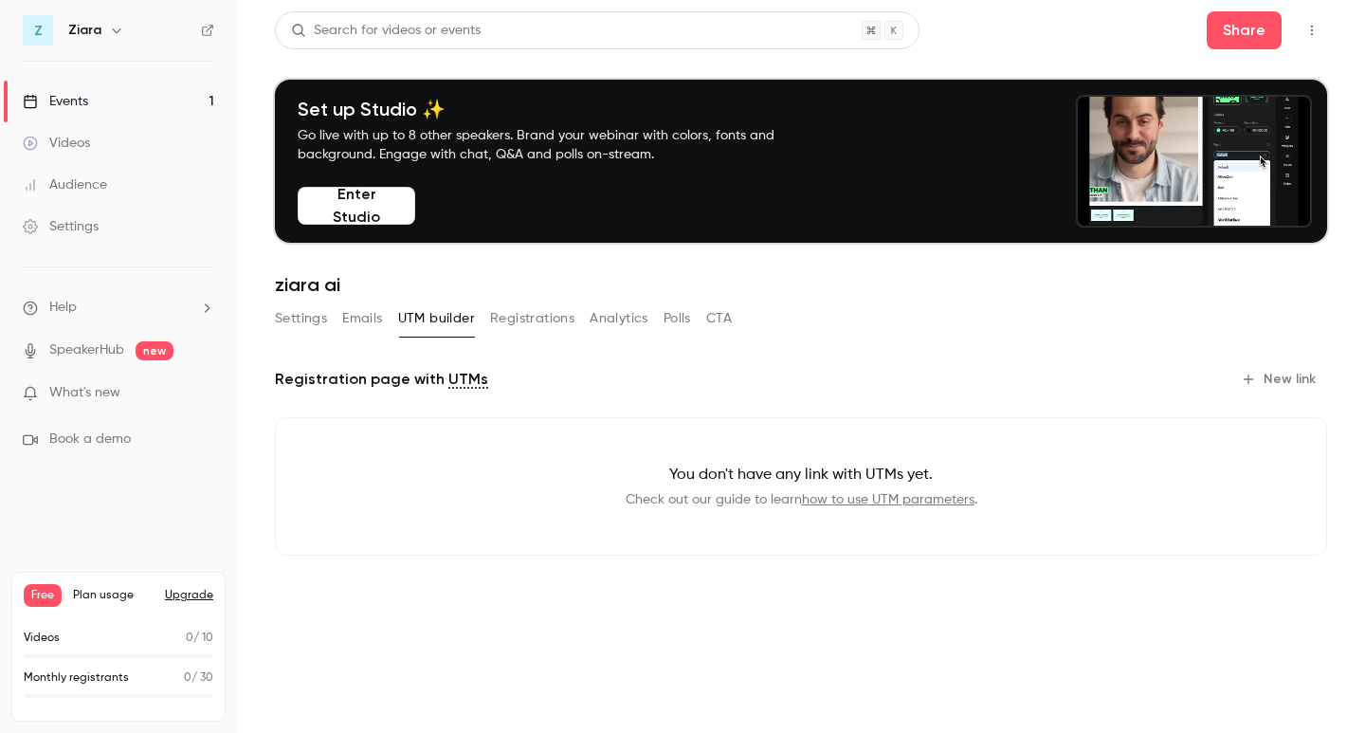
click at [507, 317] on button "Registrations" at bounding box center [532, 318] width 84 height 30
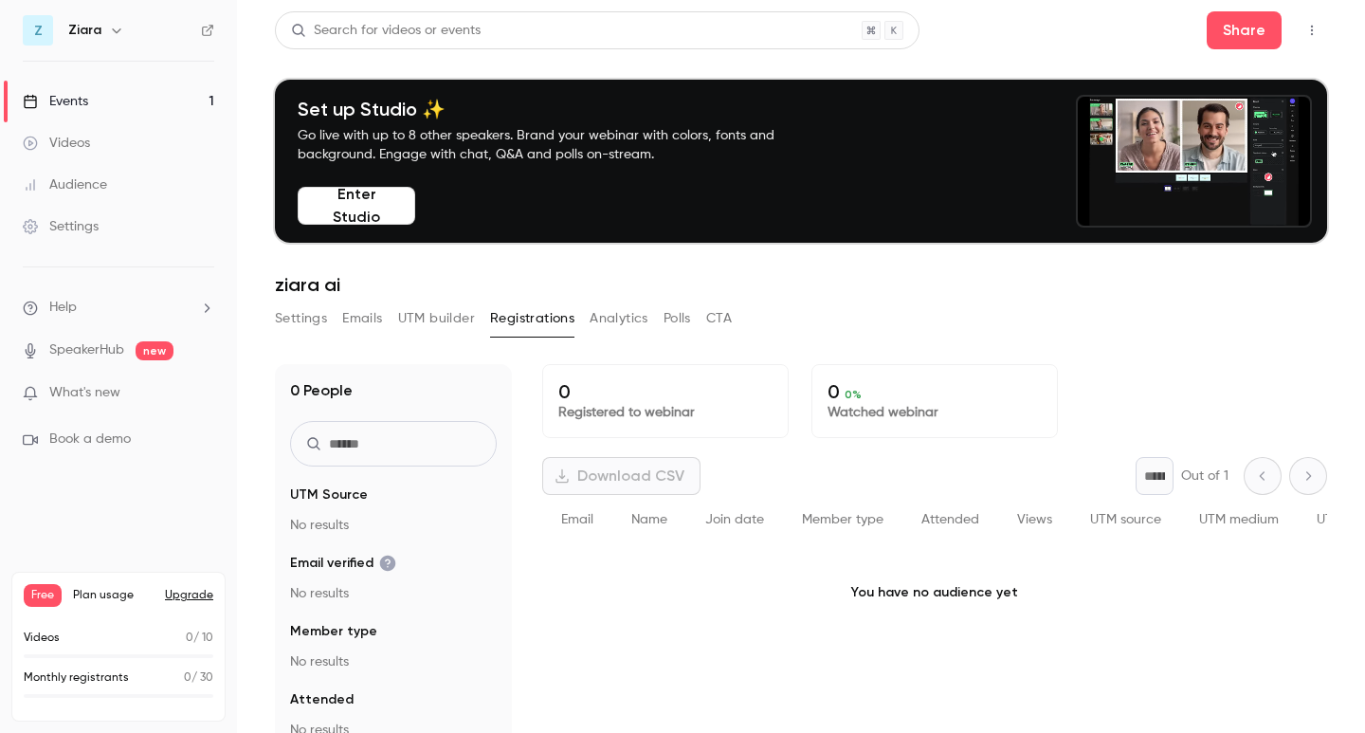
click at [614, 326] on button "Analytics" at bounding box center [618, 318] width 59 height 30
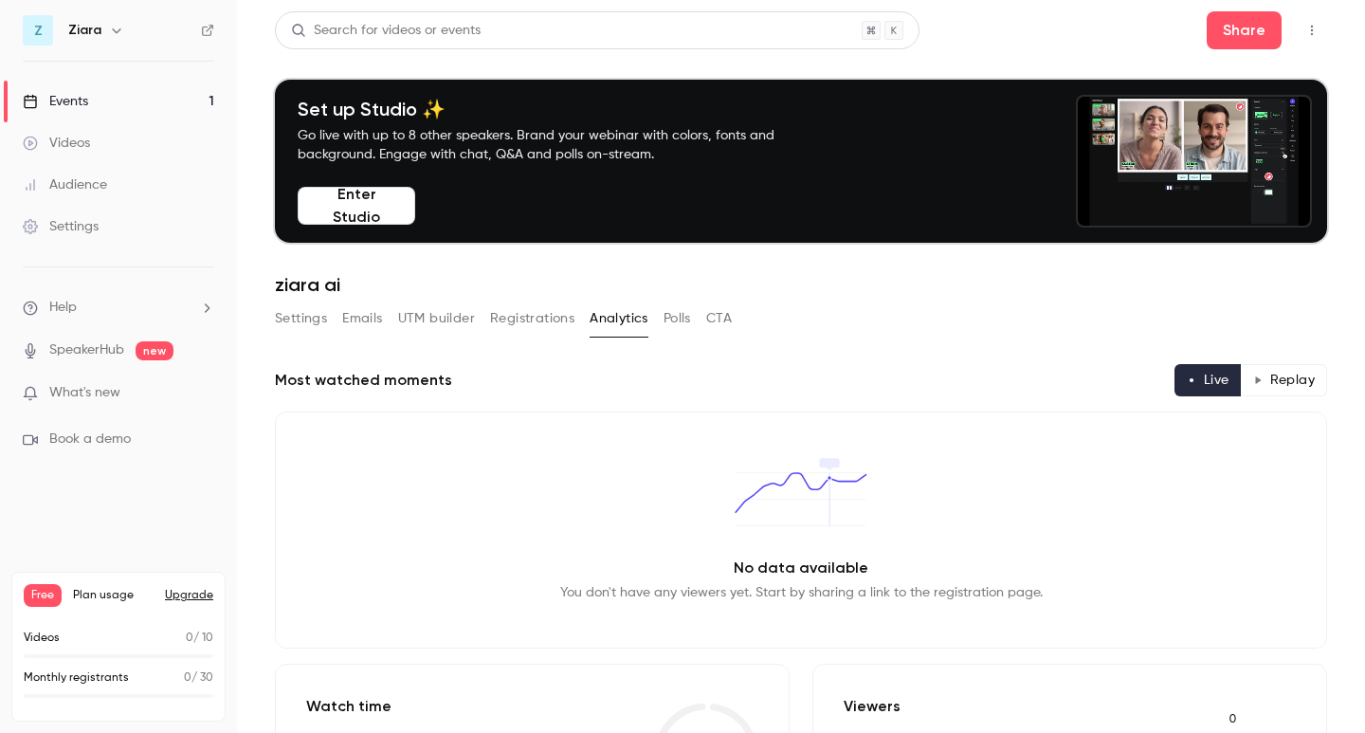
click at [669, 325] on button "Polls" at bounding box center [676, 318] width 27 height 30
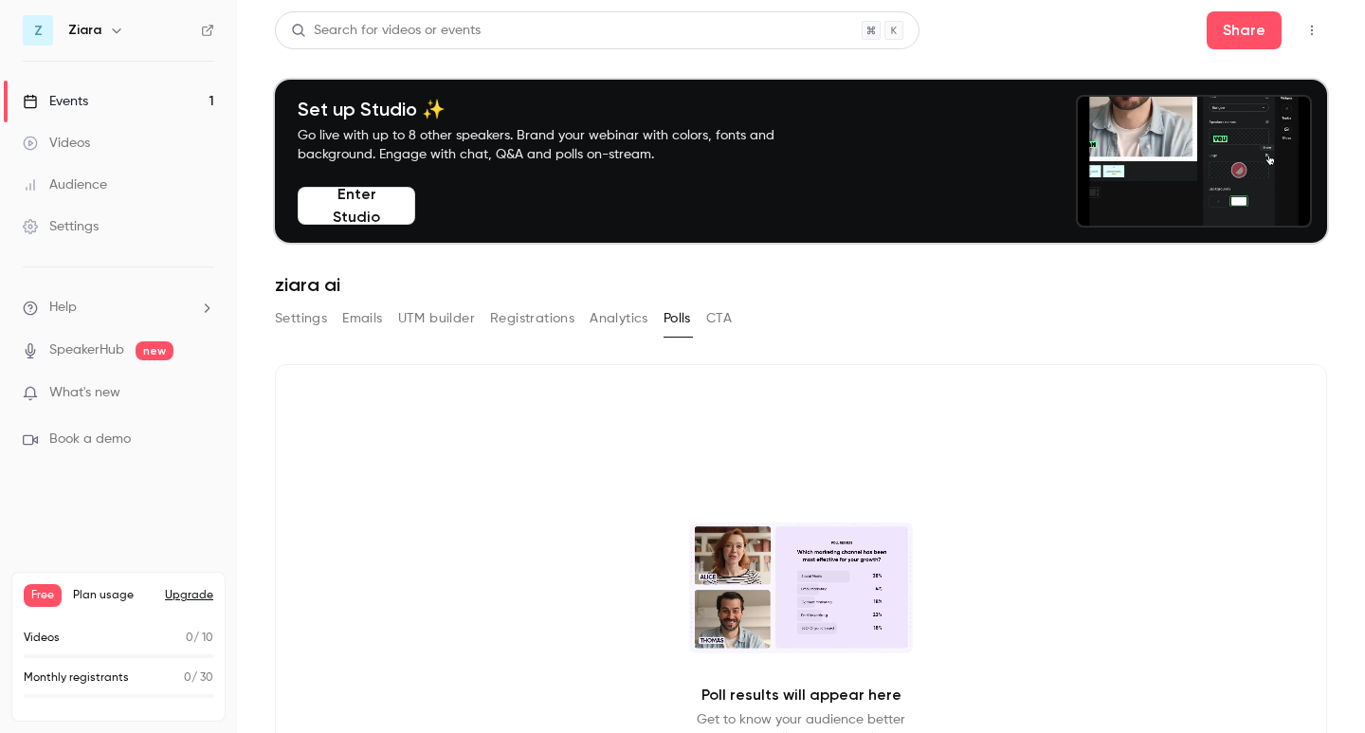
click at [731, 320] on button "CTA" at bounding box center [719, 318] width 26 height 30
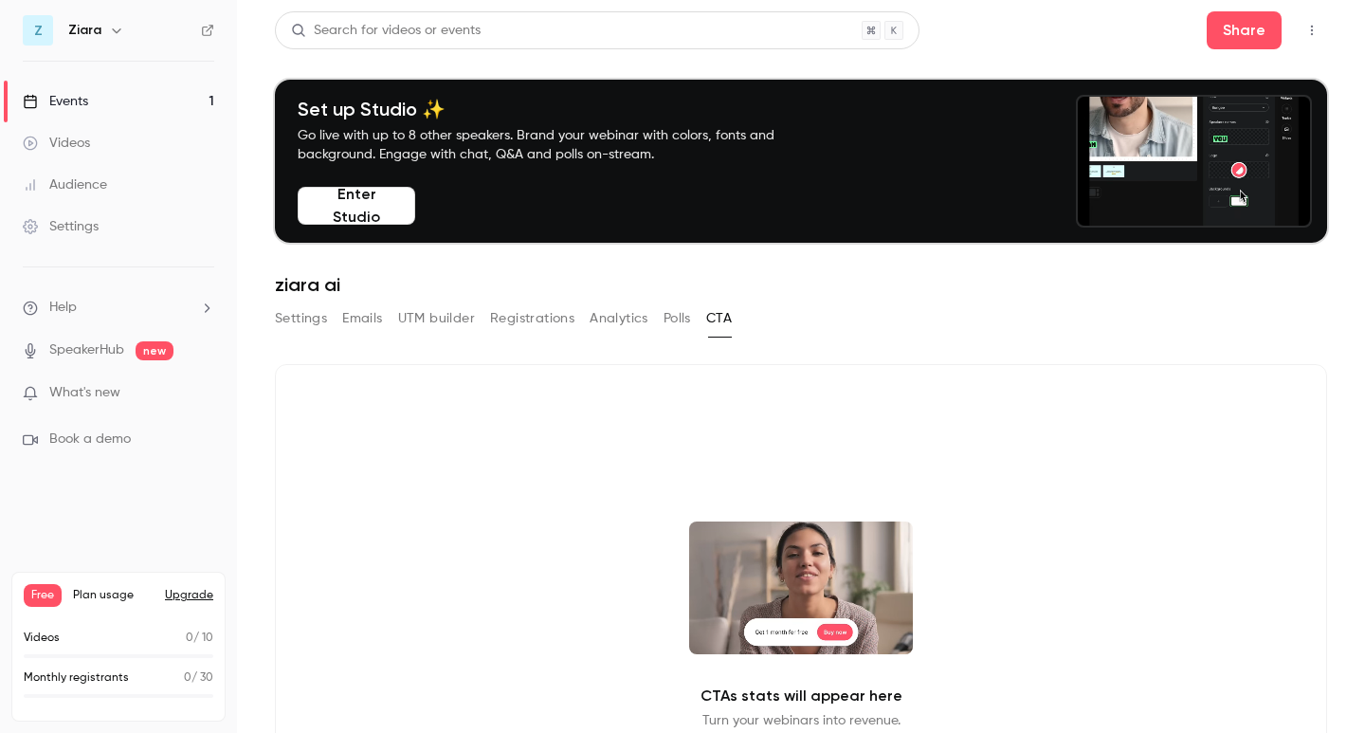
click at [476, 314] on div "Settings Emails UTM builder Registrations Analytics Polls CTA" at bounding box center [503, 318] width 457 height 30
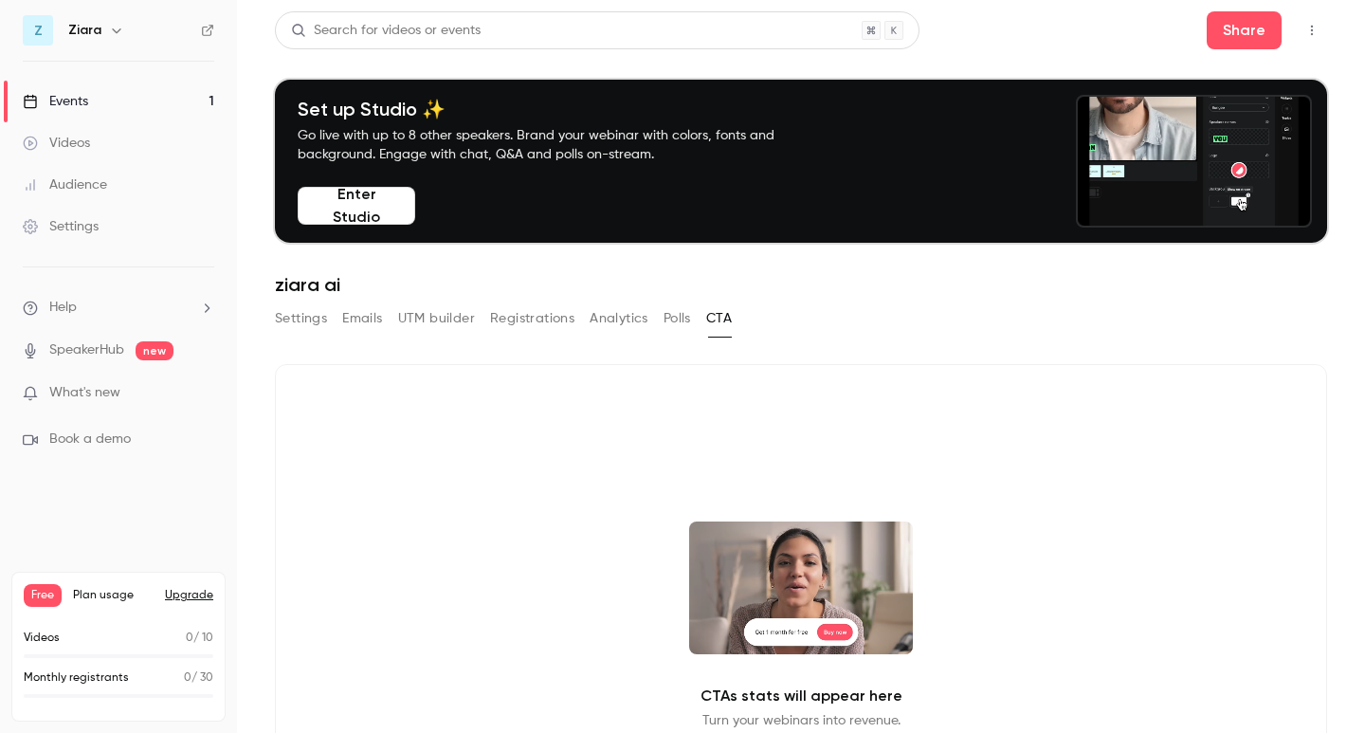
click at [368, 326] on button "Emails" at bounding box center [362, 318] width 40 height 30
